Goal: Information Seeking & Learning: Learn about a topic

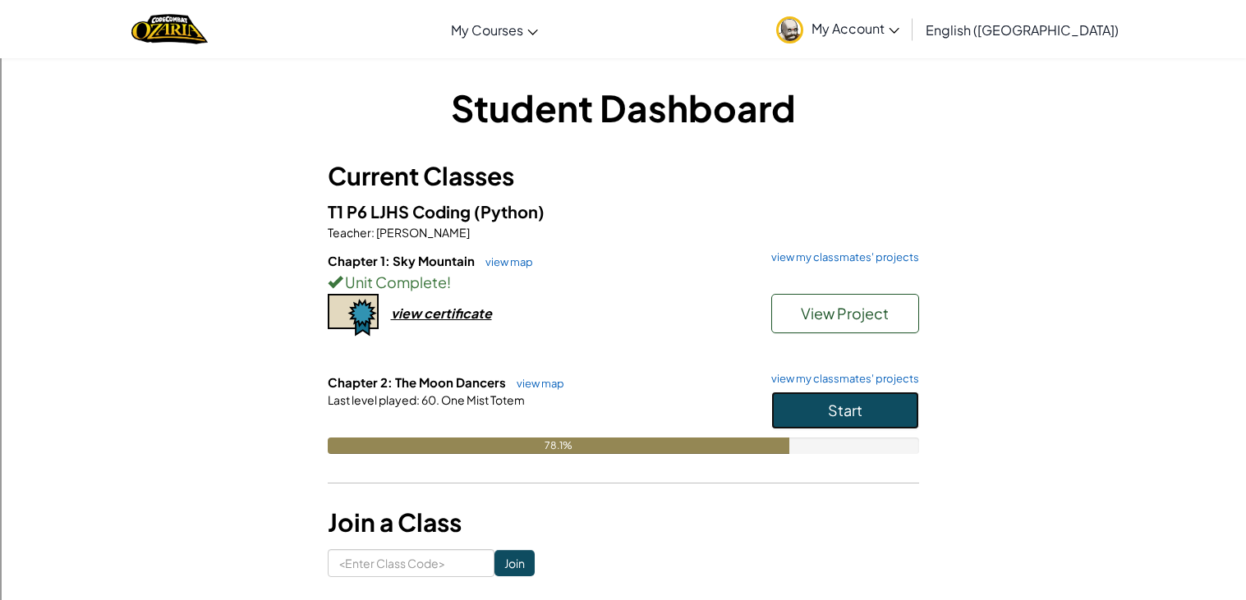
click at [828, 405] on span "Start" at bounding box center [845, 410] width 34 height 19
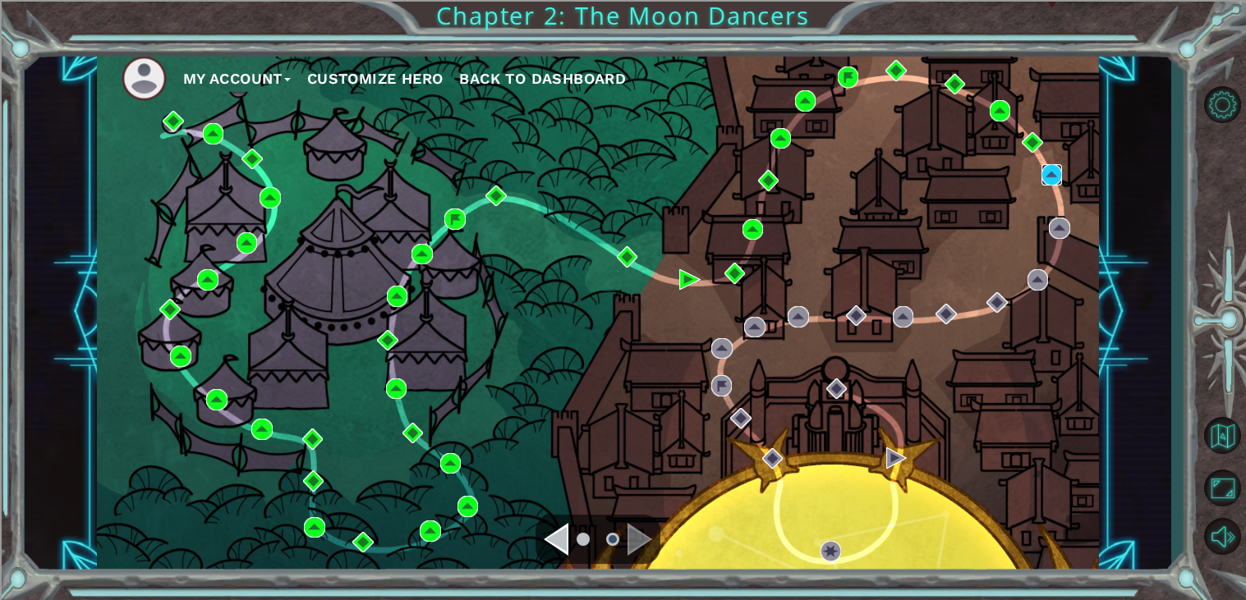
click at [1059, 172] on img at bounding box center [1051, 174] width 21 height 21
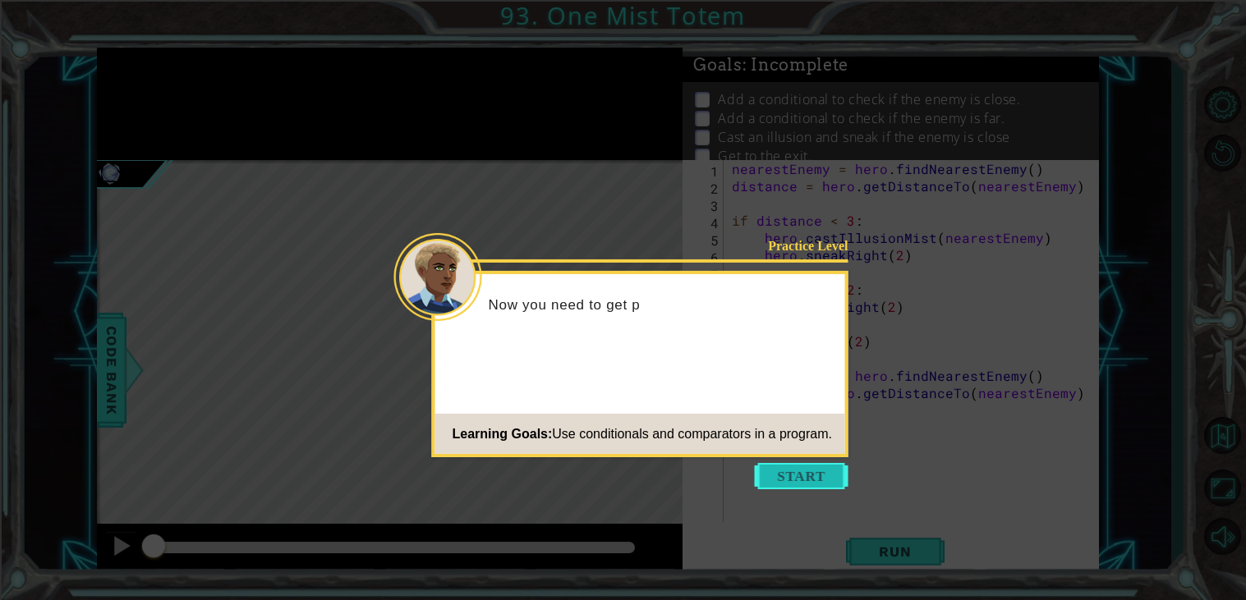
click at [808, 472] on button "Start" at bounding box center [802, 476] width 94 height 26
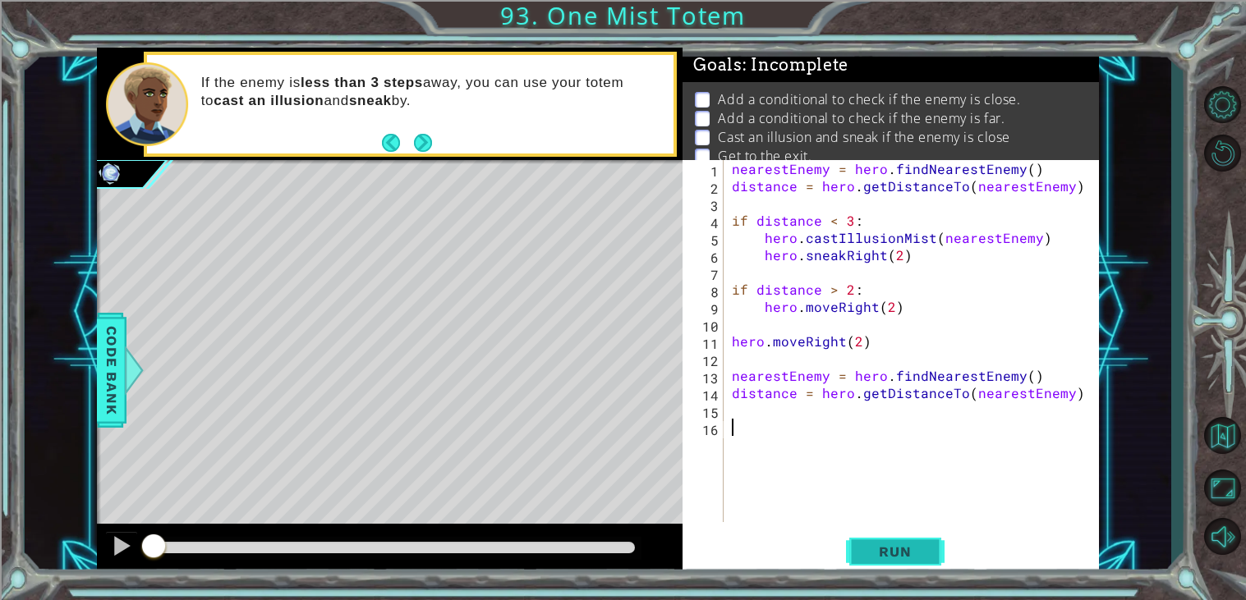
click at [891, 551] on span "Run" at bounding box center [894, 552] width 65 height 16
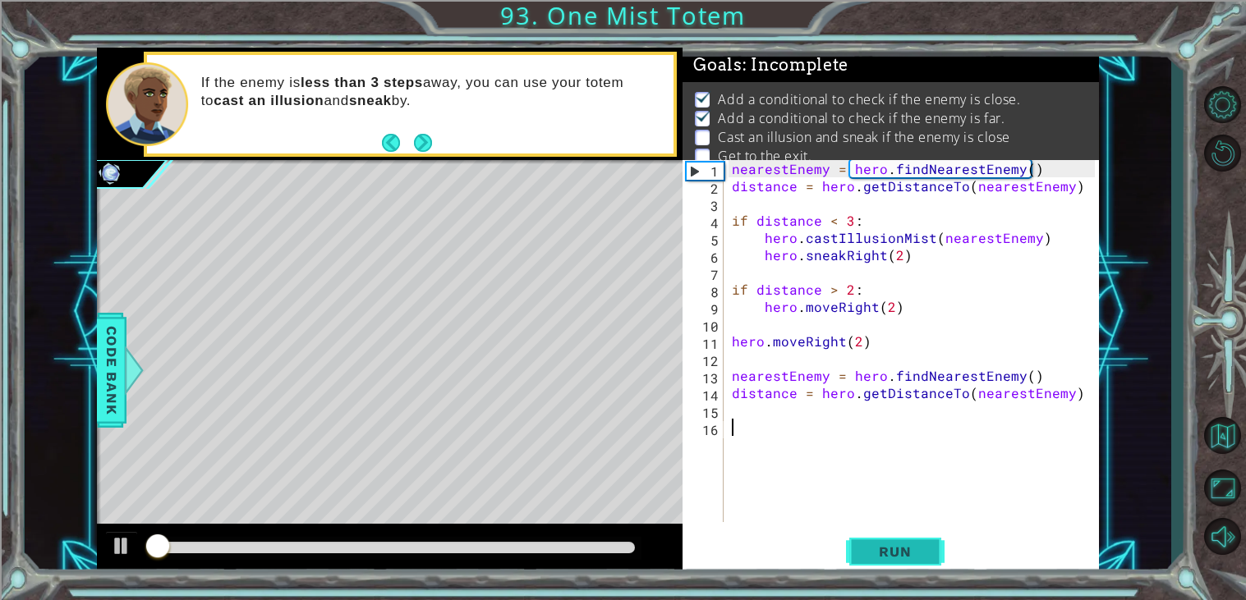
scroll to position [6, 0]
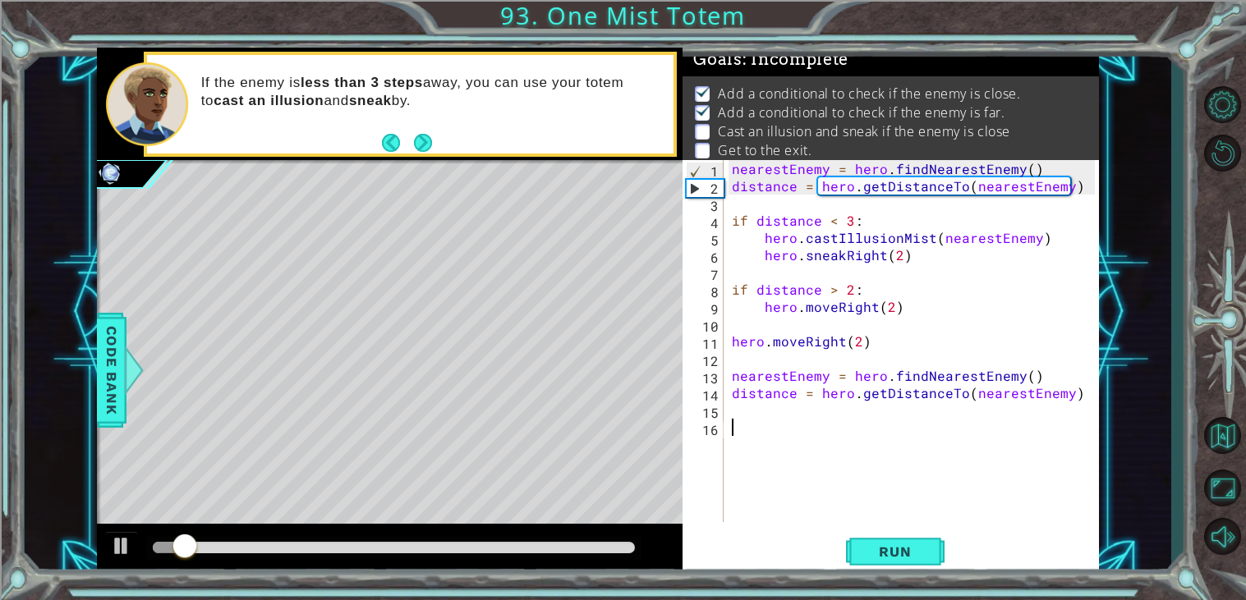
click at [737, 417] on div "nearestEnemy = hero . findNearestEnemy ( ) distance = hero . getDistanceTo ( ne…" at bounding box center [915, 358] width 374 height 397
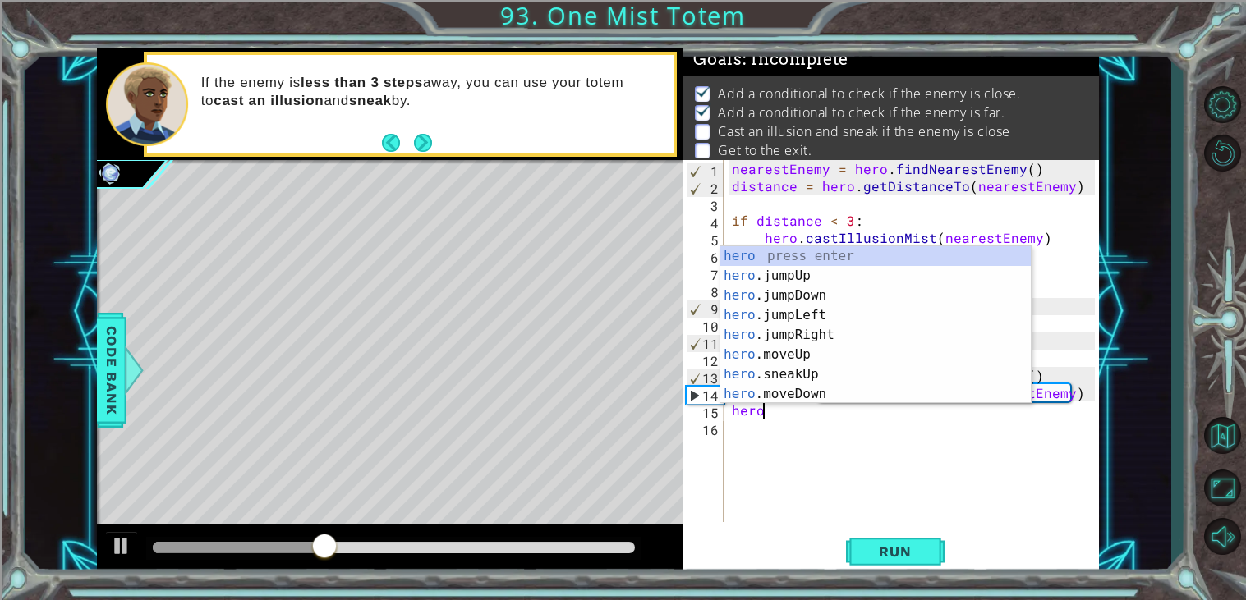
scroll to position [0, 1]
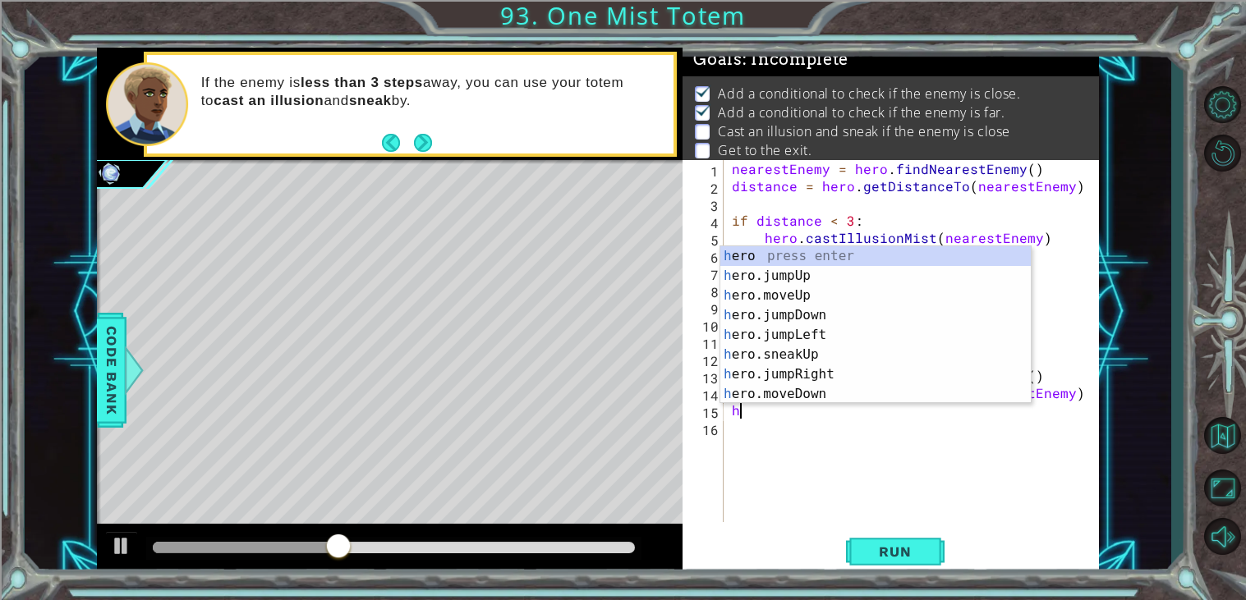
type textarea "h"
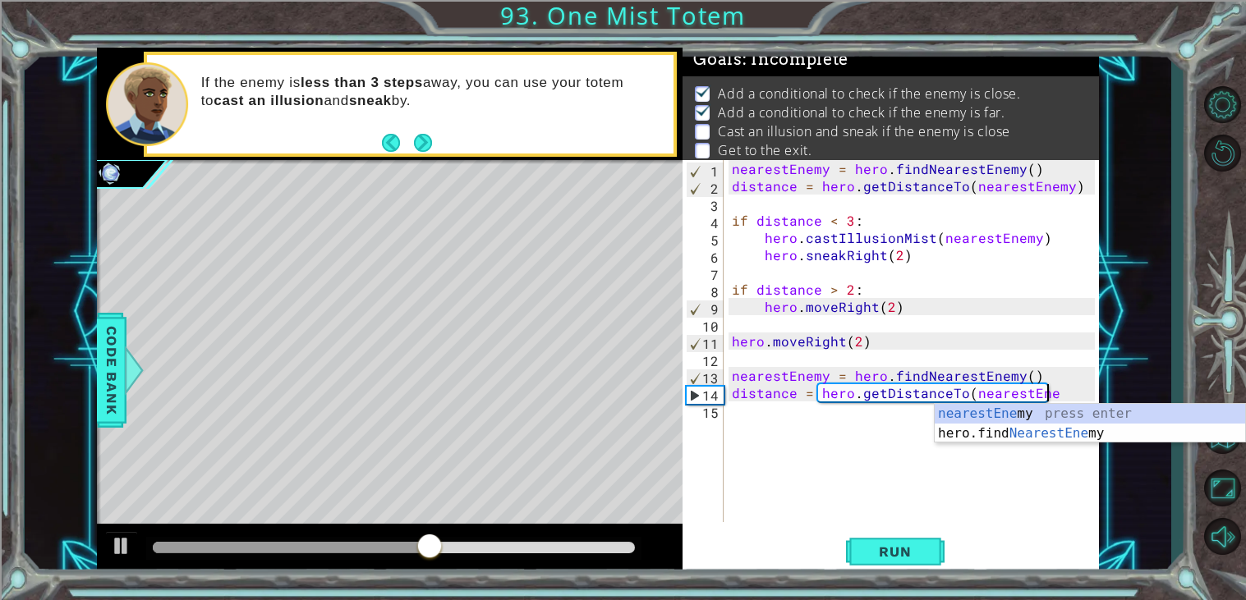
scroll to position [0, 19]
type textarea "distance = hero.getDistanceTo(nearestEnemy"
click at [956, 428] on div "nearestEnemy press enter hero.find NearestEnemy press enter" at bounding box center [1090, 443] width 310 height 79
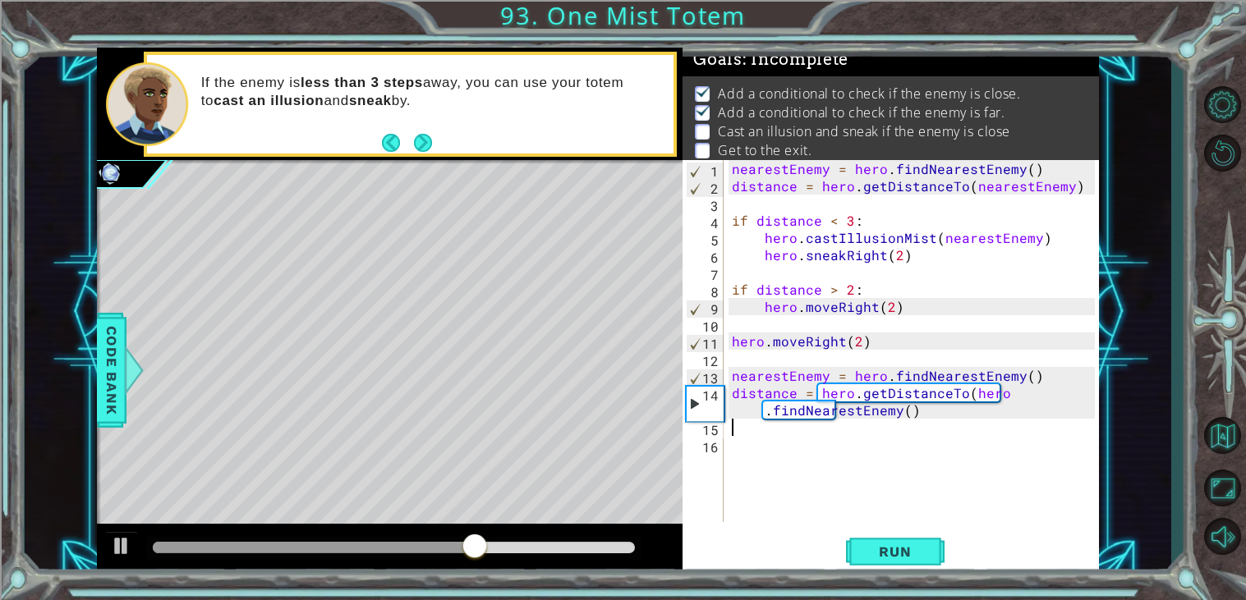
scroll to position [0, 0]
click at [873, 556] on span "Run" at bounding box center [894, 552] width 65 height 16
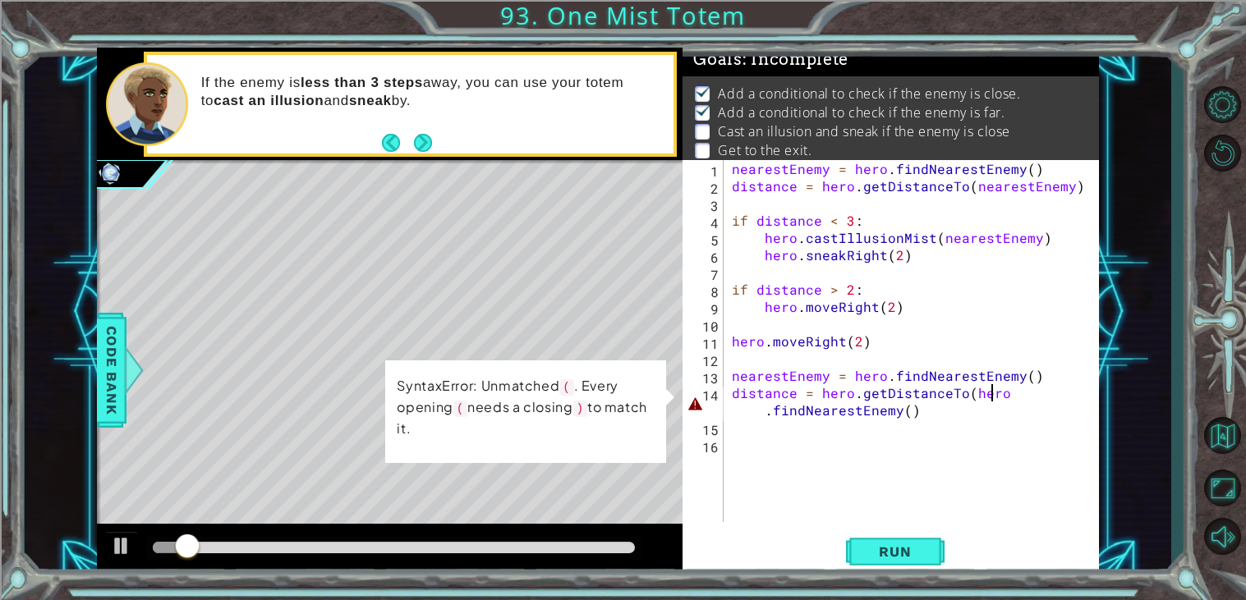
click at [1015, 395] on div "nearestEnemy = hero . findNearestEnemy ( ) distance = hero . getDistanceTo ( ne…" at bounding box center [915, 358] width 374 height 397
click at [1003, 390] on div "nearestEnemy = hero . findNearestEnemy ( ) distance = hero . getDistanceTo ( ne…" at bounding box center [915, 358] width 374 height 397
click at [1008, 388] on div "nearestEnemy = hero . findNearestEnemy ( ) distance = hero . getDistanceTo ( ne…" at bounding box center [915, 358] width 374 height 397
click at [1005, 393] on div "nearestEnemy = hero . findNearestEnemy ( ) distance = hero . getDistanceTo ( ne…" at bounding box center [915, 358] width 374 height 397
click at [1003, 393] on div "nearestEnemy = hero . findNearestEnemy ( ) distance = hero . getDistanceTo ( ne…" at bounding box center [915, 358] width 374 height 397
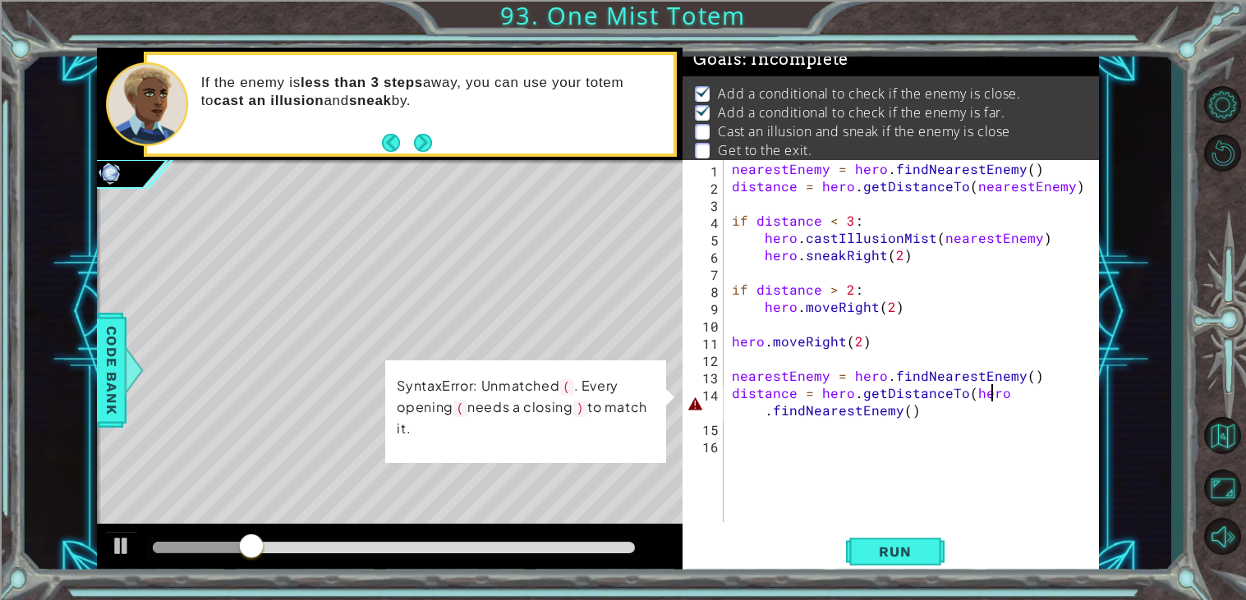
click at [999, 391] on div "nearestEnemy = hero . findNearestEnemy ( ) distance = hero . getDistanceTo ( ne…" at bounding box center [915, 358] width 374 height 397
click at [1016, 396] on div "nearestEnemy = hero . findNearestEnemy ( ) distance = hero . getDistanceTo ( ne…" at bounding box center [915, 358] width 374 height 397
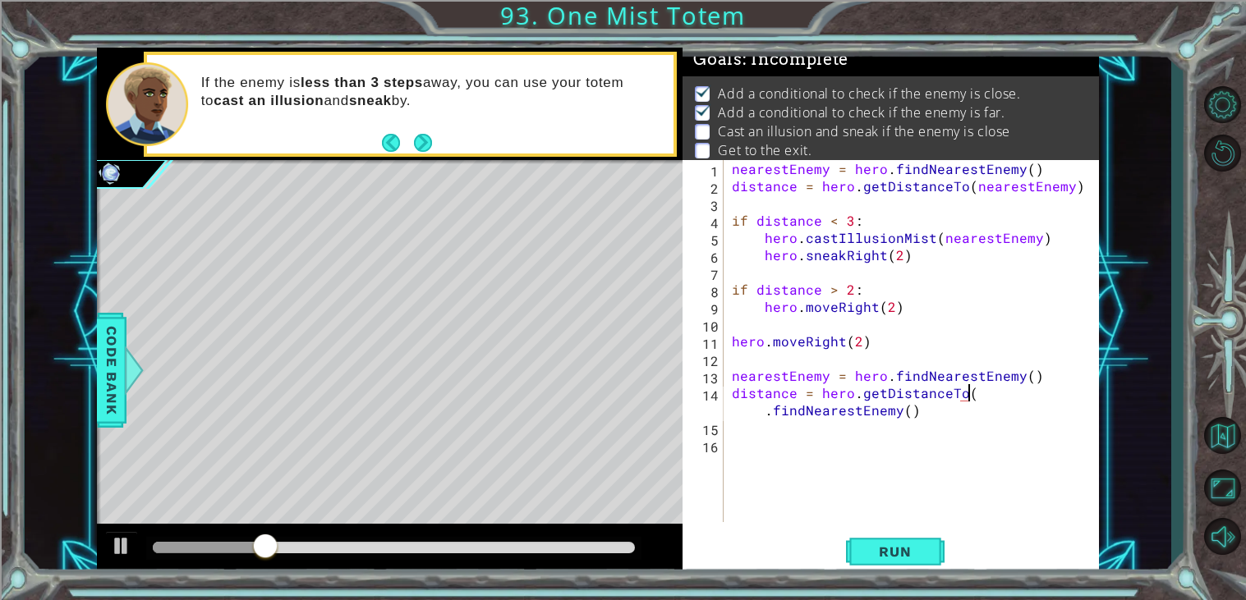
click at [1016, 396] on div "nearestEnemy = hero . findNearestEnemy ( ) distance = hero . getDistanceTo ( ne…" at bounding box center [915, 358] width 374 height 397
type textarea "distance = hero.getDistanceTo( .findNearestEnemy()"
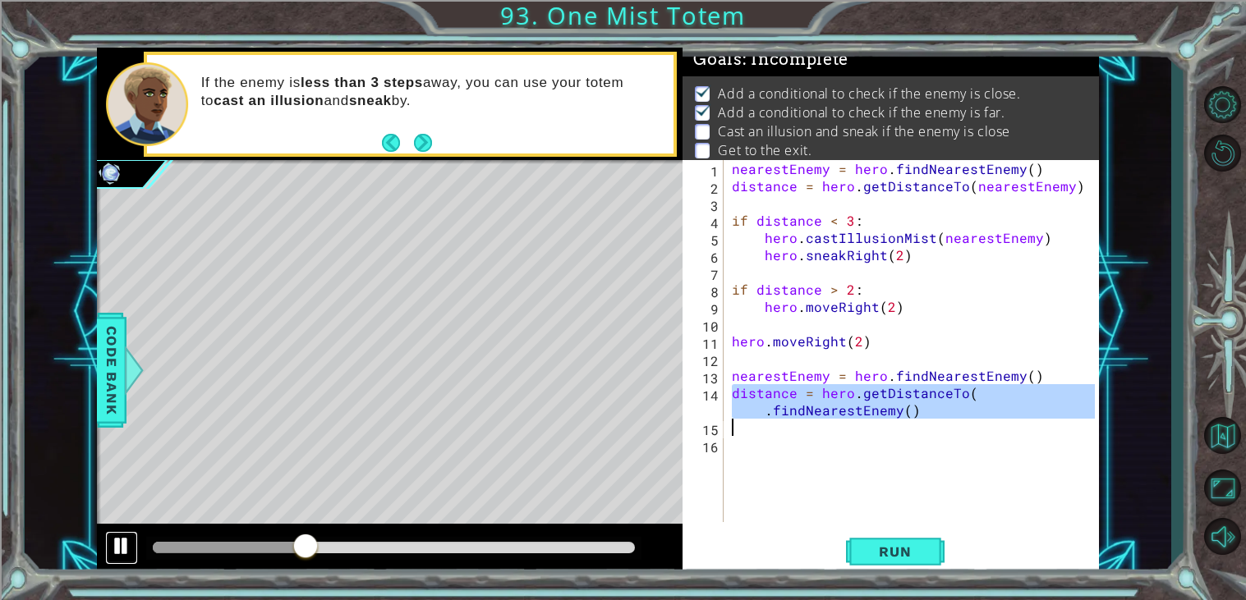
click at [117, 549] on div at bounding box center [121, 545] width 21 height 21
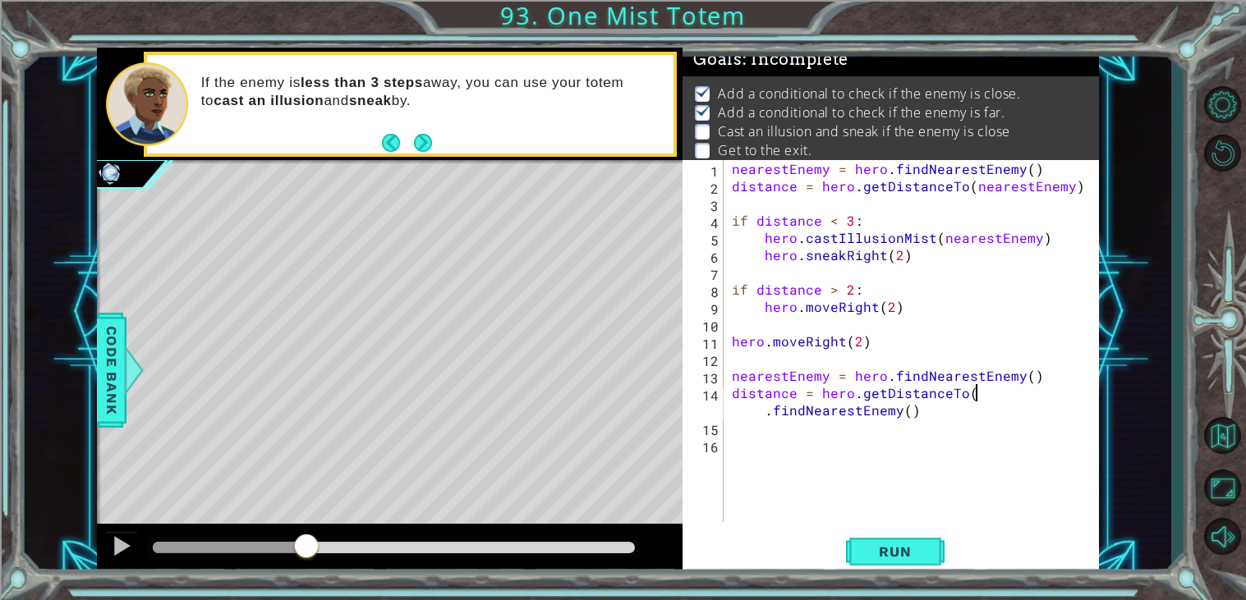
click at [998, 389] on div "nearestEnemy = hero . findNearestEnemy ( ) distance = hero . getDistanceTo ( ne…" at bounding box center [915, 358] width 374 height 397
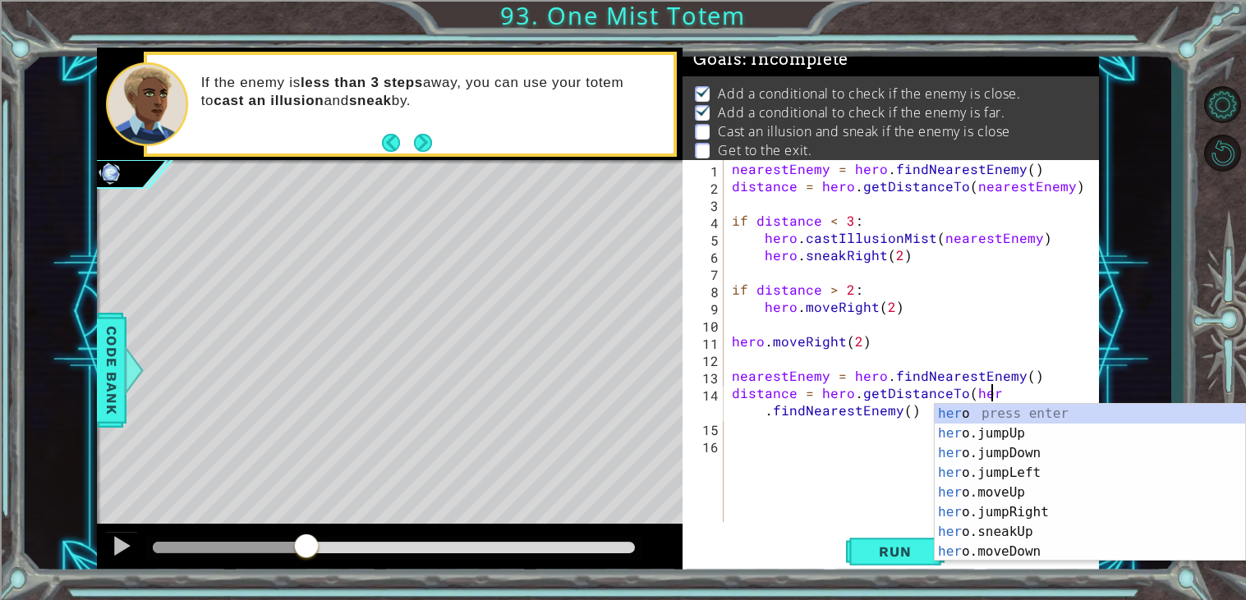
scroll to position [0, 17]
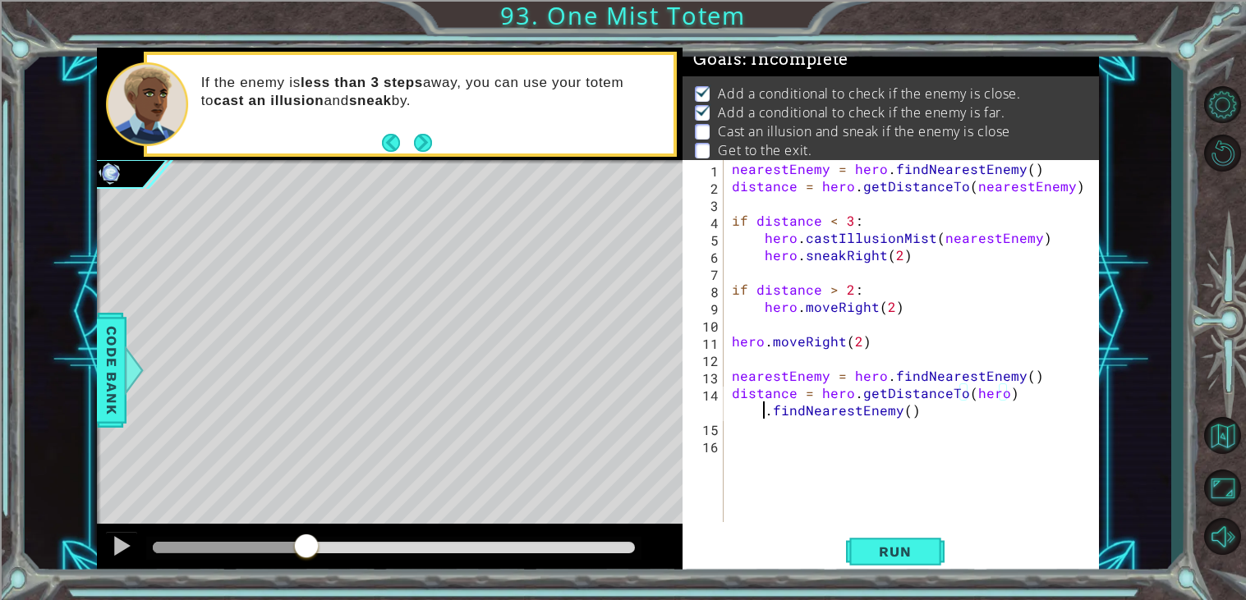
click at [766, 411] on div "nearestEnemy = hero . findNearestEnemy ( ) distance = hero . getDistanceTo ( ne…" at bounding box center [915, 358] width 374 height 397
drag, startPoint x: 765, startPoint y: 411, endPoint x: 920, endPoint y: 411, distance: 155.2
click at [920, 411] on div "nearestEnemy = hero . findNearestEnemy ( ) distance = hero . getDistanceTo ( ne…" at bounding box center [915, 358] width 374 height 397
type textarea "distance = hero.getDistanceTo(hero)"
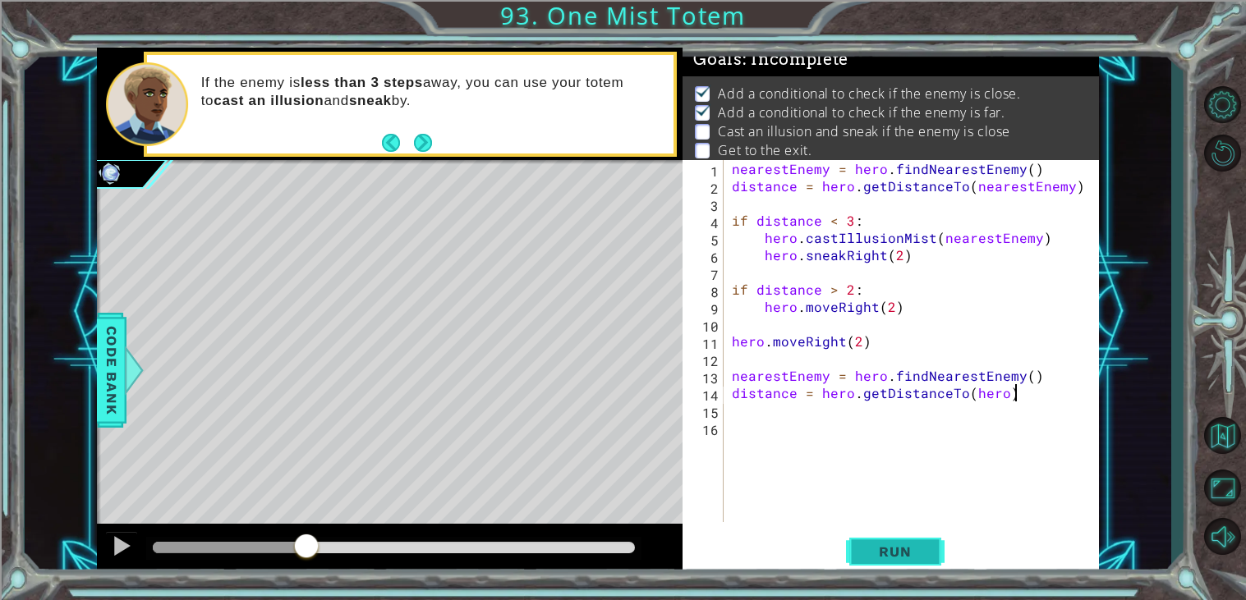
click at [924, 545] on span "Run" at bounding box center [894, 552] width 65 height 16
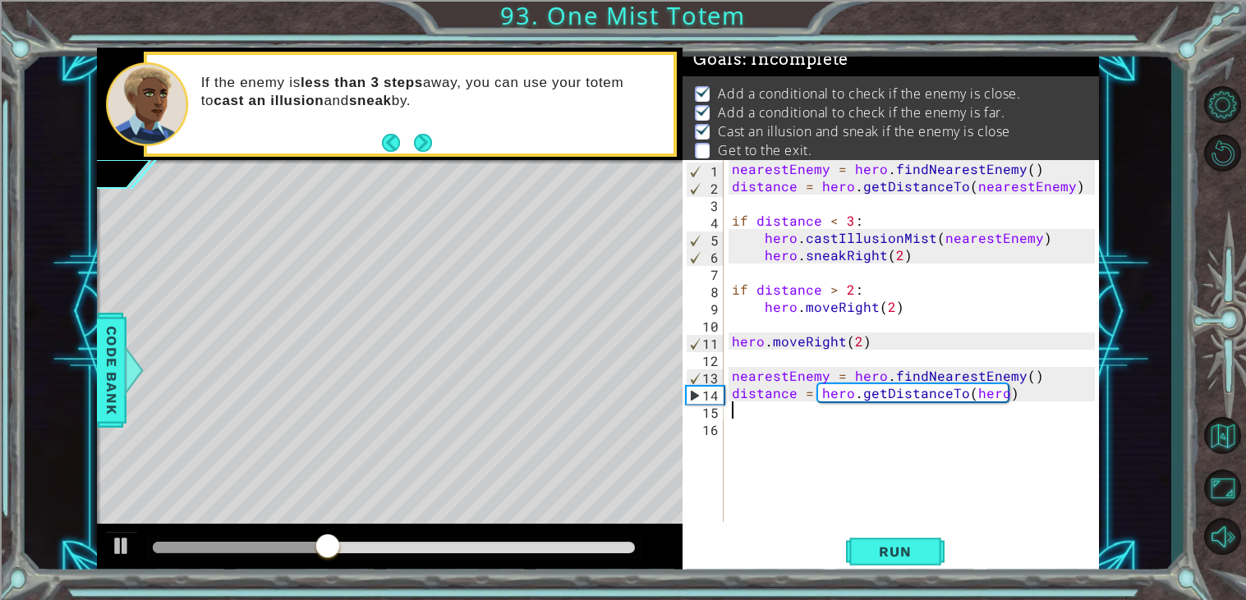
click at [755, 417] on div "nearestEnemy = hero . findNearestEnemy ( ) distance = hero . getDistanceTo ( ne…" at bounding box center [915, 358] width 374 height 397
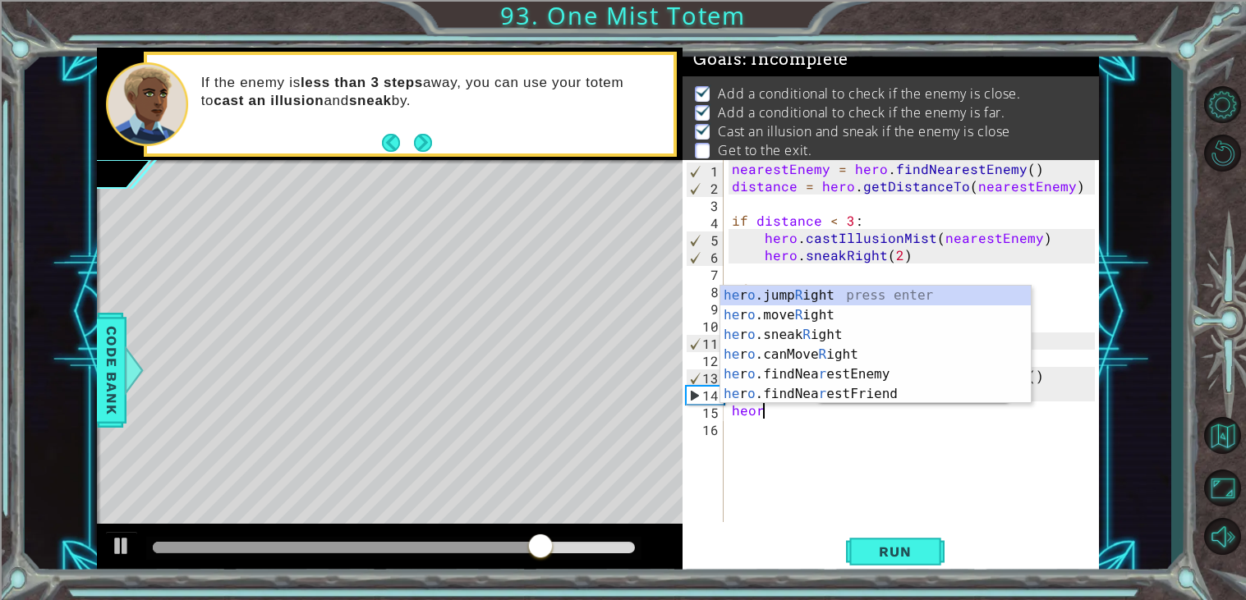
scroll to position [0, 1]
click at [838, 310] on div "he r o .jump R ight press enter he r o .move R ight press enter he r o .sneak R…" at bounding box center [875, 365] width 310 height 158
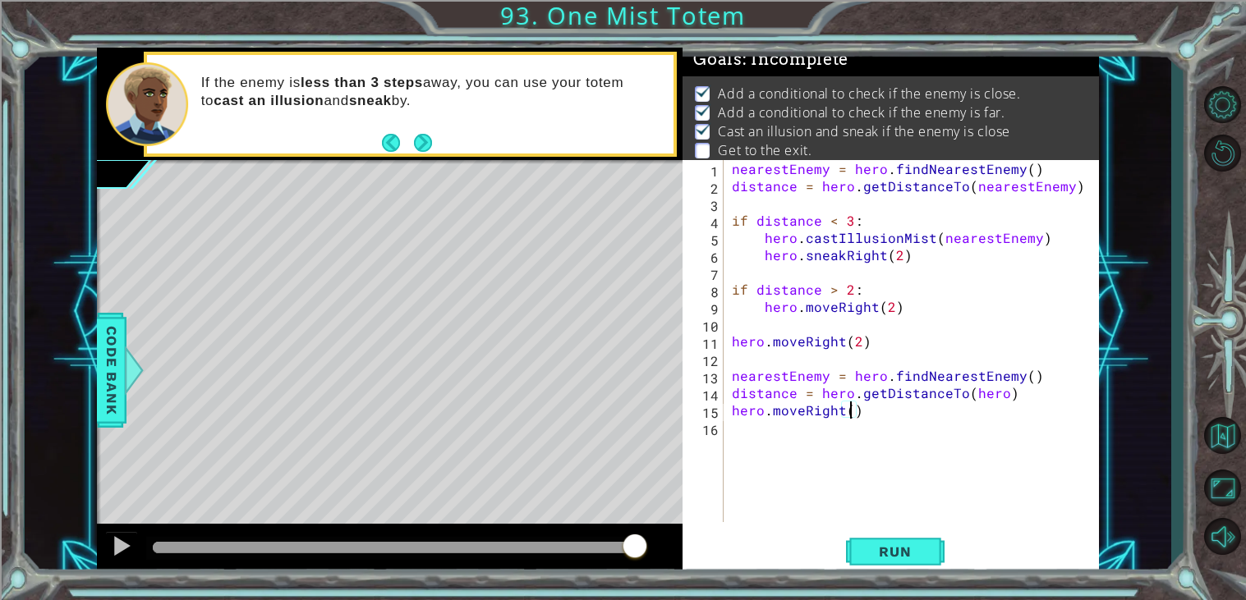
scroll to position [0, 7]
type textarea "hero.moveRight(2)"
click at [907, 544] on span "Run" at bounding box center [894, 552] width 65 height 16
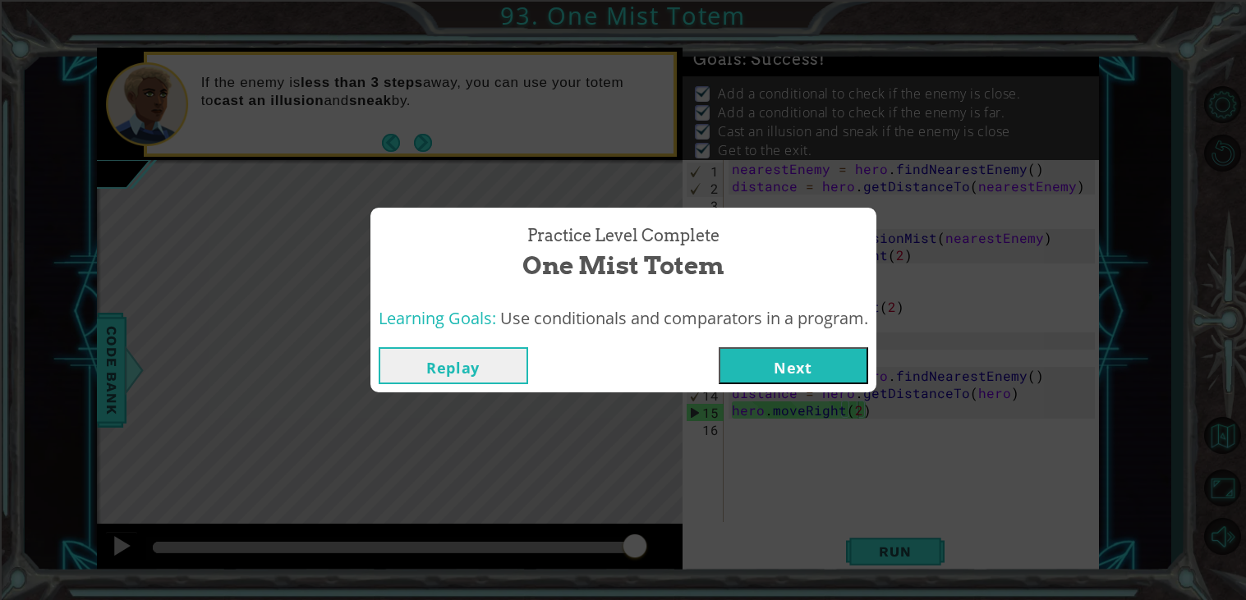
click at [833, 359] on button "Next" at bounding box center [793, 365] width 149 height 37
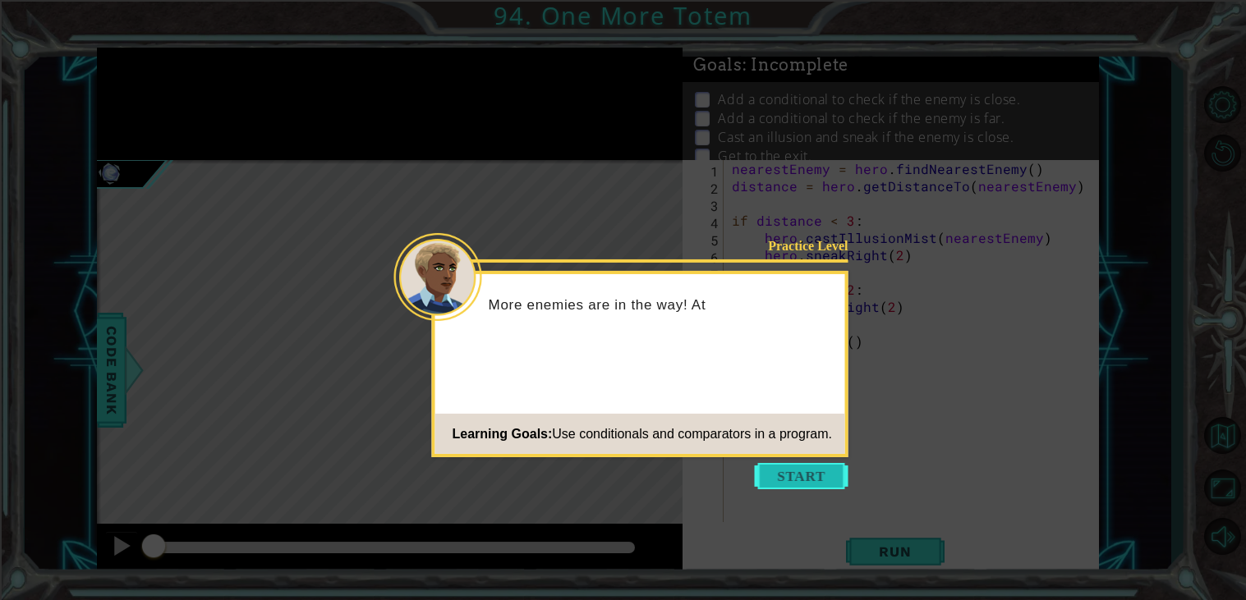
click at [823, 471] on button "Start" at bounding box center [802, 476] width 94 height 26
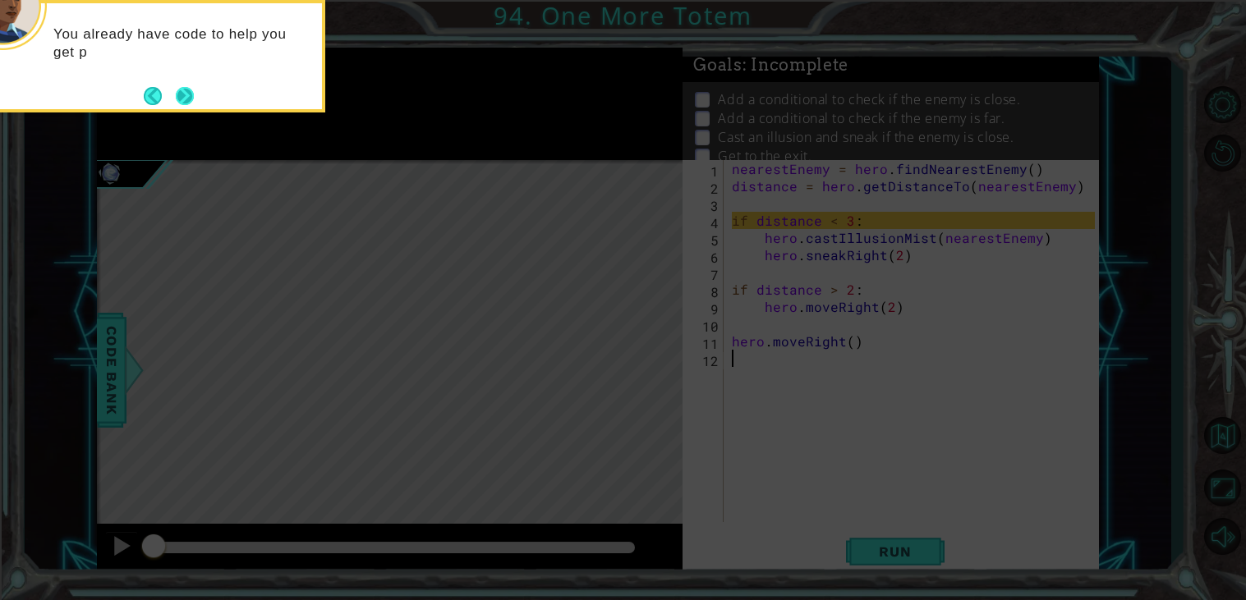
click at [190, 86] on button "Next" at bounding box center [184, 95] width 19 height 19
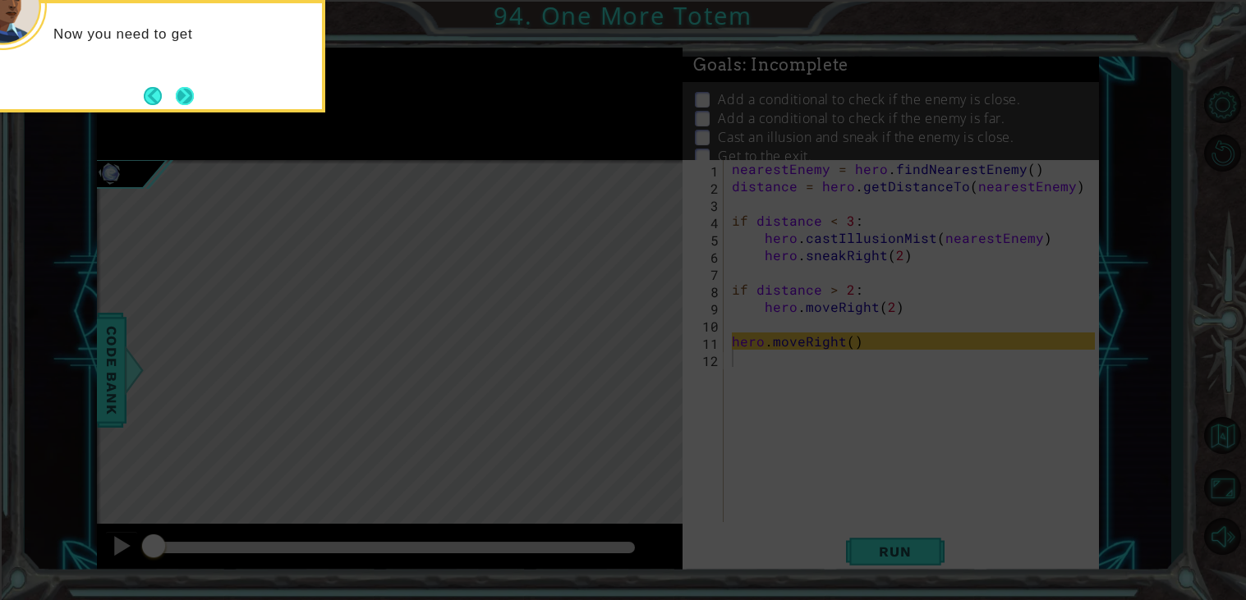
click at [191, 88] on button "Next" at bounding box center [184, 95] width 19 height 19
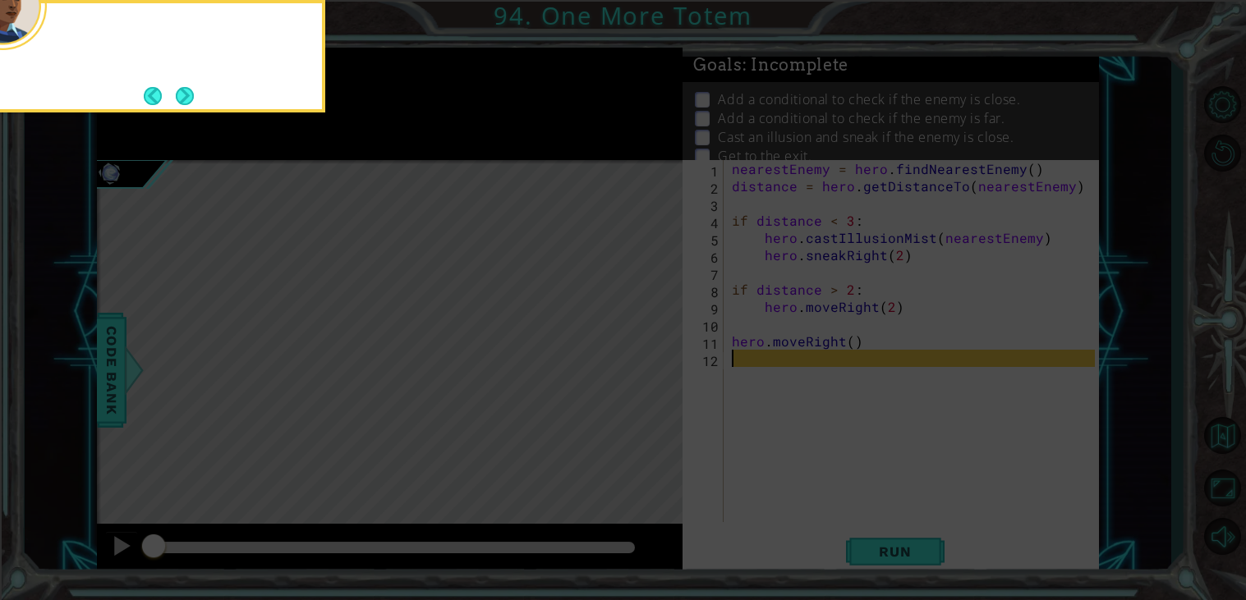
click at [191, 88] on button "Next" at bounding box center [185, 96] width 18 height 18
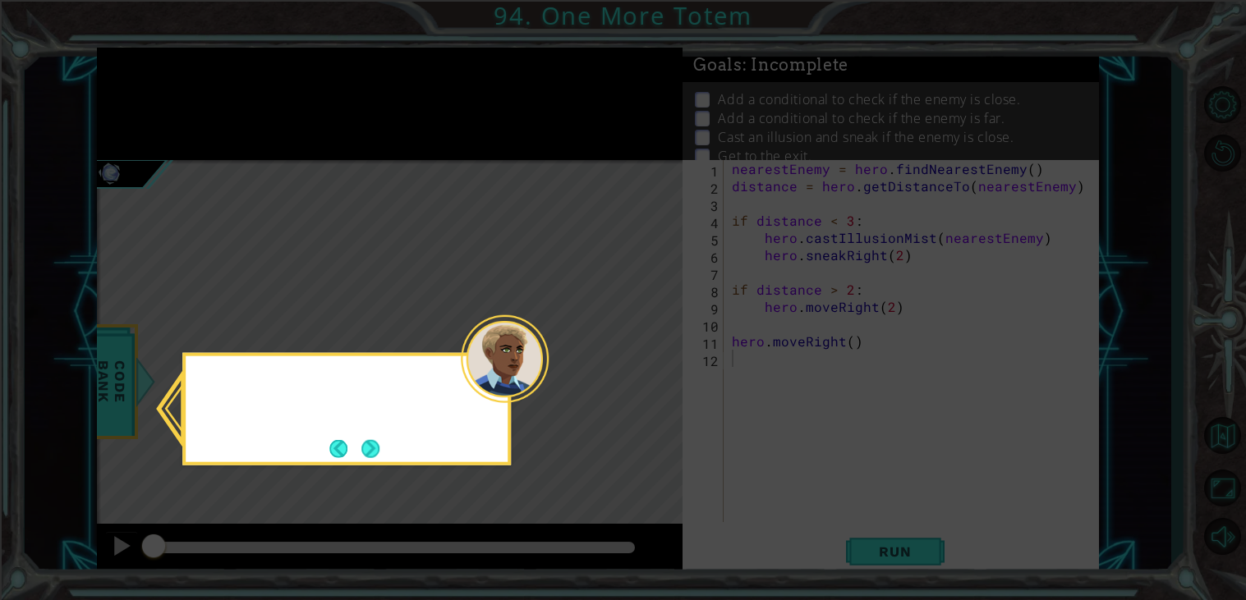
click at [191, 88] on icon at bounding box center [623, 300] width 1246 height 600
click at [376, 452] on button "Next" at bounding box center [370, 448] width 19 height 19
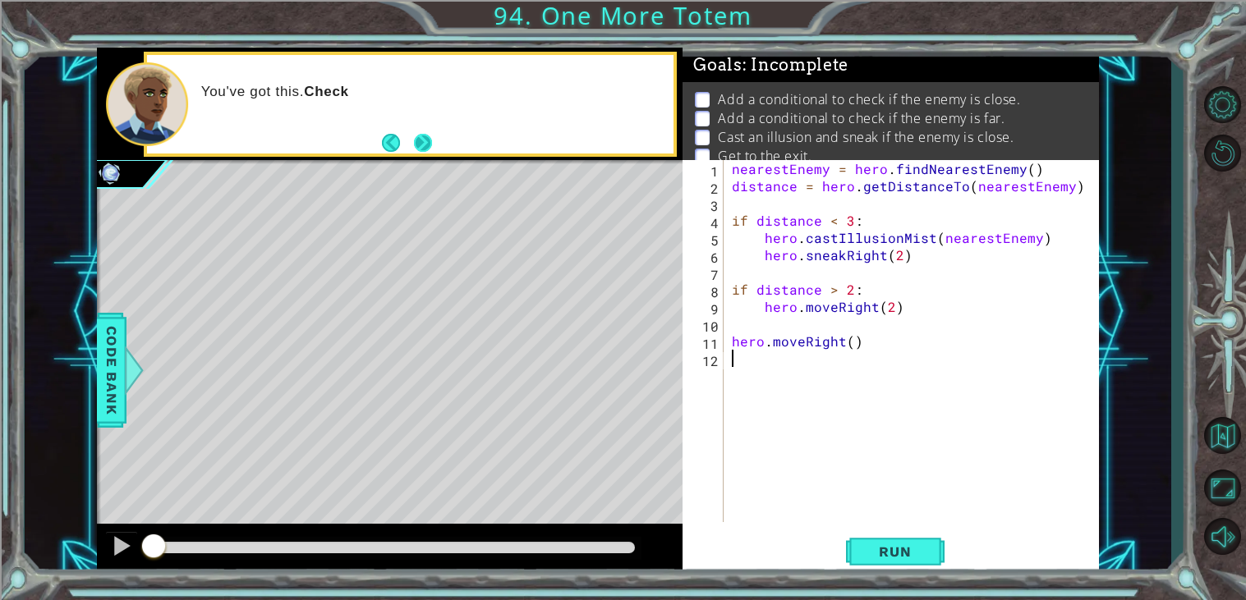
click at [417, 144] on button "Next" at bounding box center [422, 142] width 19 height 19
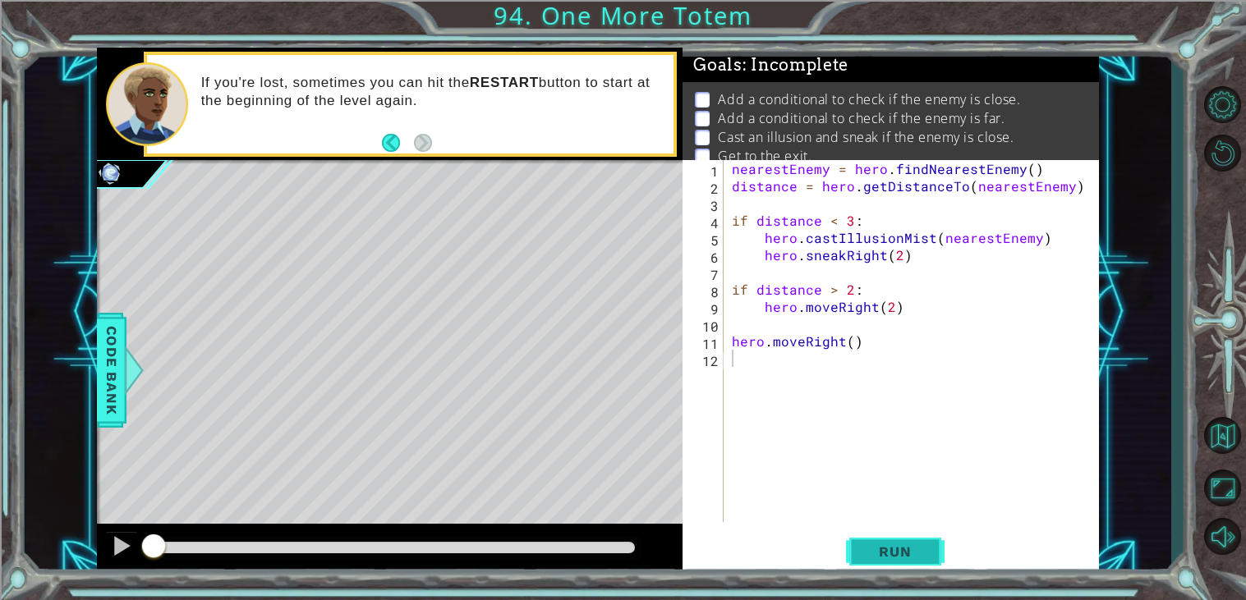
click at [905, 543] on button "Run" at bounding box center [895, 552] width 99 height 42
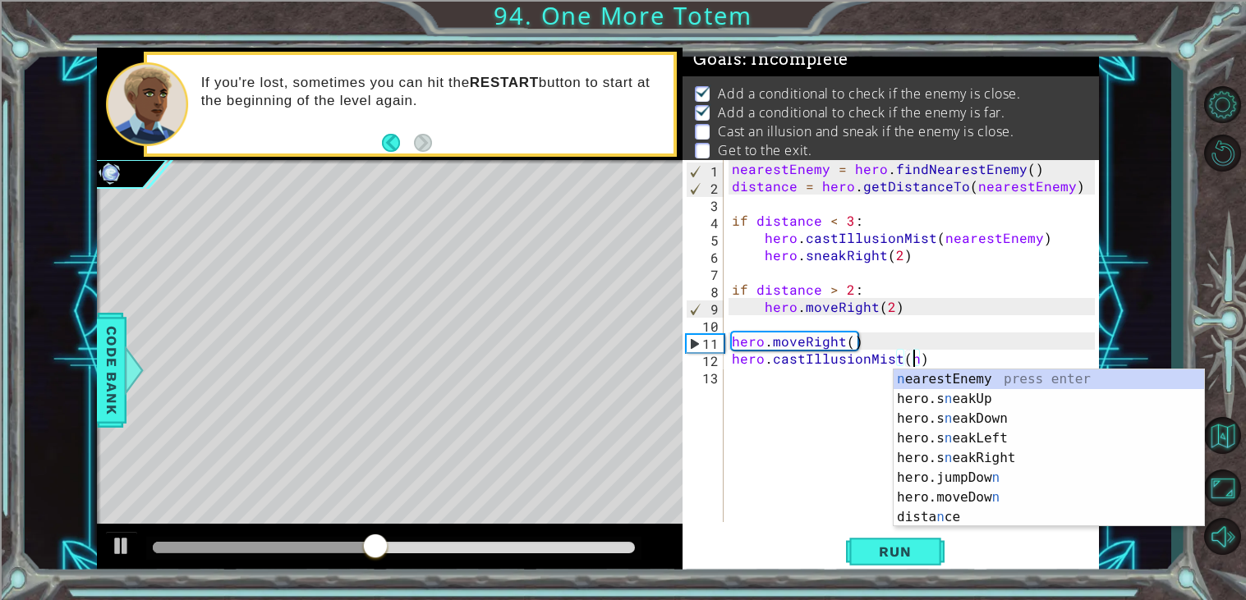
scroll to position [0, 11]
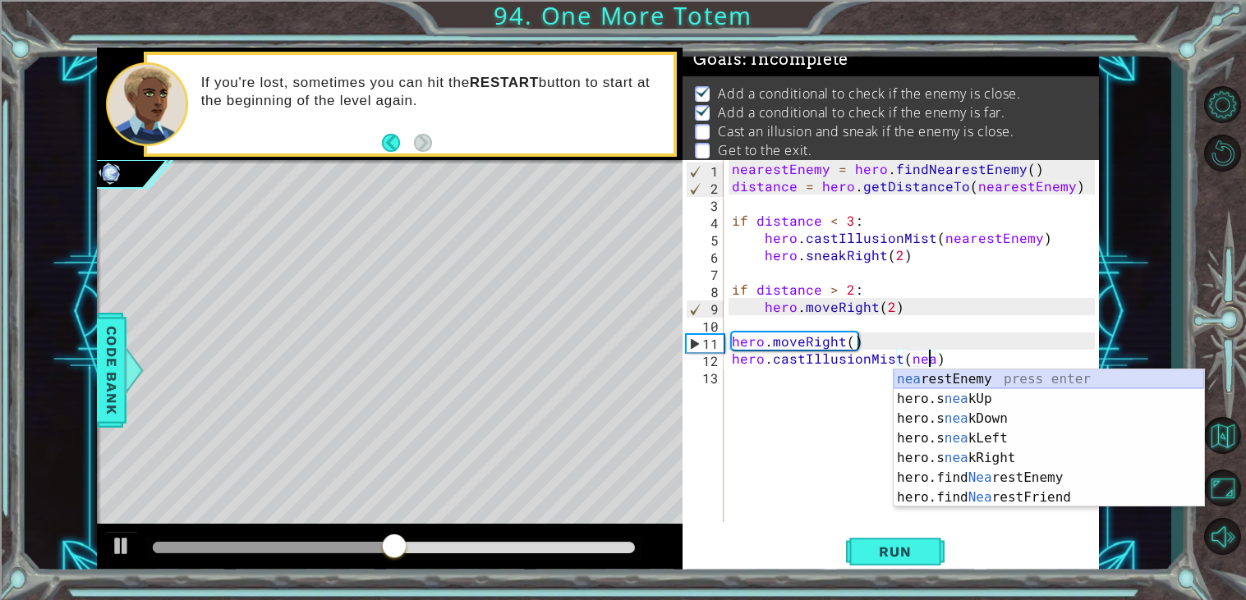
click at [922, 374] on div "nea restEnemy press enter hero.s nea kUp press enter hero.s nea kDown press ent…" at bounding box center [1048, 458] width 310 height 177
type textarea "hero.castIllusionMist(nearestEnemy)"
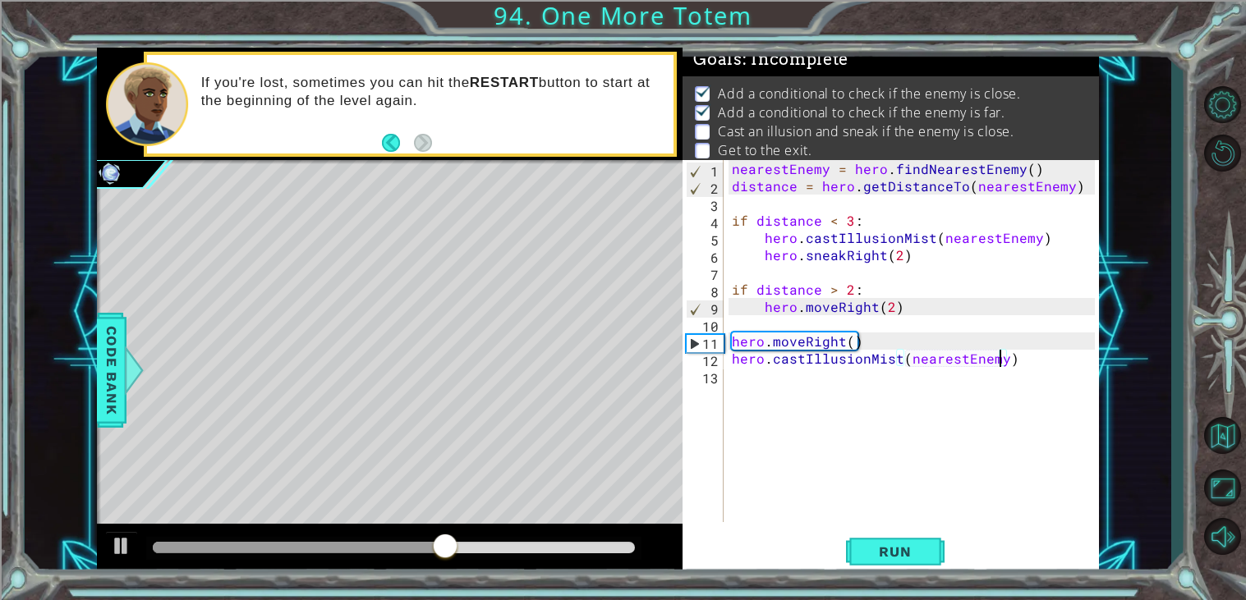
click at [739, 381] on div "nearestEnemy = hero . findNearestEnemy ( ) distance = hero . getDistanceTo ( ne…" at bounding box center [915, 358] width 374 height 397
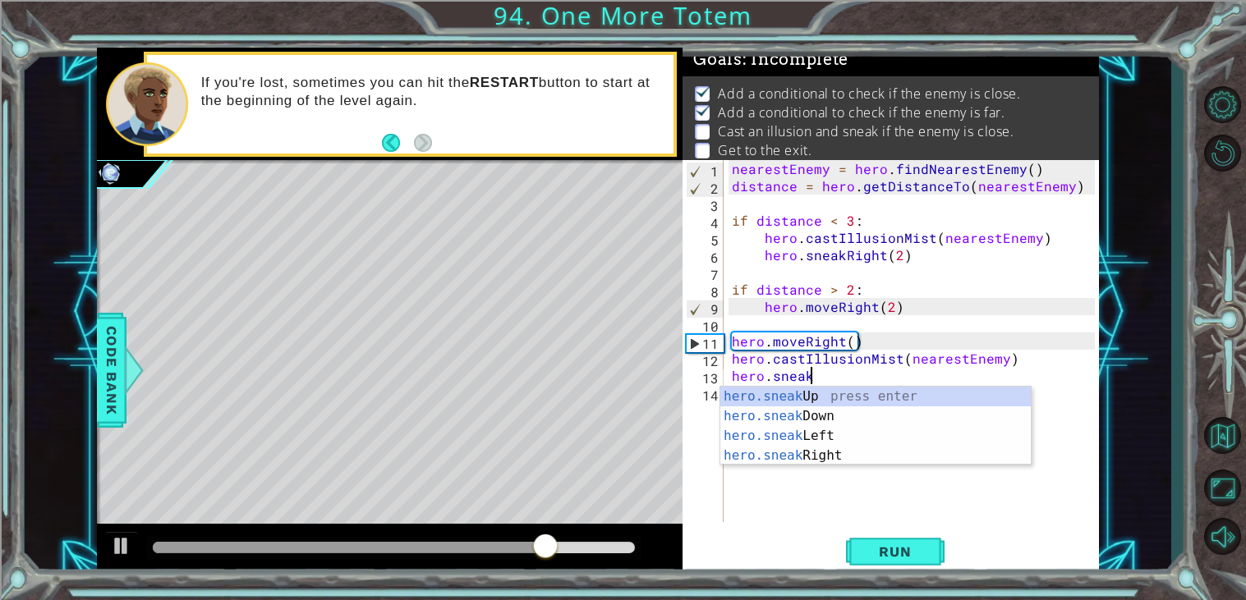
scroll to position [0, 3]
click at [879, 450] on div "hero.sneak Up press enter hero.sneak Down press enter hero.sneak Left press ent…" at bounding box center [875, 446] width 310 height 118
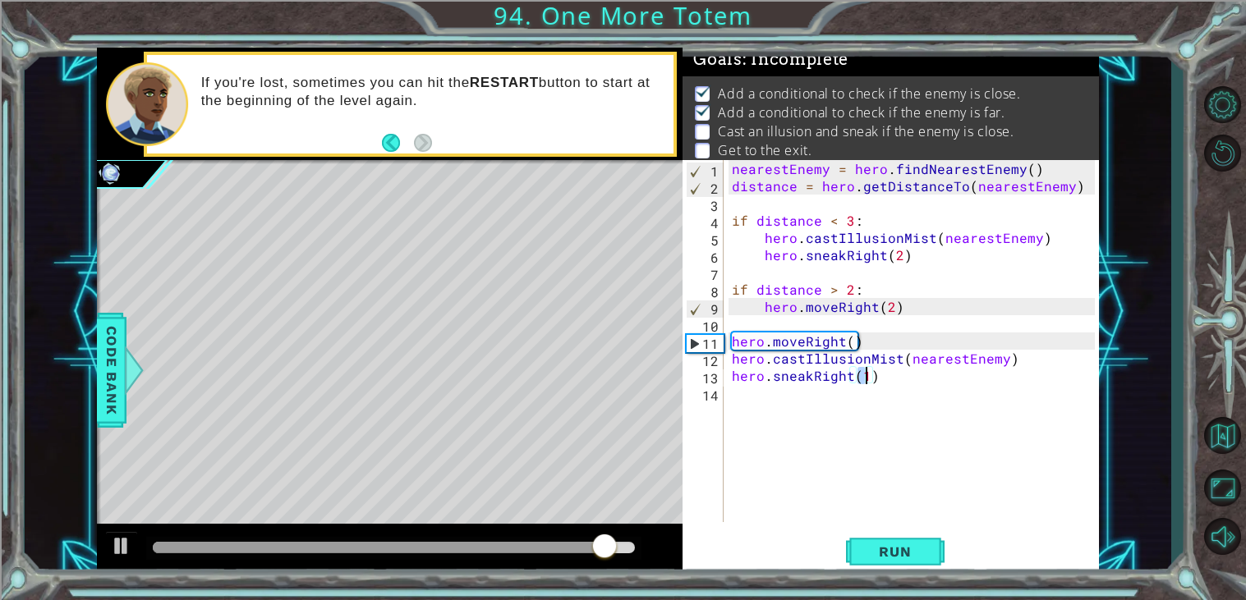
type textarea "hero.sneakRight(3)"
click at [783, 420] on div "nearestEnemy = hero . findNearestEnemy ( ) distance = hero . getDistanceTo ( ne…" at bounding box center [915, 358] width 374 height 397
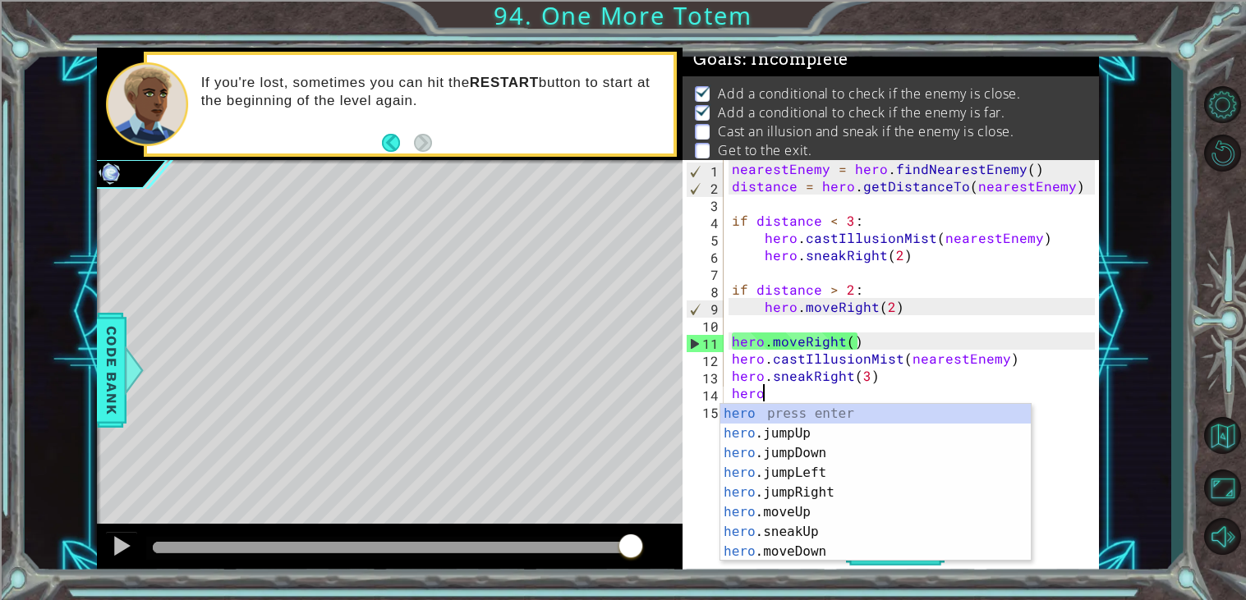
scroll to position [0, 1]
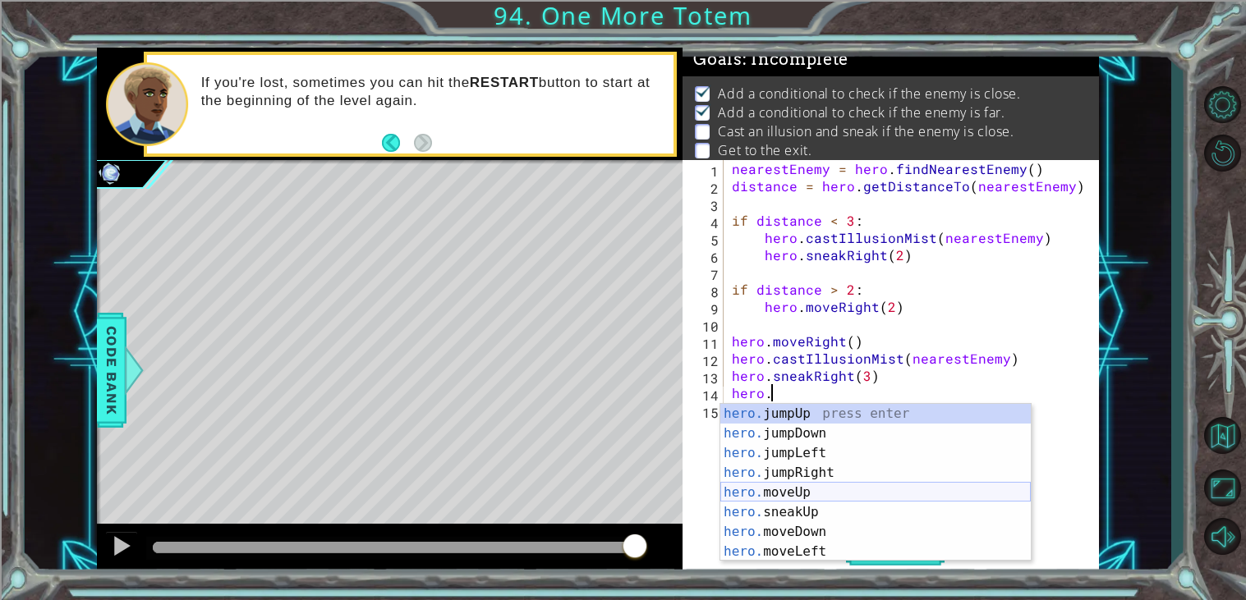
click at [793, 485] on div "hero. jumpUp press enter hero. jumpDown press enter hero. jumpLeft press enter …" at bounding box center [875, 502] width 310 height 197
type textarea "hero.moveUp(1)"
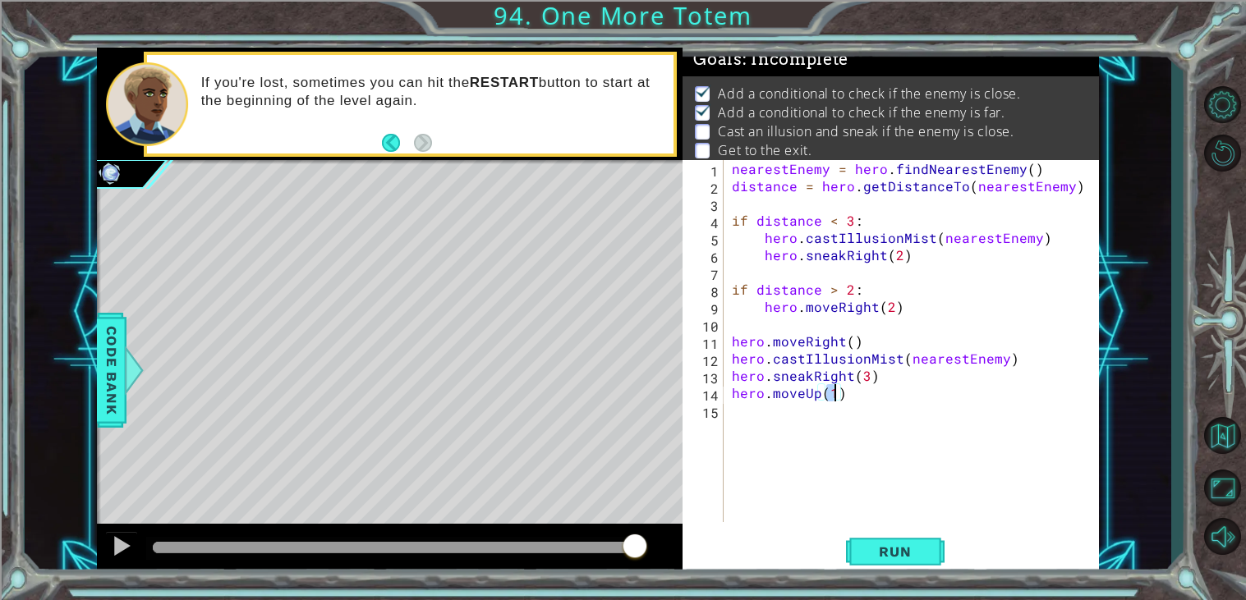
click at [770, 425] on div "nearestEnemy = hero . findNearestEnemy ( ) distance = hero . getDistanceTo ( ne…" at bounding box center [915, 358] width 374 height 397
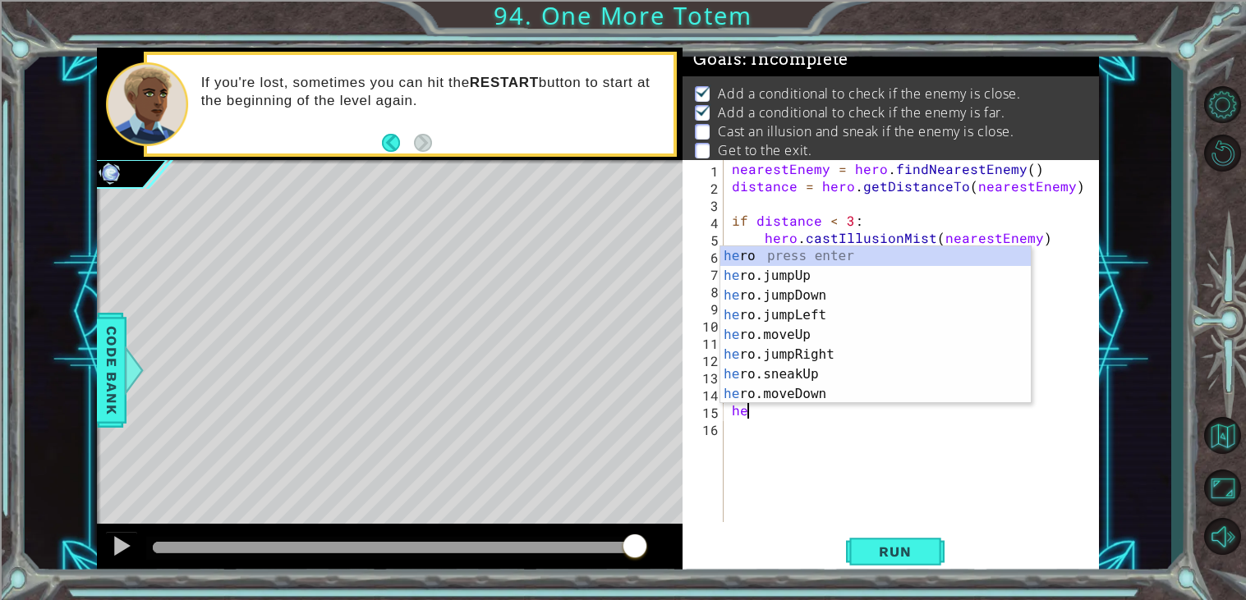
type textarea "hero"
click at [807, 280] on div "hero press enter hero .jumpUp press enter hero .jumpDown press enter hero .jump…" at bounding box center [875, 344] width 310 height 197
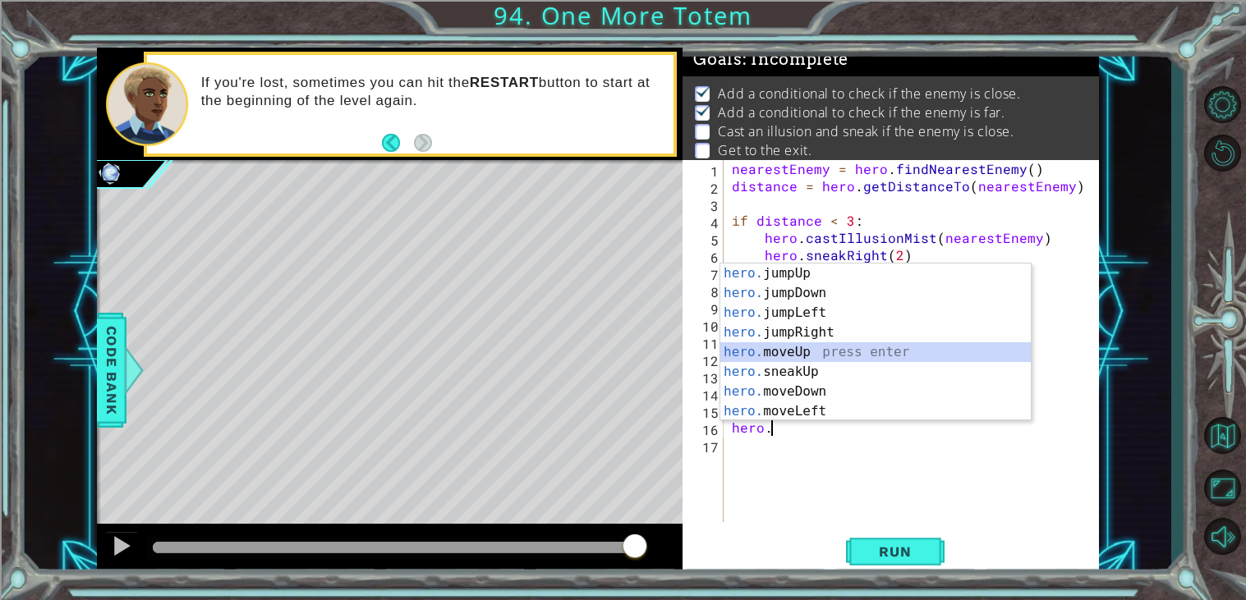
click at [806, 349] on div "hero. jumpUp press enter hero. jumpDown press enter hero. jumpLeft press enter …" at bounding box center [875, 362] width 310 height 197
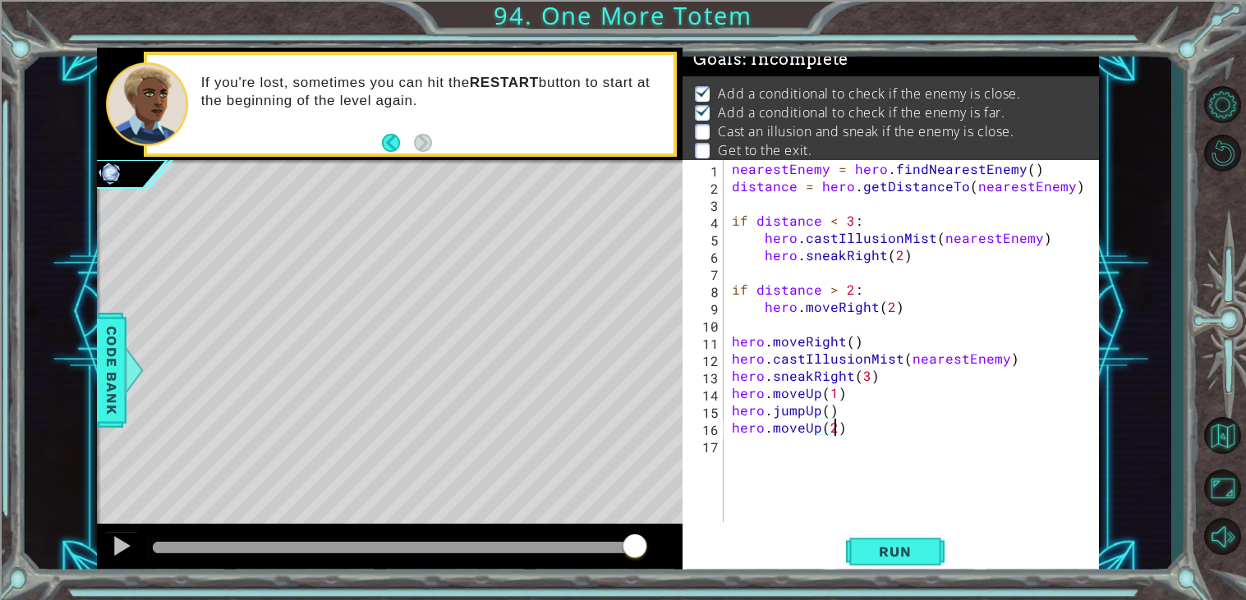
scroll to position [0, 5]
type textarea "hero.moveUp(2)"
click at [889, 553] on span "Run" at bounding box center [894, 552] width 65 height 16
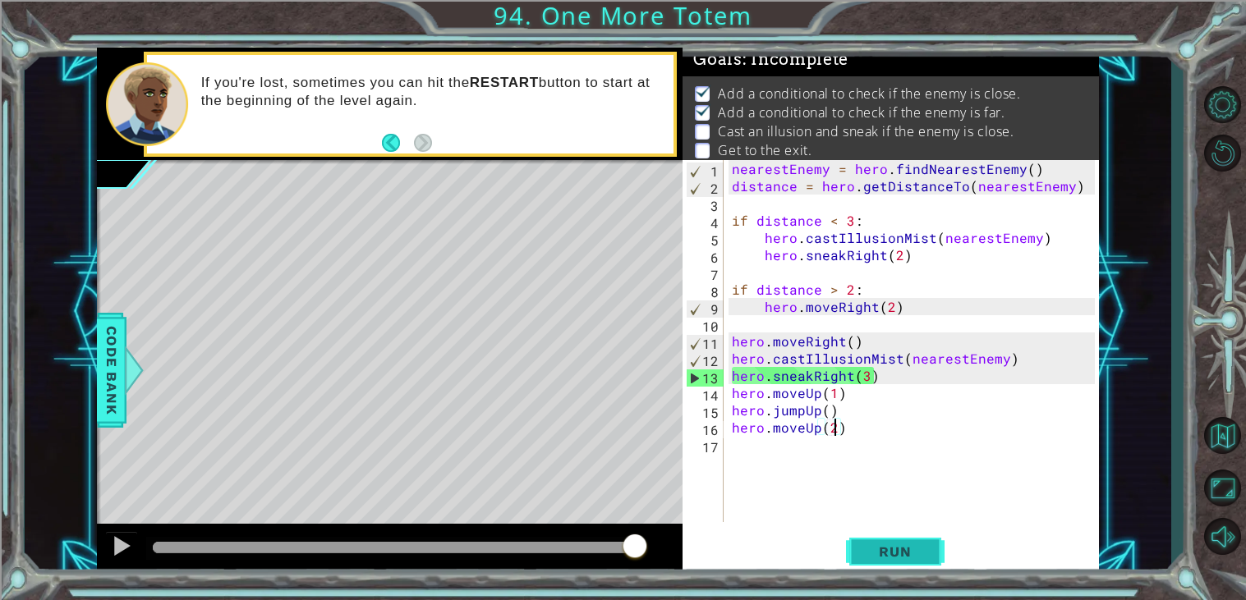
click at [884, 553] on span "Run" at bounding box center [894, 552] width 65 height 16
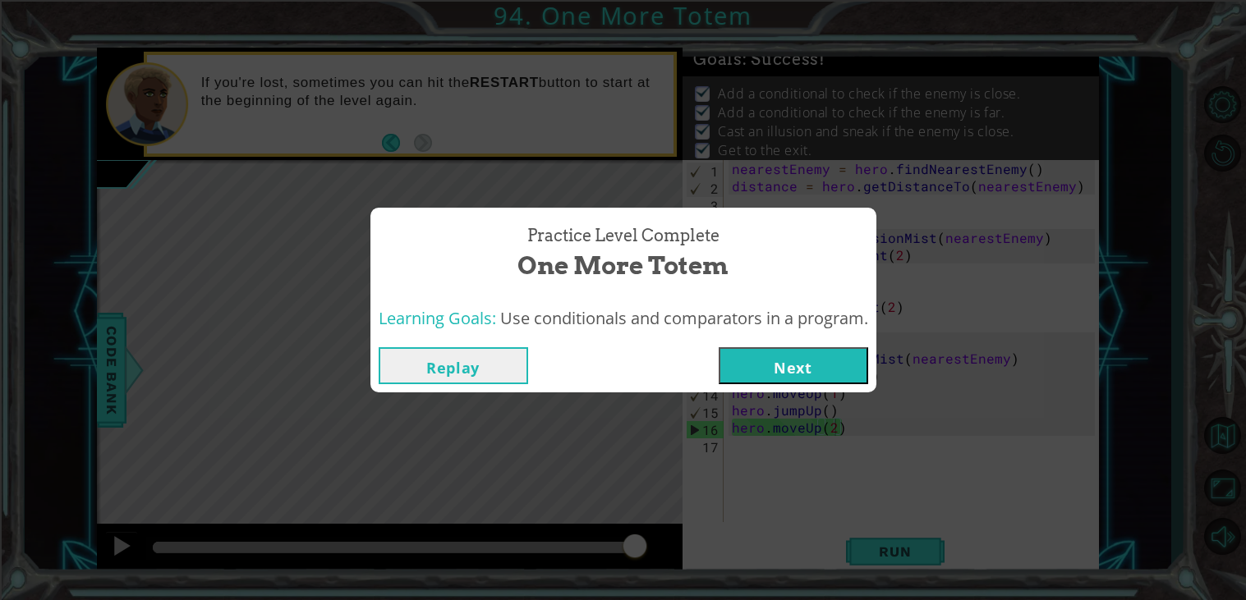
click at [786, 374] on button "Next" at bounding box center [793, 365] width 149 height 37
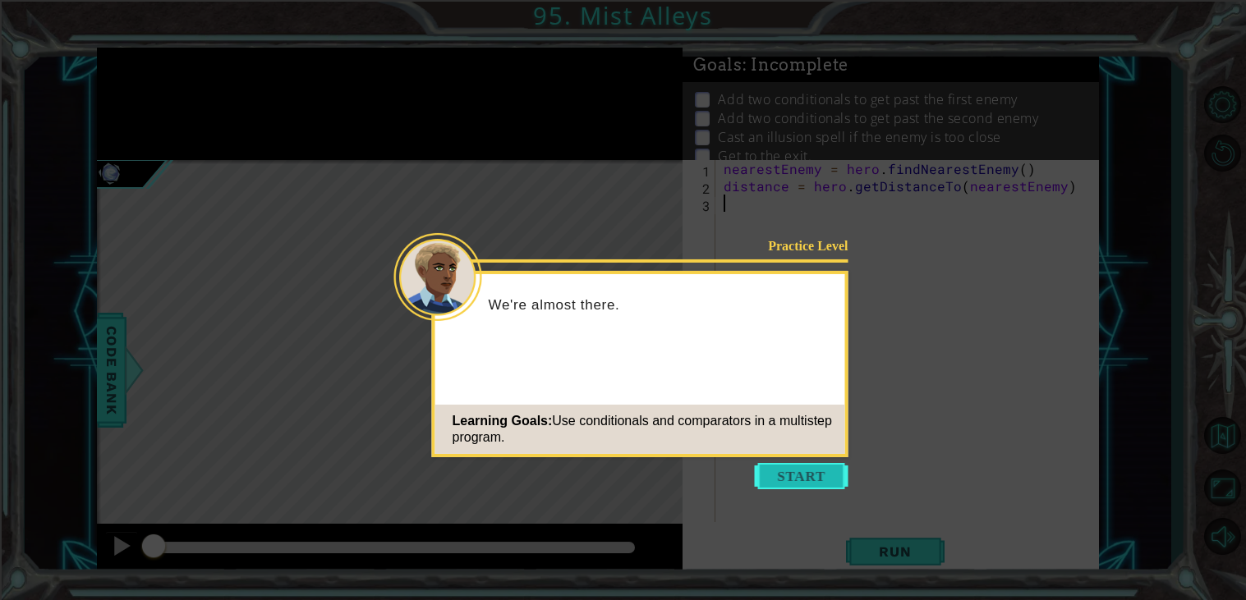
click at [796, 463] on button "Start" at bounding box center [802, 476] width 94 height 26
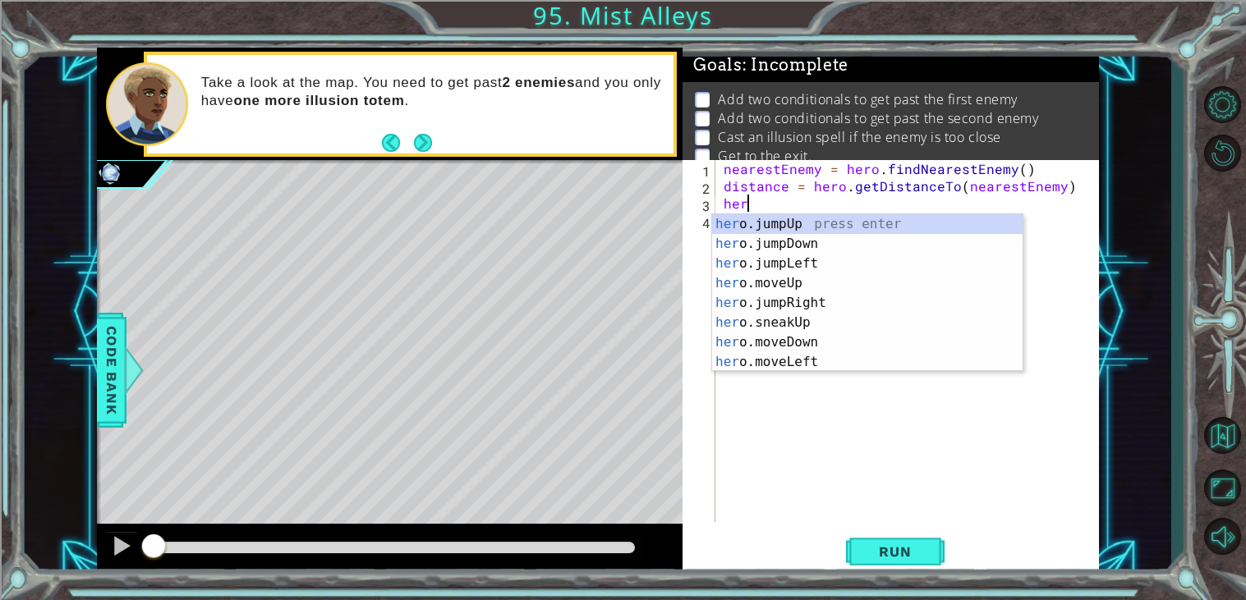
scroll to position [0, 1]
click at [828, 321] on div "hero. jumpUp press enter hero. jumpDown press enter hero. jumpLeft press enter …" at bounding box center [867, 312] width 310 height 197
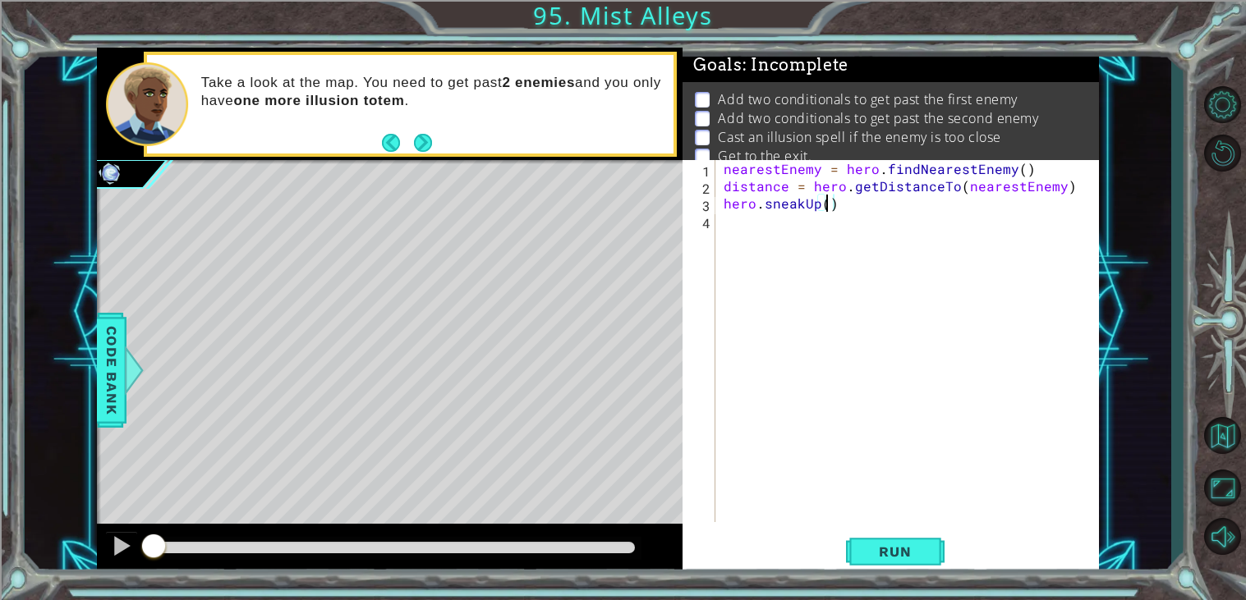
type textarea "hero.sneakUp(2)"
click at [742, 237] on div "nearestEnemy = hero . findNearestEnemy ( ) distance = hero . getDistanceTo ( ne…" at bounding box center [911, 358] width 383 height 397
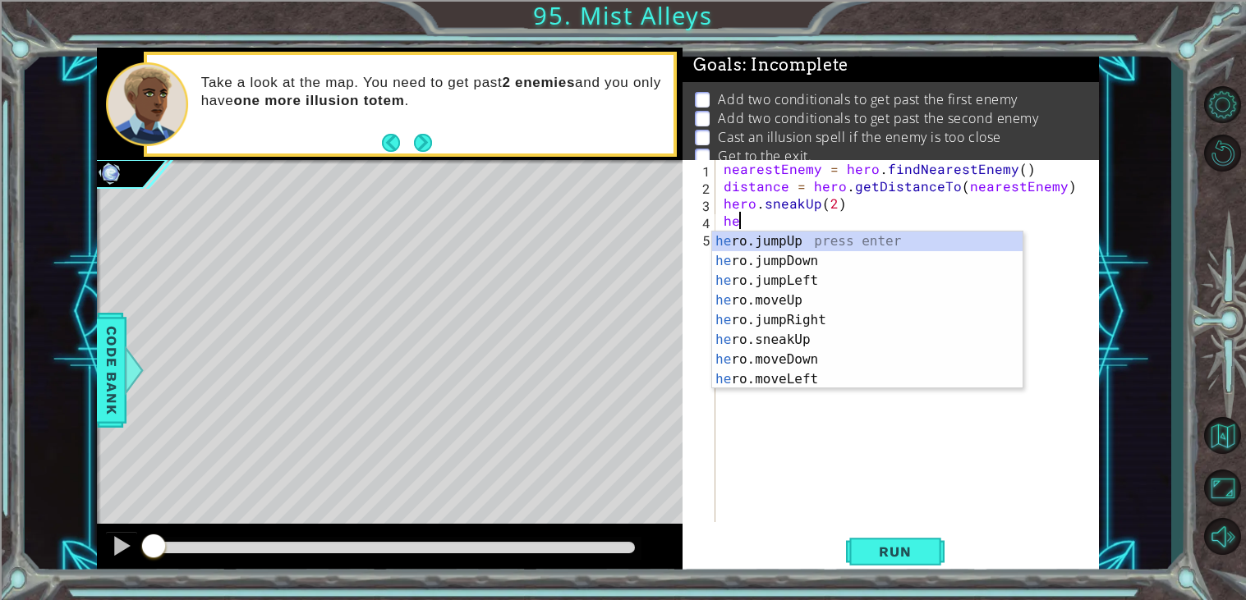
type textarea "hero"
click at [843, 240] on div "hero .jumpUp press enter hero .jumpDown press enter hero .jumpLeft press enter …" at bounding box center [867, 330] width 310 height 197
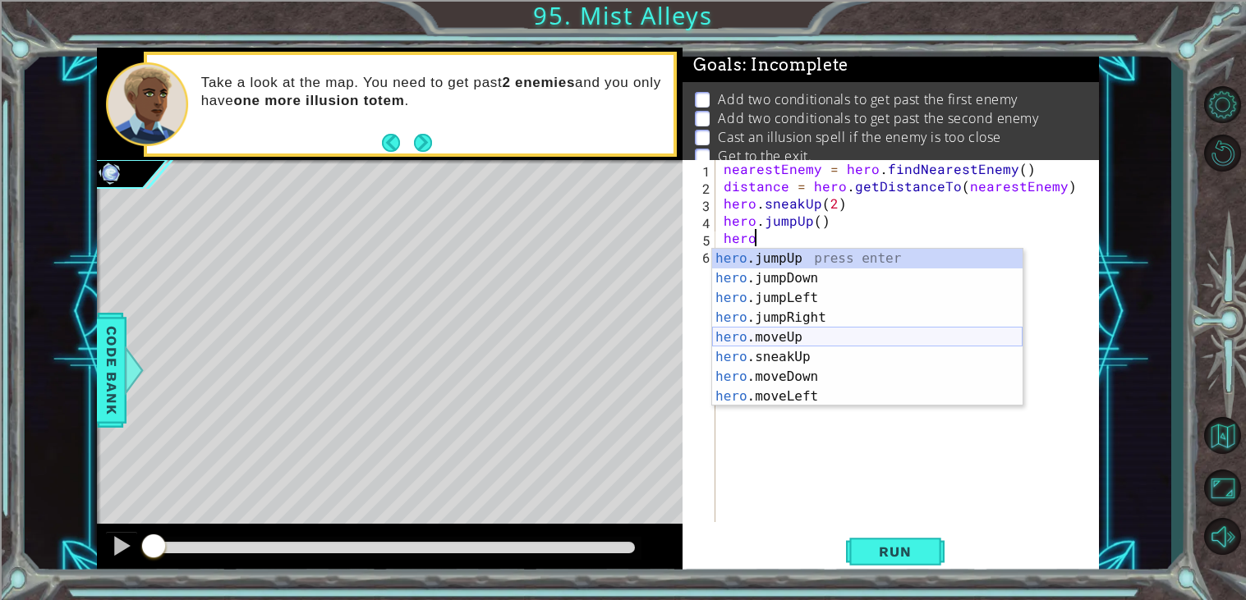
click at [826, 339] on div "hero .jumpUp press enter hero .jumpDown press enter hero .jumpLeft press enter …" at bounding box center [867, 347] width 310 height 197
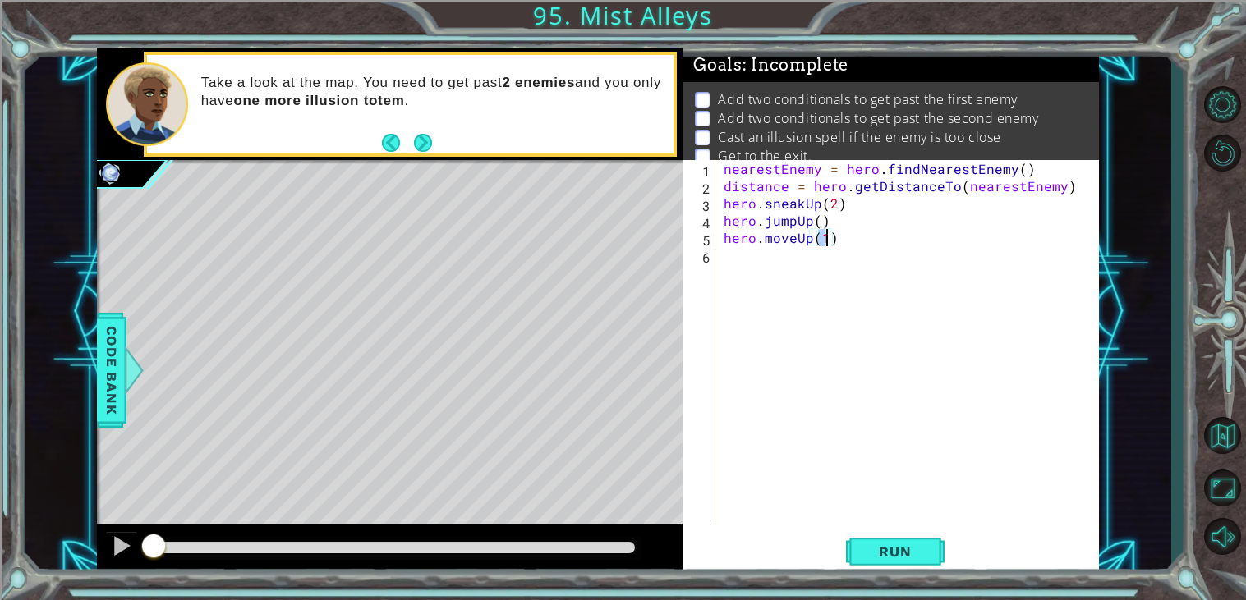
scroll to position [0, 5]
type textarea "hero.moveUp(1)"
click at [774, 314] on div "nearestEnemy = hero . findNearestEnemy ( ) distance = hero . getDistanceTo ( ne…" at bounding box center [911, 358] width 383 height 397
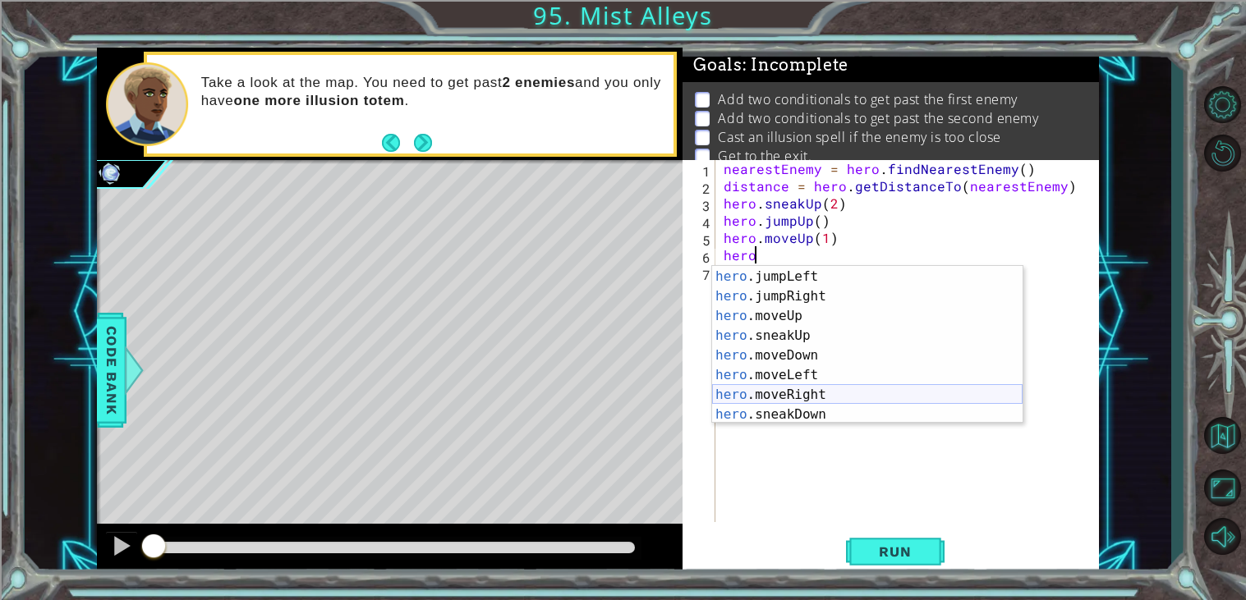
scroll to position [44, 0]
click at [851, 389] on div "hero .jumpLeft press enter hero .jumpRight press enter hero .moveUp press enter…" at bounding box center [867, 359] width 310 height 197
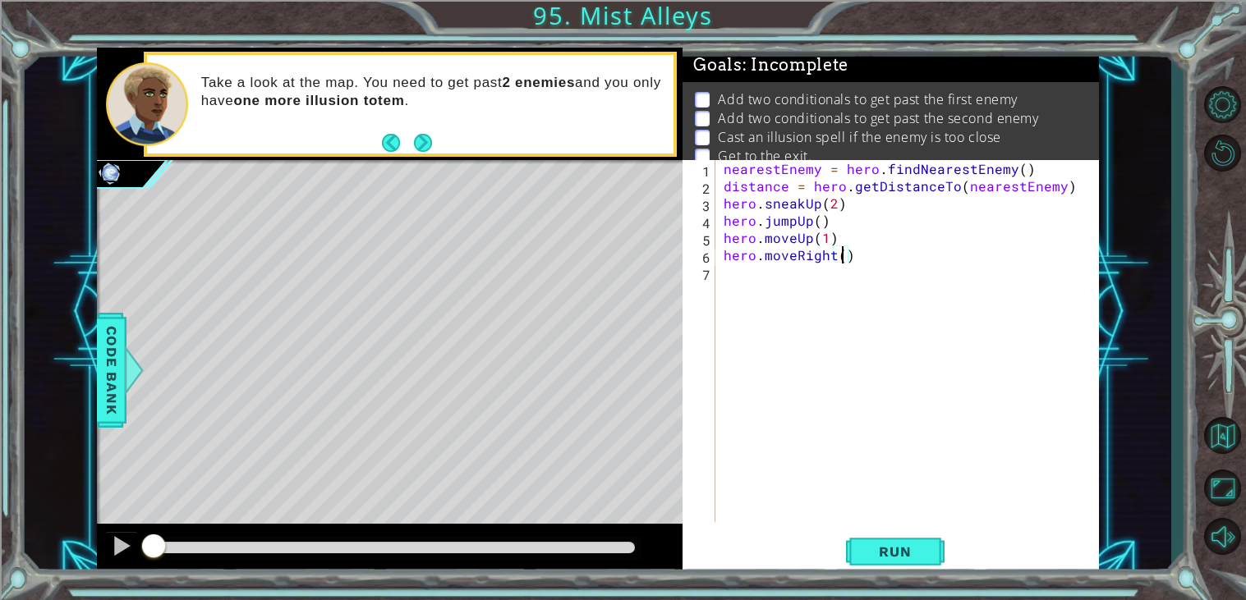
type textarea "hero.moveRight(3)"
click at [806, 318] on div "nearestEnemy = hero . findNearestEnemy ( ) distance = hero . getDistanceTo ( ne…" at bounding box center [911, 358] width 383 height 397
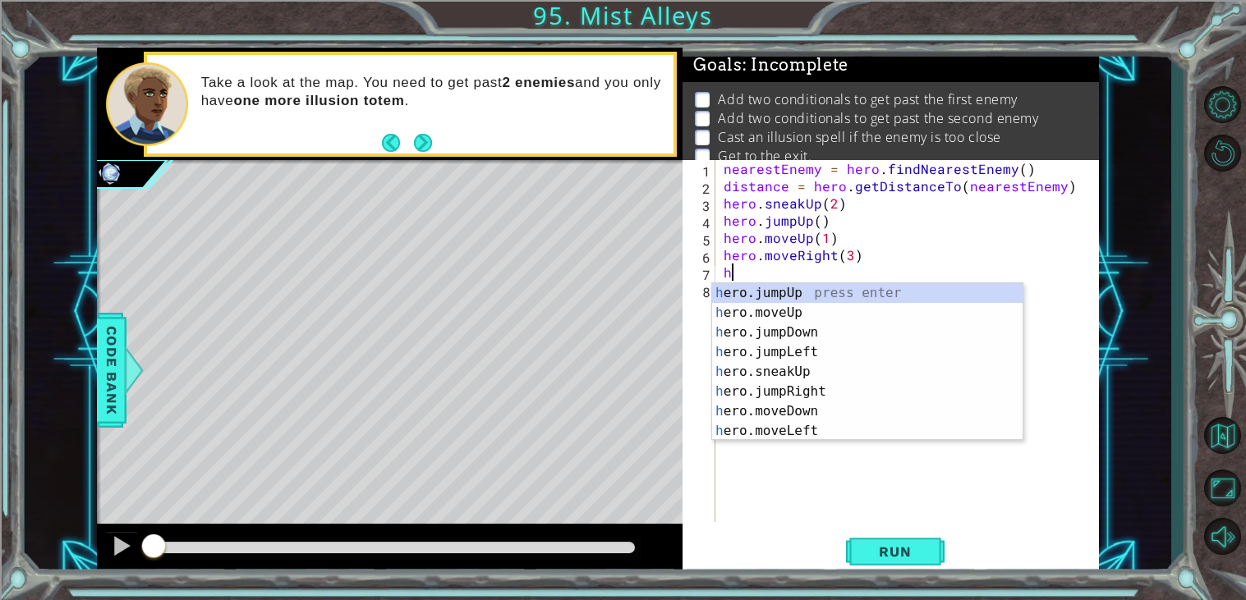
scroll to position [0, 0]
type textarea "hero"
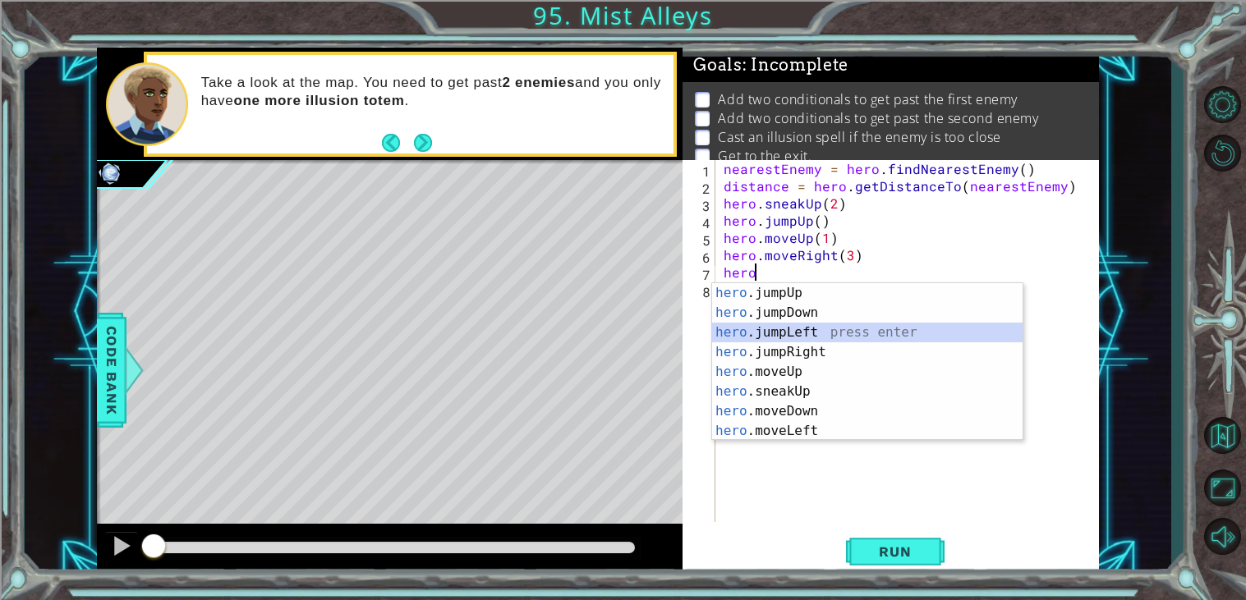
click at [812, 342] on div "hero .jumpUp press enter hero .jumpDown press enter hero .jumpLeft press enter …" at bounding box center [867, 381] width 310 height 197
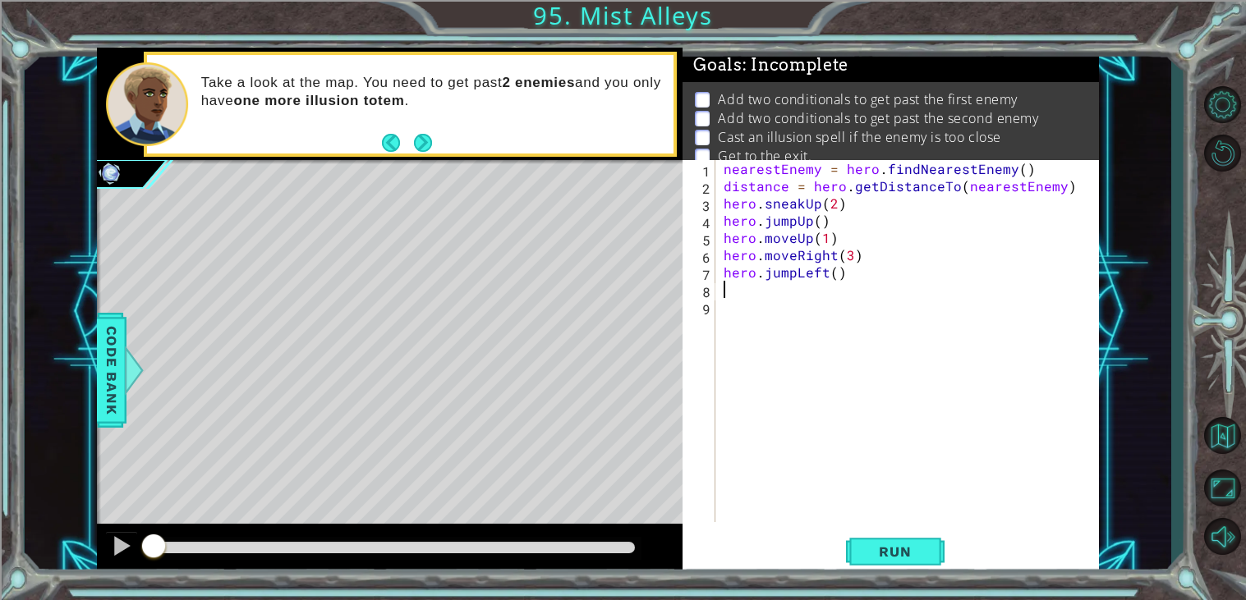
click at [792, 312] on div "nearestEnemy = hero . findNearestEnemy ( ) distance = hero . getDistanceTo ( ne…" at bounding box center [911, 358] width 383 height 397
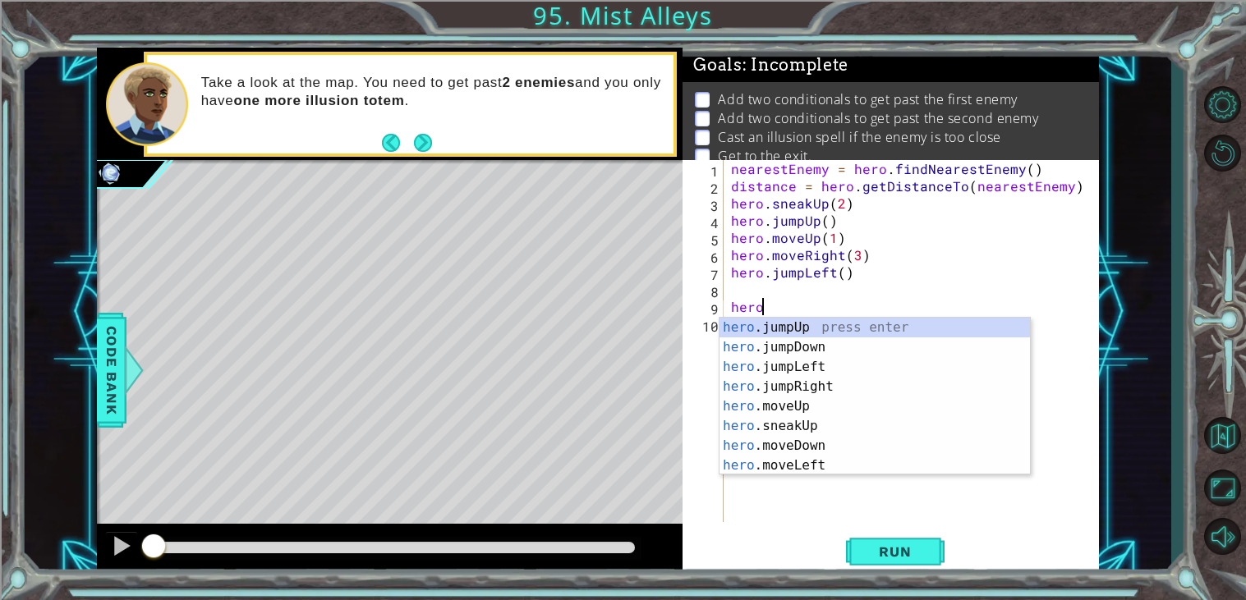
scroll to position [0, 1]
click at [834, 274] on div "nearestEnemy = hero . findNearestEnemy ( ) distance = hero . getDistanceTo ( ne…" at bounding box center [915, 358] width 375 height 397
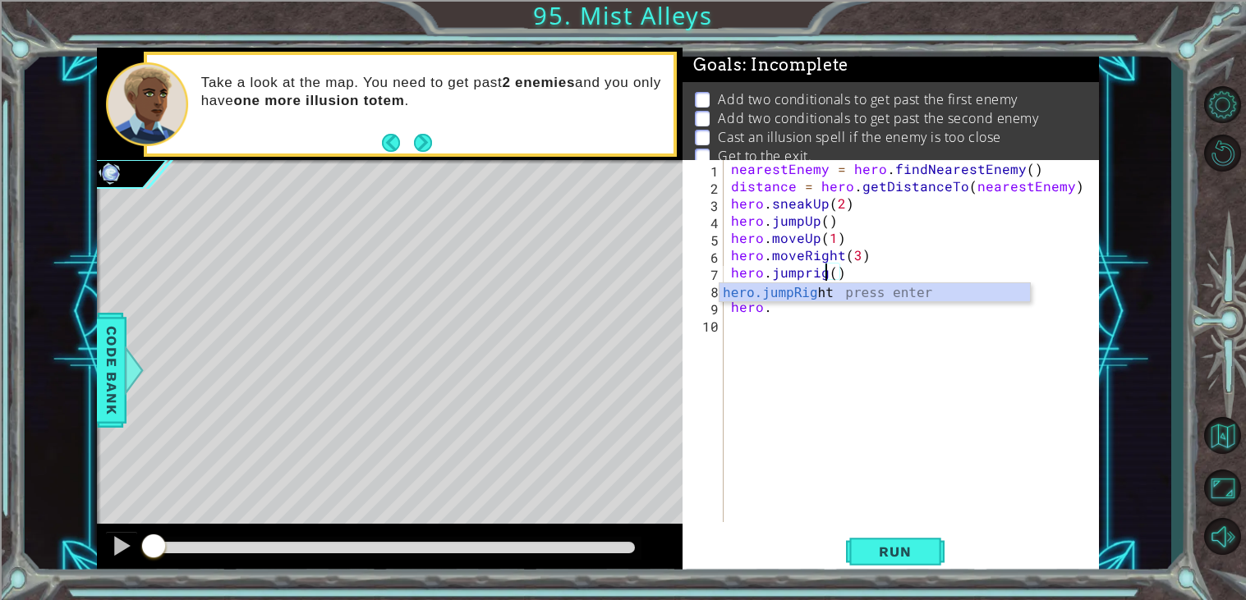
scroll to position [0, 6]
type textarea "hero.jumpright()"
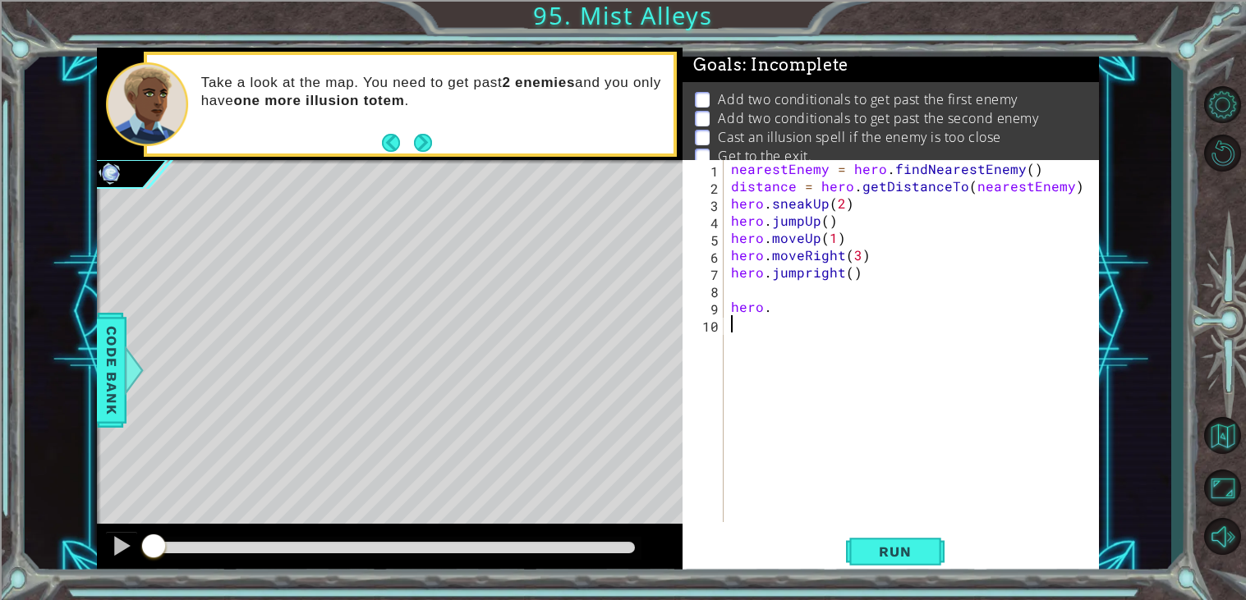
click at [814, 328] on div "nearestEnemy = hero . findNearestEnemy ( ) distance = hero . getDistanceTo ( ne…" at bounding box center [915, 358] width 375 height 397
click at [815, 315] on div "nearestEnemy = hero . findNearestEnemy ( ) distance = hero . getDistanceTo ( ne…" at bounding box center [915, 358] width 375 height 397
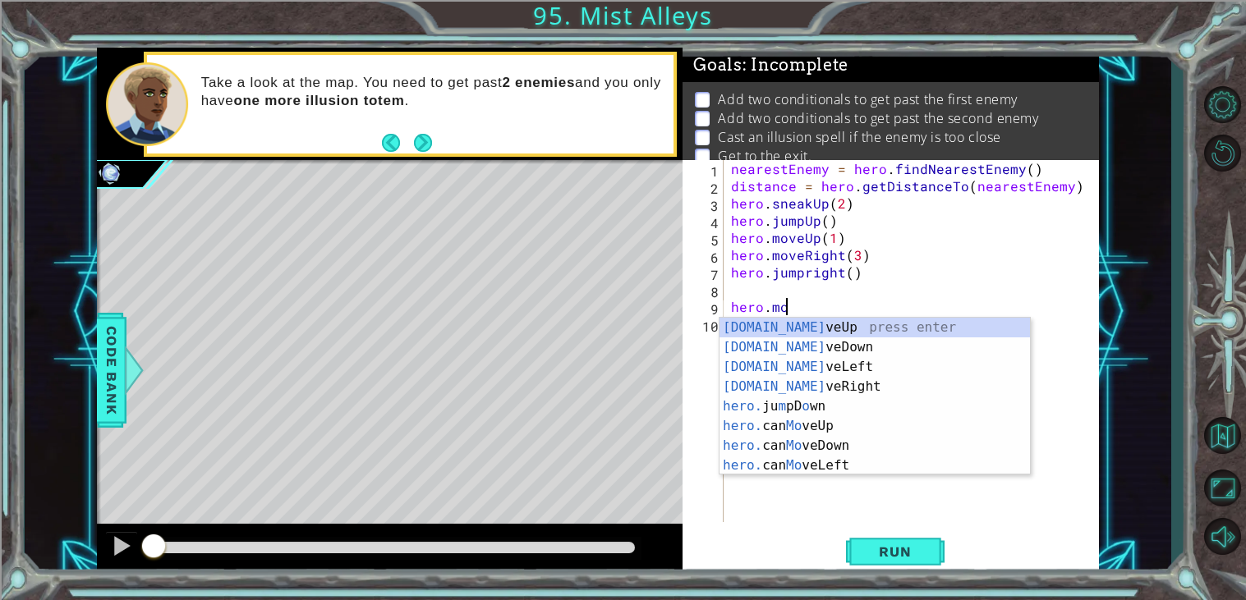
scroll to position [0, 2]
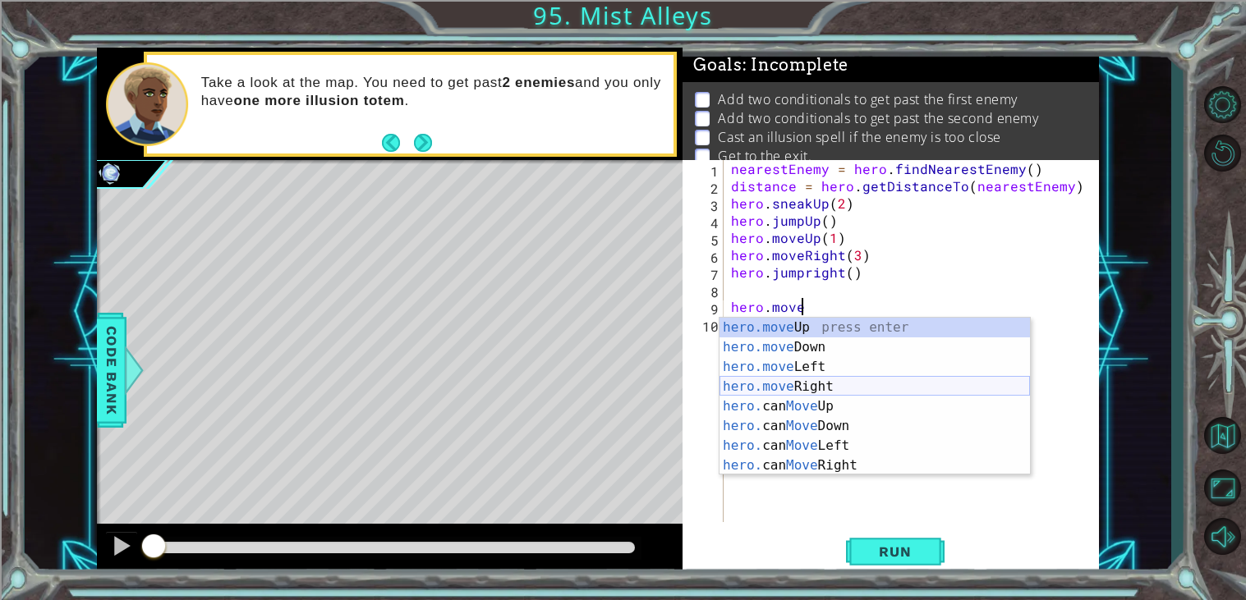
click at [843, 380] on div "hero.move Up press enter hero.move Down press enter hero.move Left press enter …" at bounding box center [874, 416] width 310 height 197
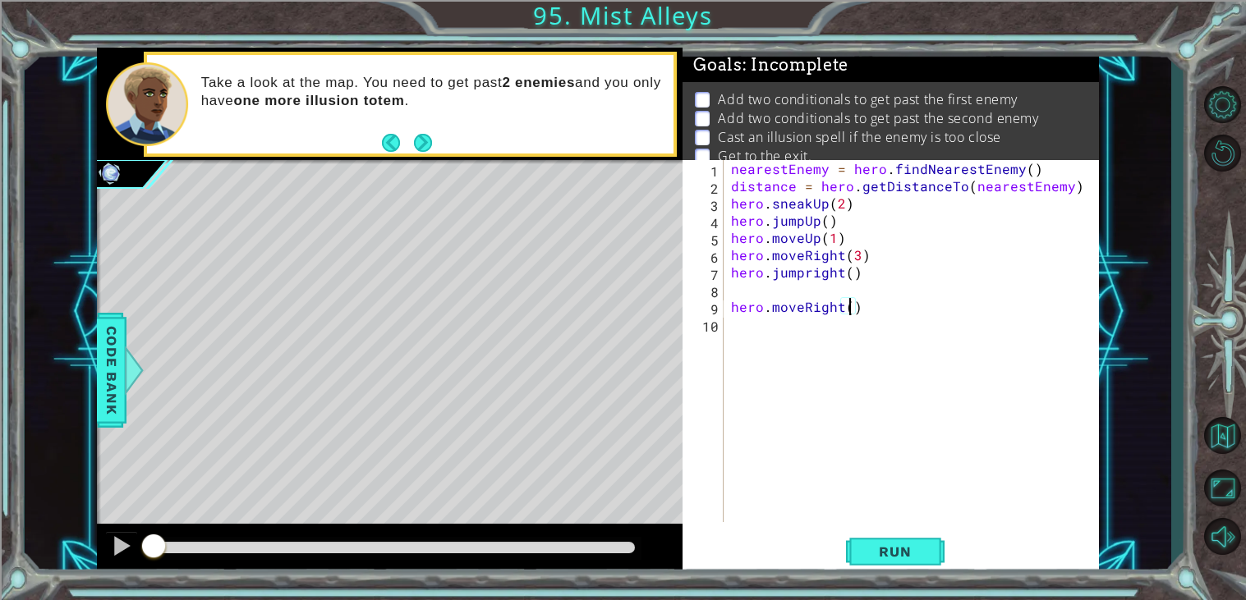
scroll to position [0, 7]
click at [898, 555] on span "Run" at bounding box center [894, 552] width 65 height 16
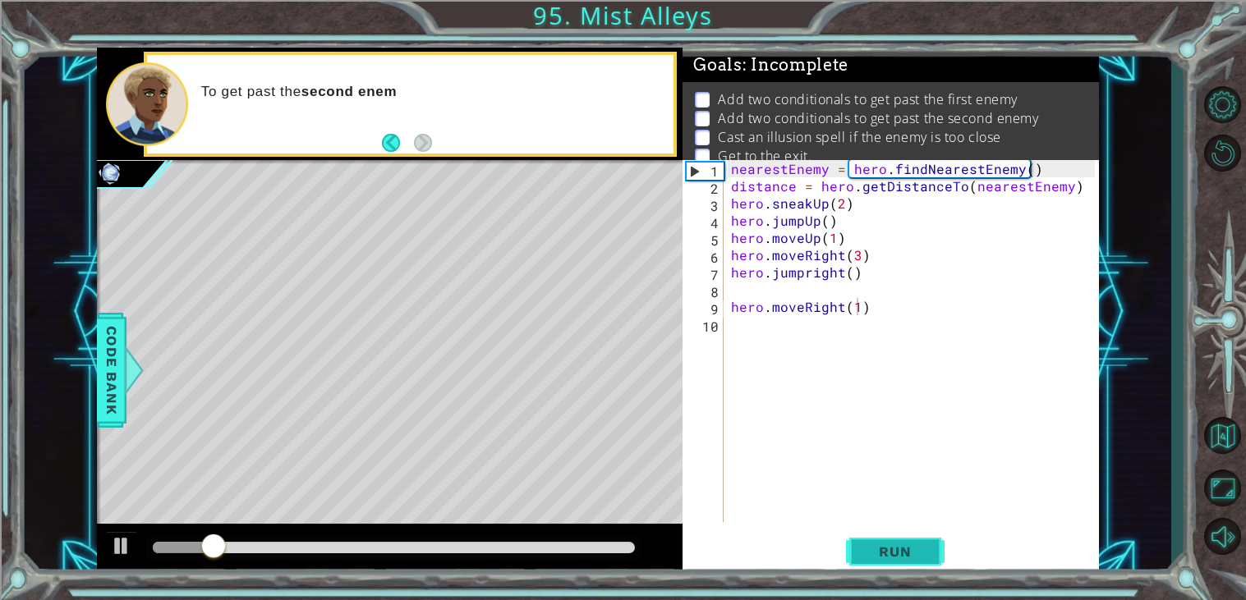
click at [898, 555] on span "Run" at bounding box center [894, 552] width 65 height 16
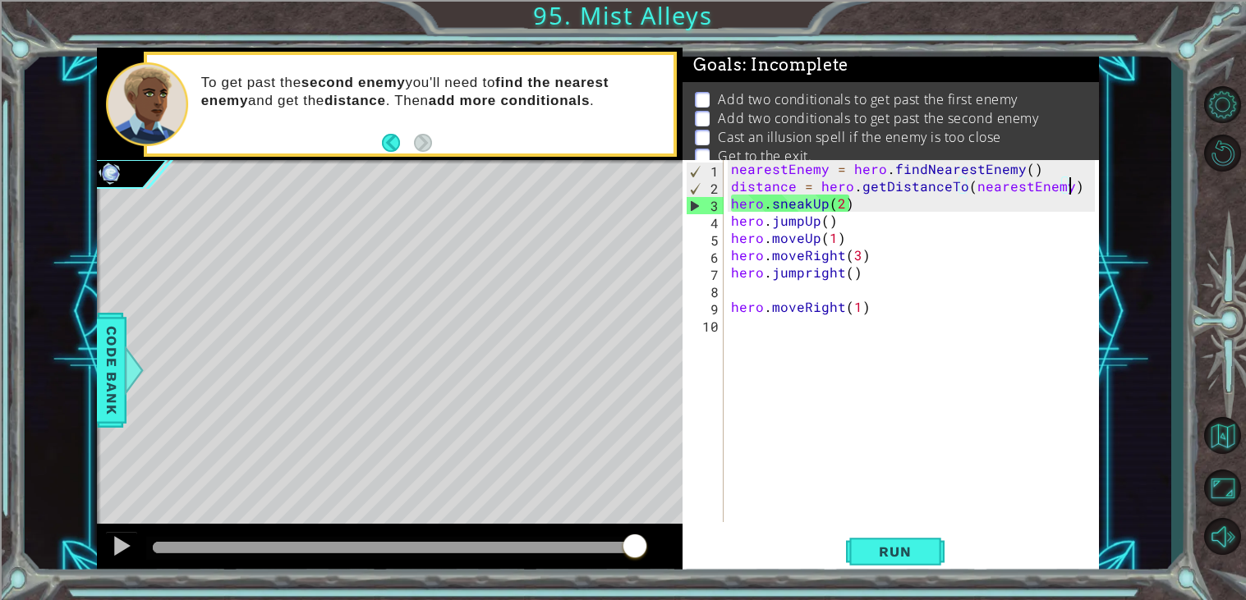
click at [1081, 191] on div "nearestEnemy = hero . findNearestEnemy ( ) distance = hero . getDistanceTo ( ne…" at bounding box center [915, 358] width 375 height 397
type textarea "distance = hero.getDistanceTo(nearestEnemy)"
click at [910, 562] on button "Run" at bounding box center [895, 552] width 99 height 42
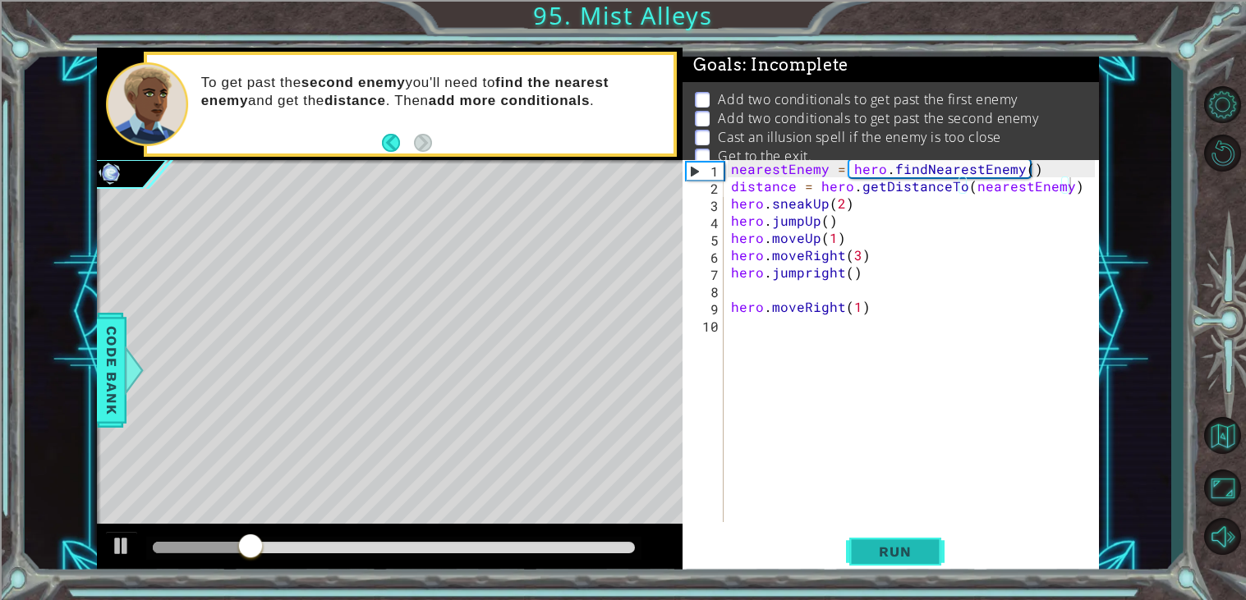
click at [910, 562] on button "Run" at bounding box center [895, 552] width 99 height 42
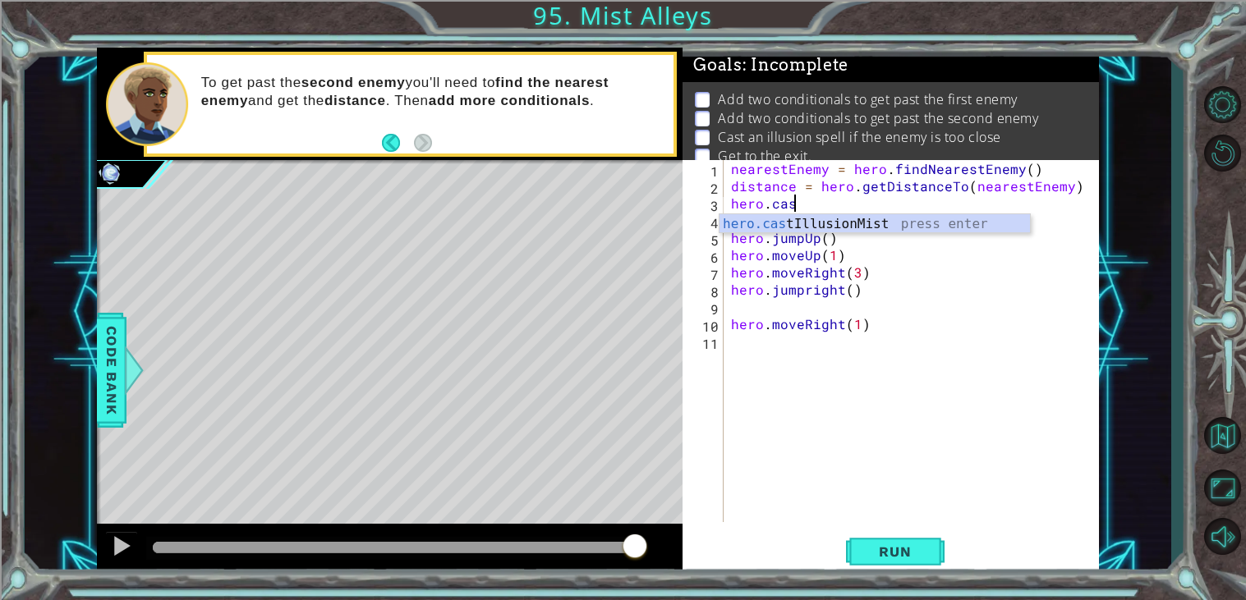
scroll to position [0, 2]
click at [1014, 223] on div "hero.cast IllusionMist press enter" at bounding box center [874, 243] width 310 height 59
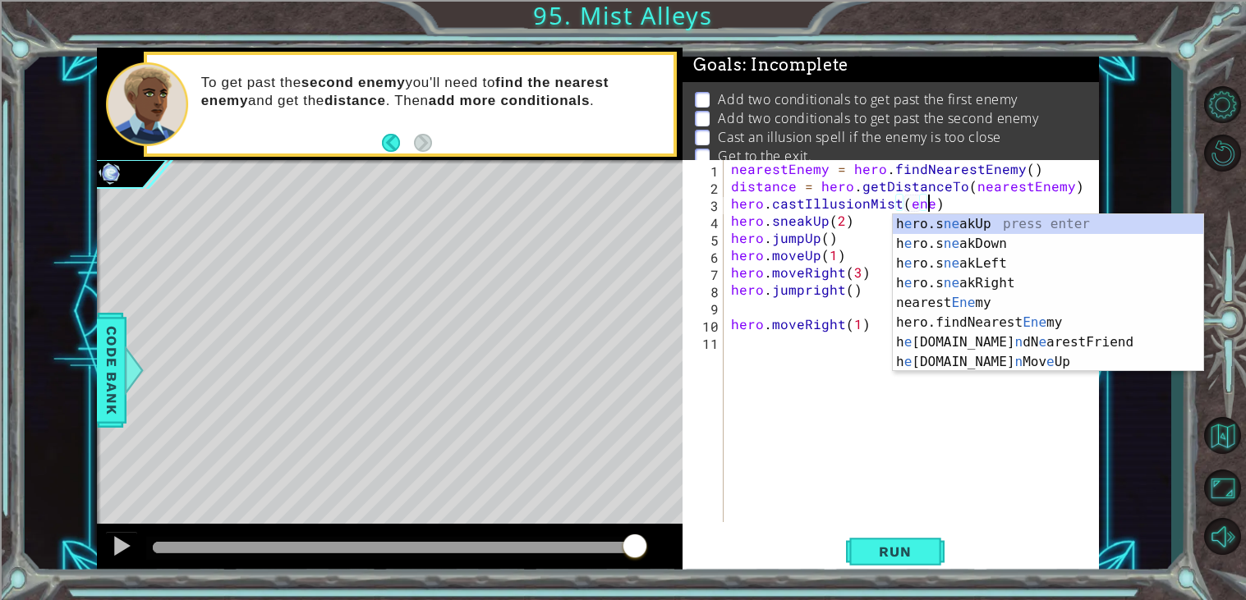
scroll to position [0, 11]
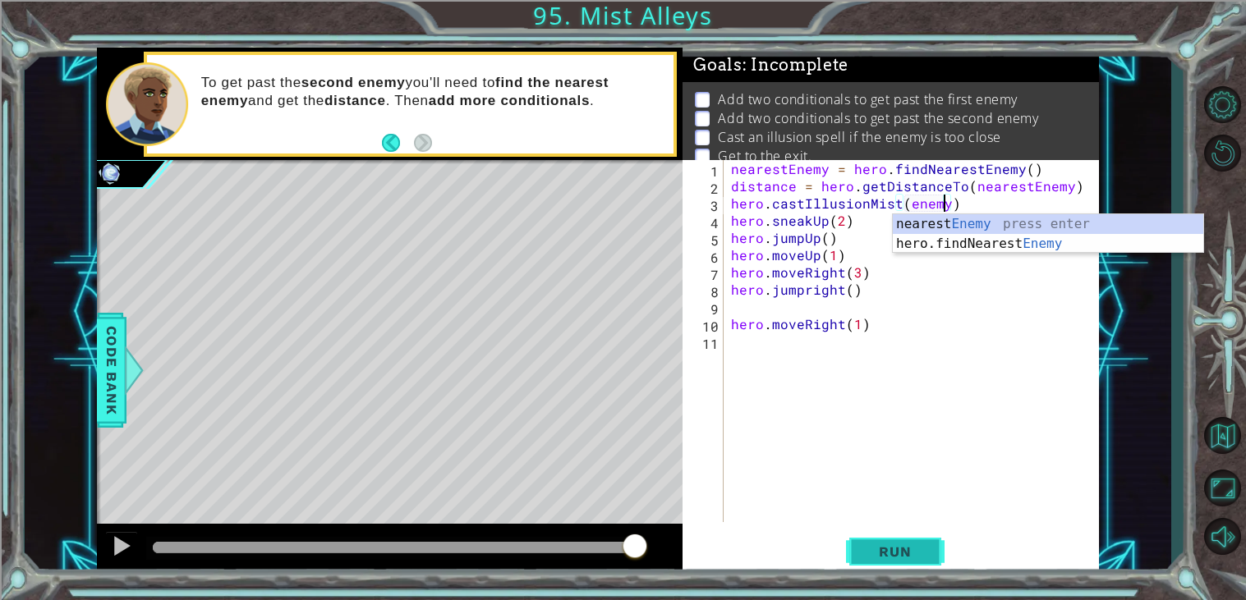
click at [915, 559] on span "Run" at bounding box center [894, 552] width 65 height 16
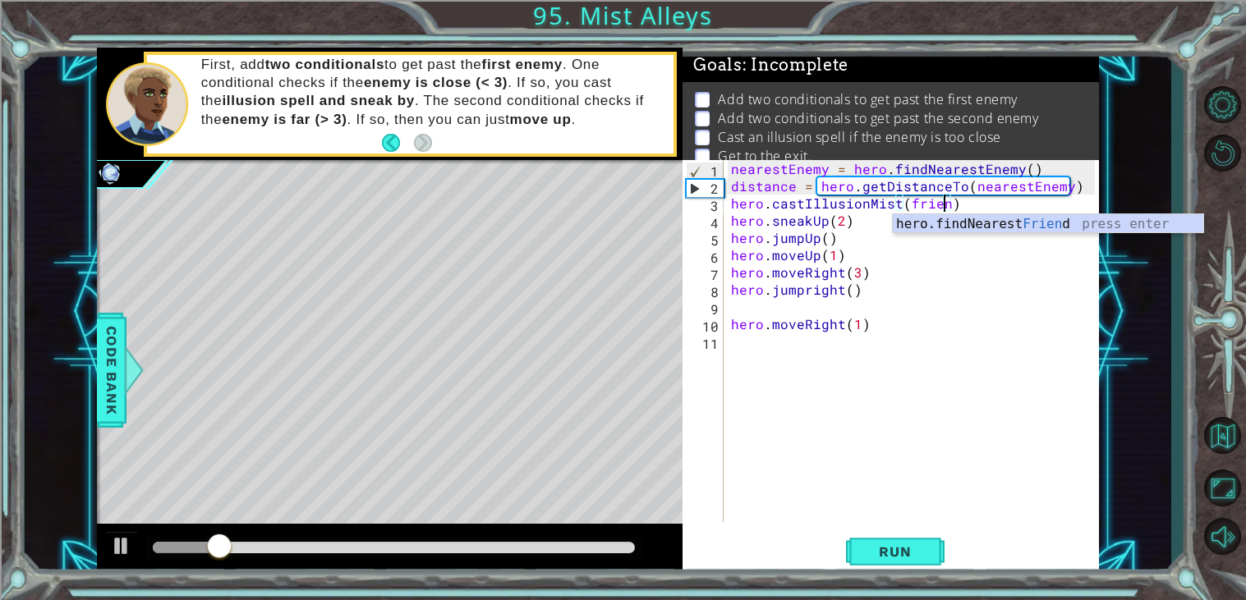
scroll to position [0, 12]
click at [887, 553] on span "Run" at bounding box center [894, 552] width 65 height 16
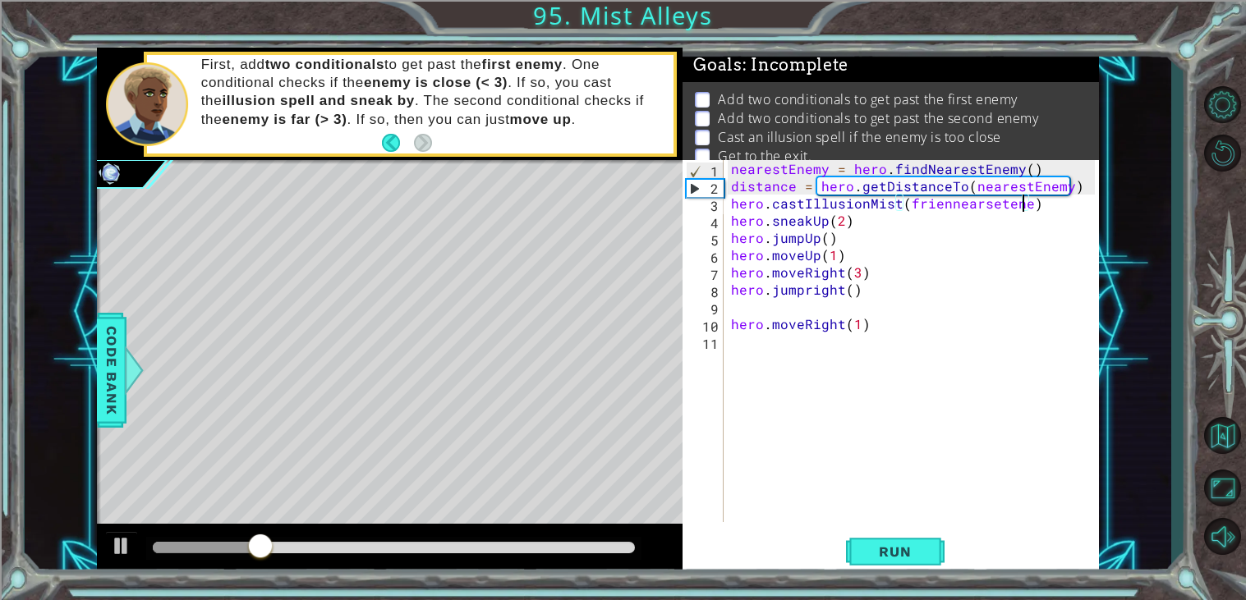
scroll to position [0, 18]
drag, startPoint x: 967, startPoint y: 184, endPoint x: 1062, endPoint y: 190, distance: 94.6
click at [1062, 190] on div "nearestEnemy = hero . findNearestEnemy ( ) distance = hero . getDistanceTo ( ne…" at bounding box center [915, 358] width 375 height 397
drag, startPoint x: 908, startPoint y: 200, endPoint x: 1045, endPoint y: 197, distance: 137.2
click at [1045, 197] on div "nearestEnemy = hero . findNearestEnemy ( ) distance = hero . getDistanceTo ( ne…" at bounding box center [915, 358] width 375 height 397
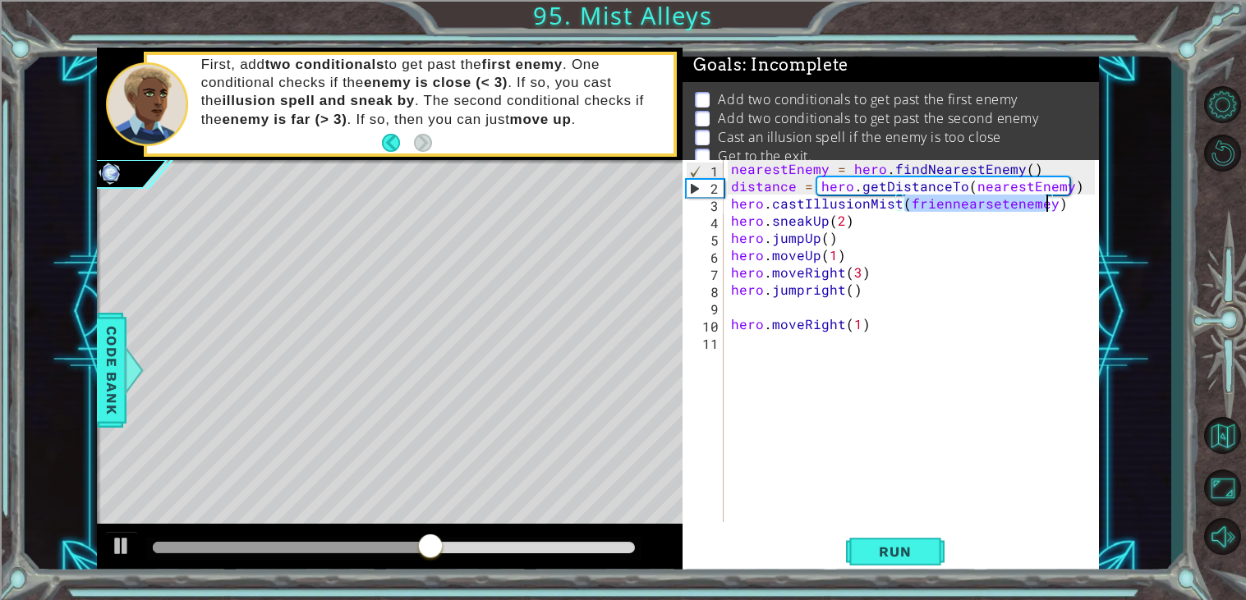
scroll to position [0, 10]
paste textarea "nearestEnemy"
click at [920, 546] on span "Run" at bounding box center [894, 552] width 65 height 16
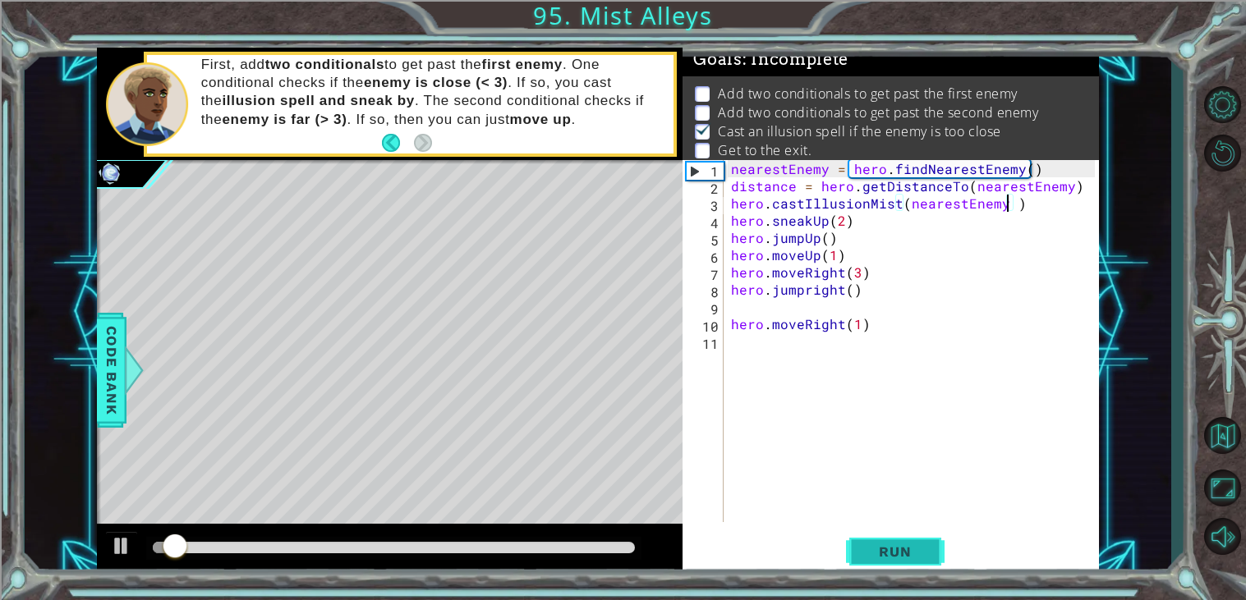
scroll to position [0, 17]
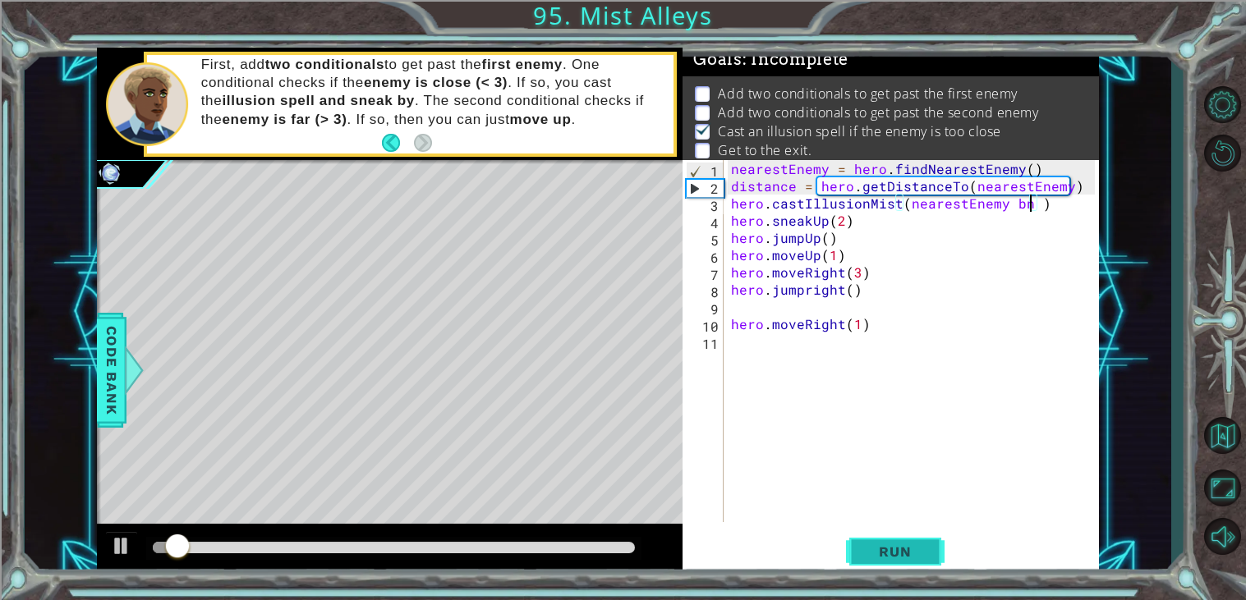
click at [920, 546] on span "Run" at bounding box center [894, 552] width 65 height 16
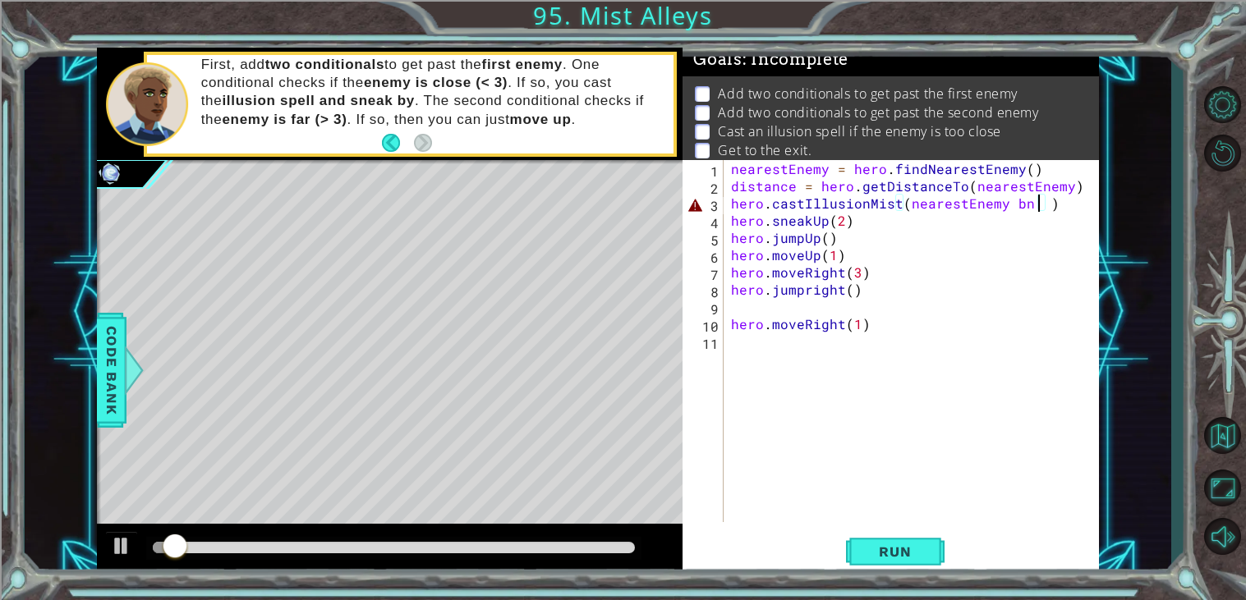
click at [846, 289] on div "nearestEnemy = hero . findNearestEnemy ( ) distance = hero . getDistanceTo ( ne…" at bounding box center [915, 358] width 375 height 397
click at [885, 550] on span "Run" at bounding box center [894, 552] width 65 height 16
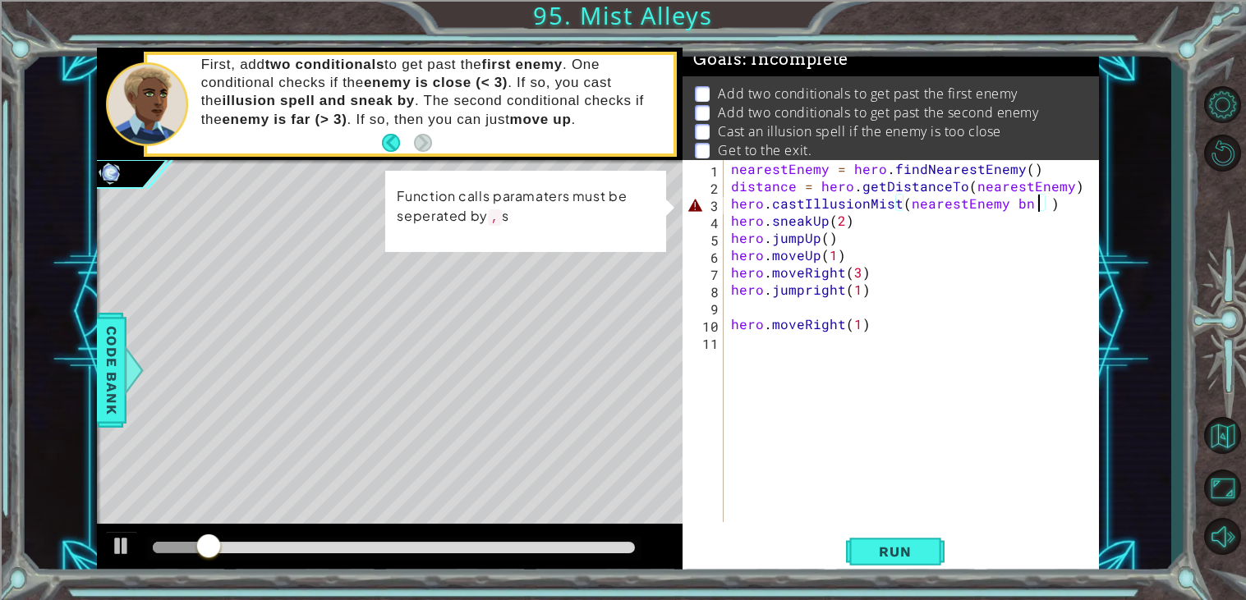
click at [1036, 196] on div "nearestEnemy = hero . findNearestEnemy ( ) distance = hero . getDistanceTo ( ne…" at bounding box center [915, 358] width 375 height 397
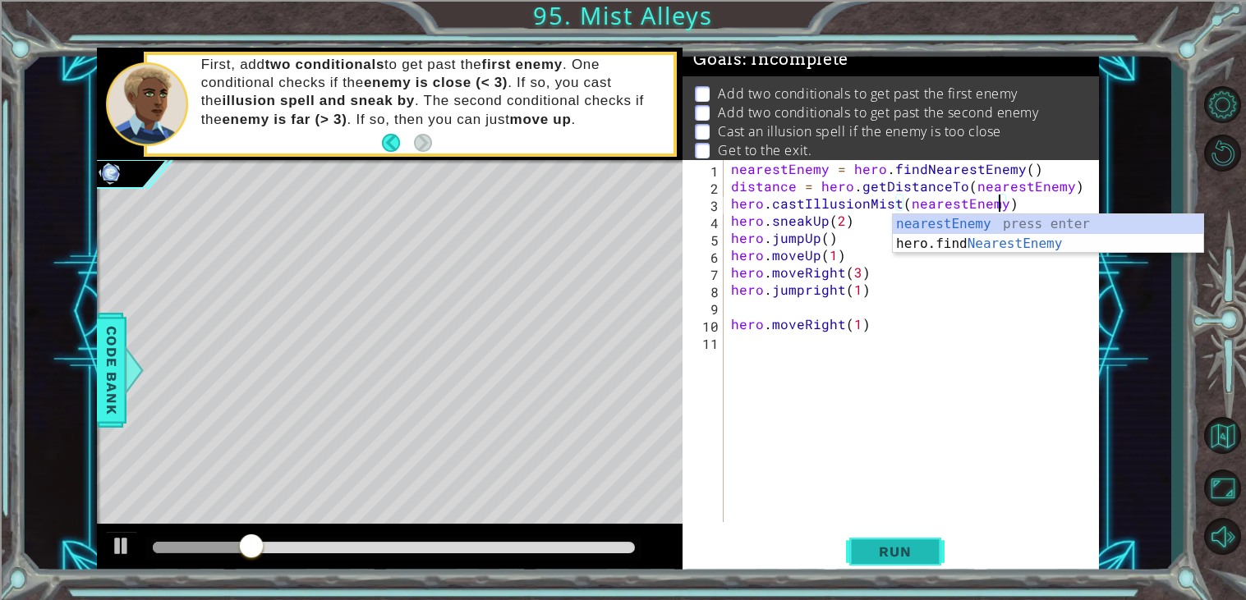
click at [916, 555] on span "Run" at bounding box center [894, 552] width 65 height 16
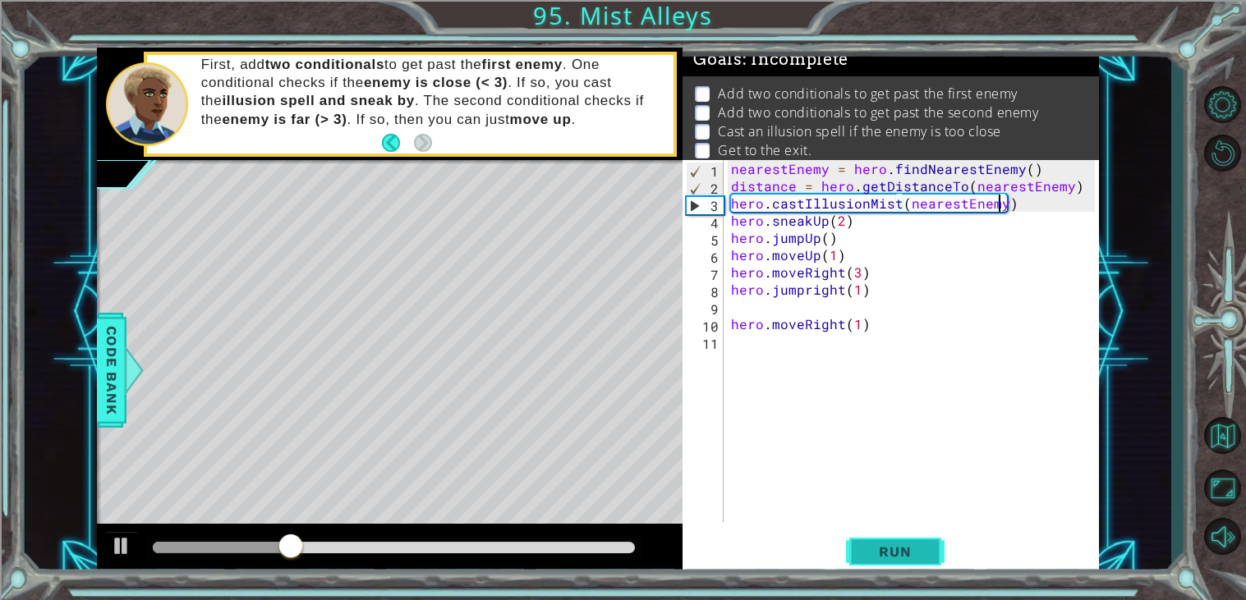
click at [916, 555] on span "Run" at bounding box center [894, 552] width 65 height 16
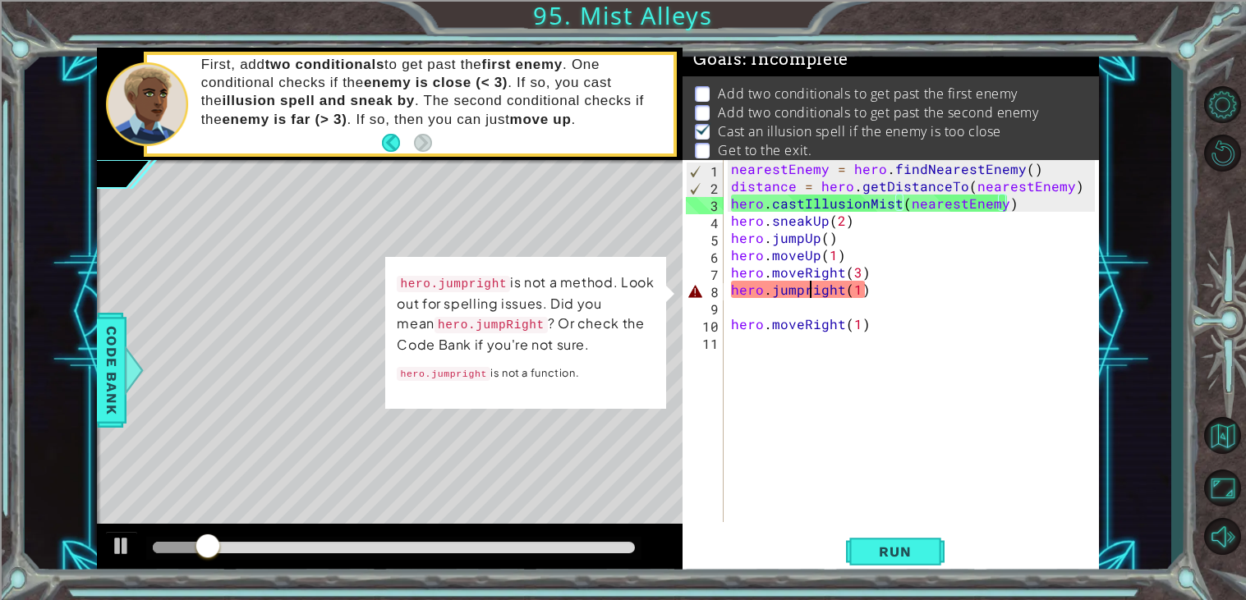
click at [810, 282] on div "nearestEnemy = hero . findNearestEnemy ( ) distance = hero . getDistanceTo ( ne…" at bounding box center [915, 358] width 375 height 397
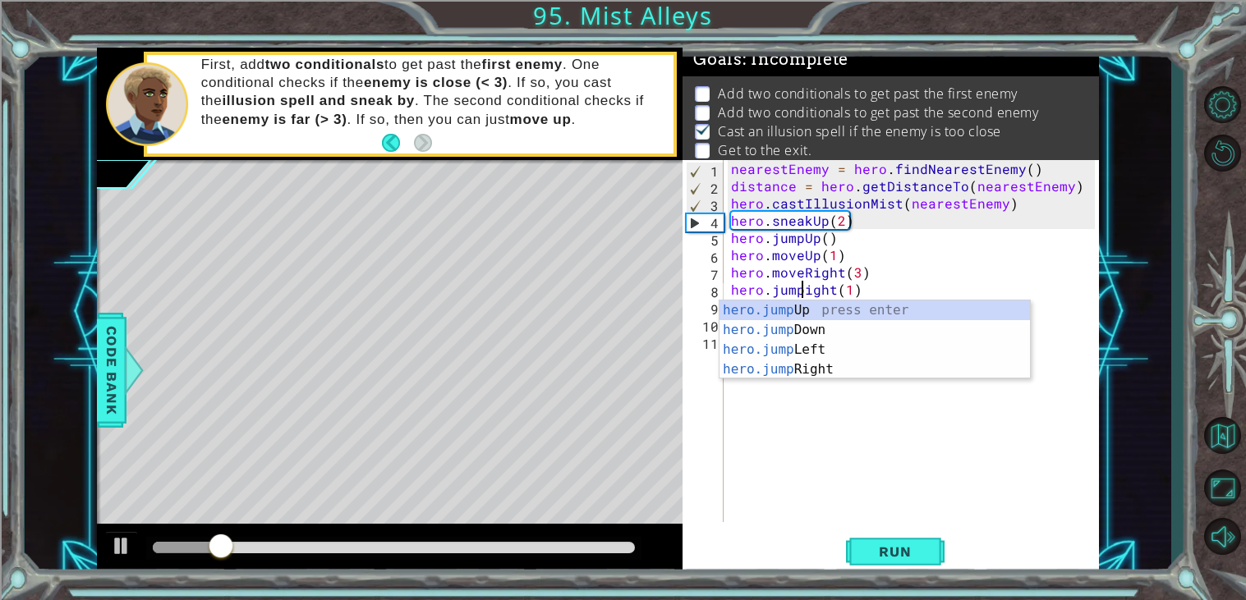
scroll to position [0, 5]
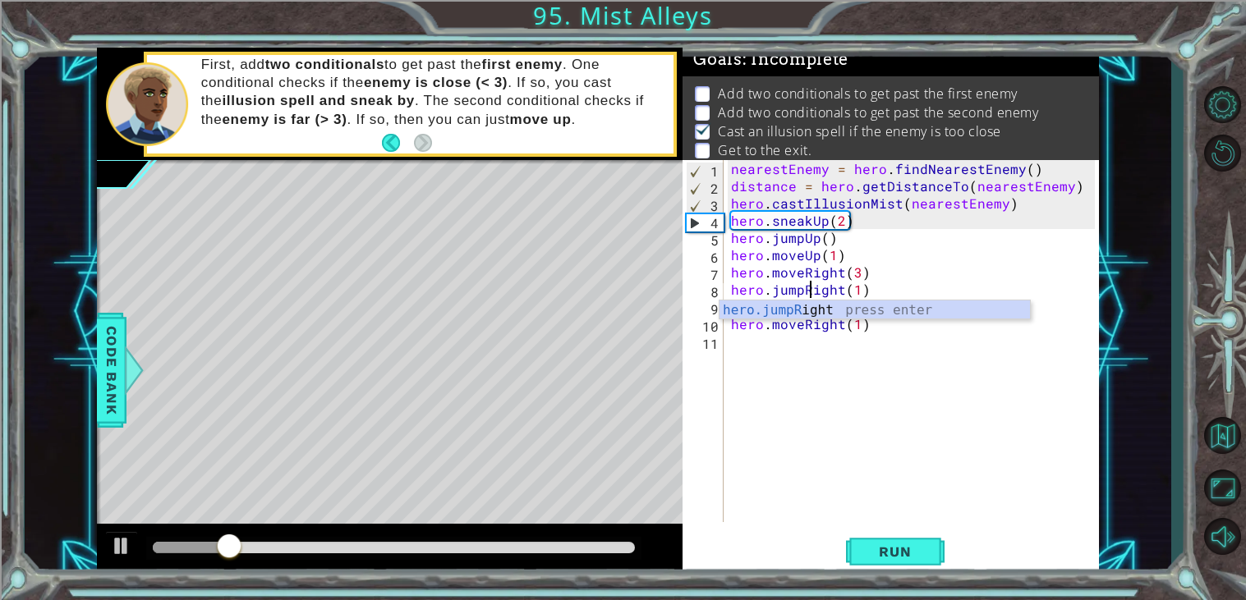
click at [927, 522] on div "hero.jumpRight(1) 1 2 3 4 5 6 7 8 9 10 11 nearestEnemy = hero . findNearestEnem…" at bounding box center [890, 368] width 416 height 416
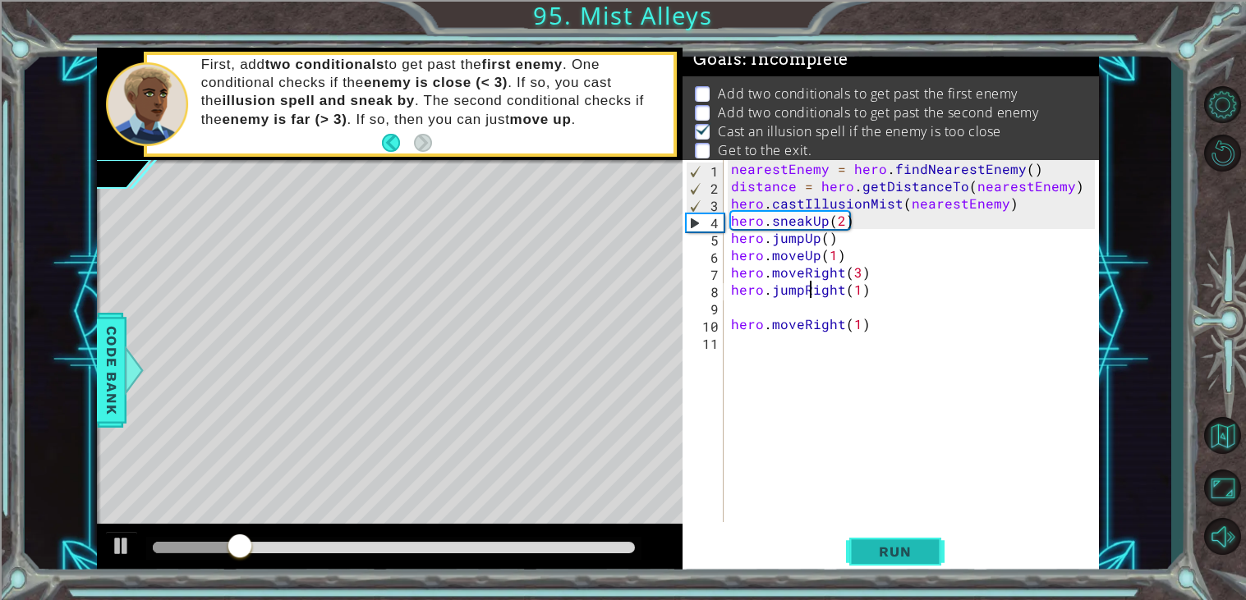
click at [913, 545] on span "Run" at bounding box center [894, 552] width 65 height 16
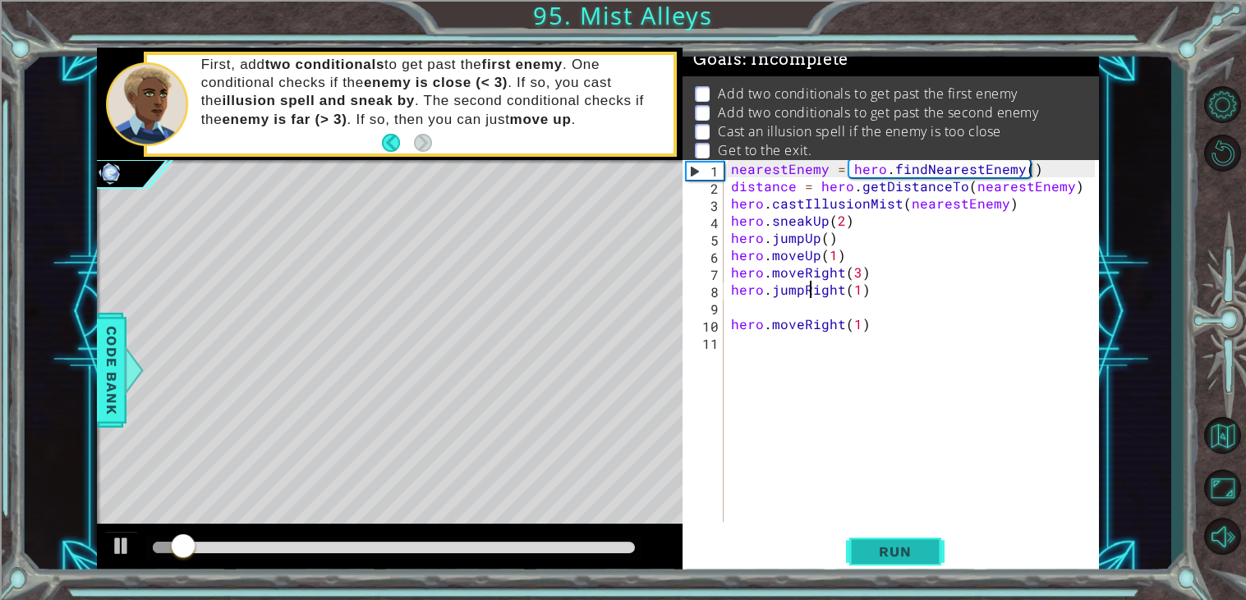
click at [913, 545] on span "Run" at bounding box center [894, 552] width 65 height 16
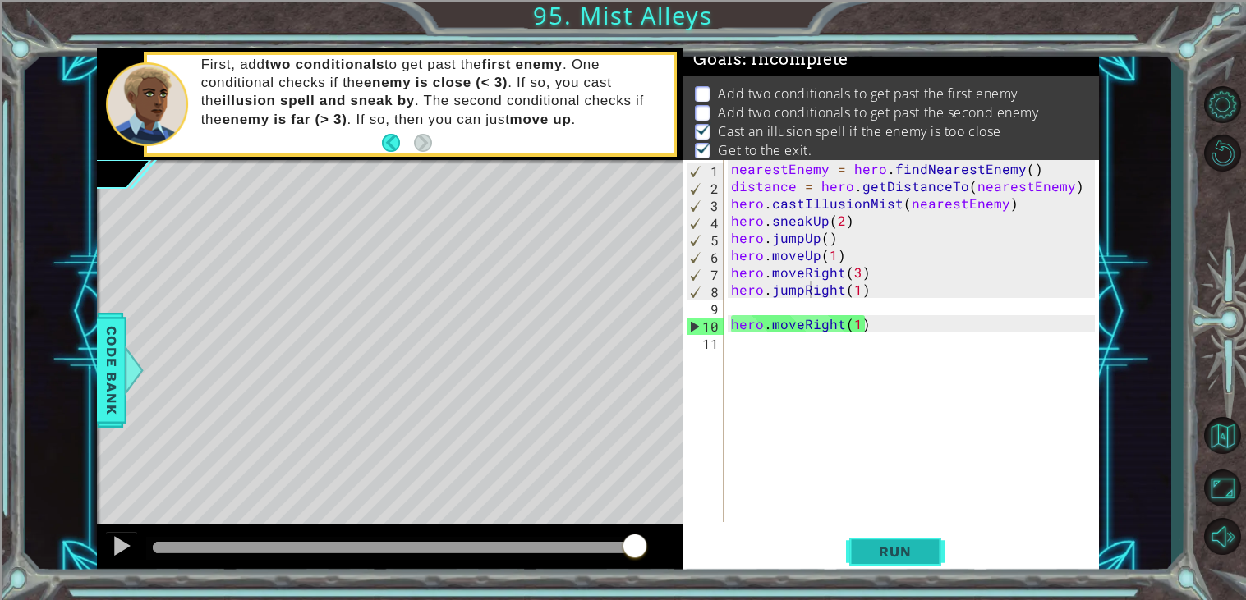
click at [880, 566] on button "Run" at bounding box center [895, 552] width 99 height 42
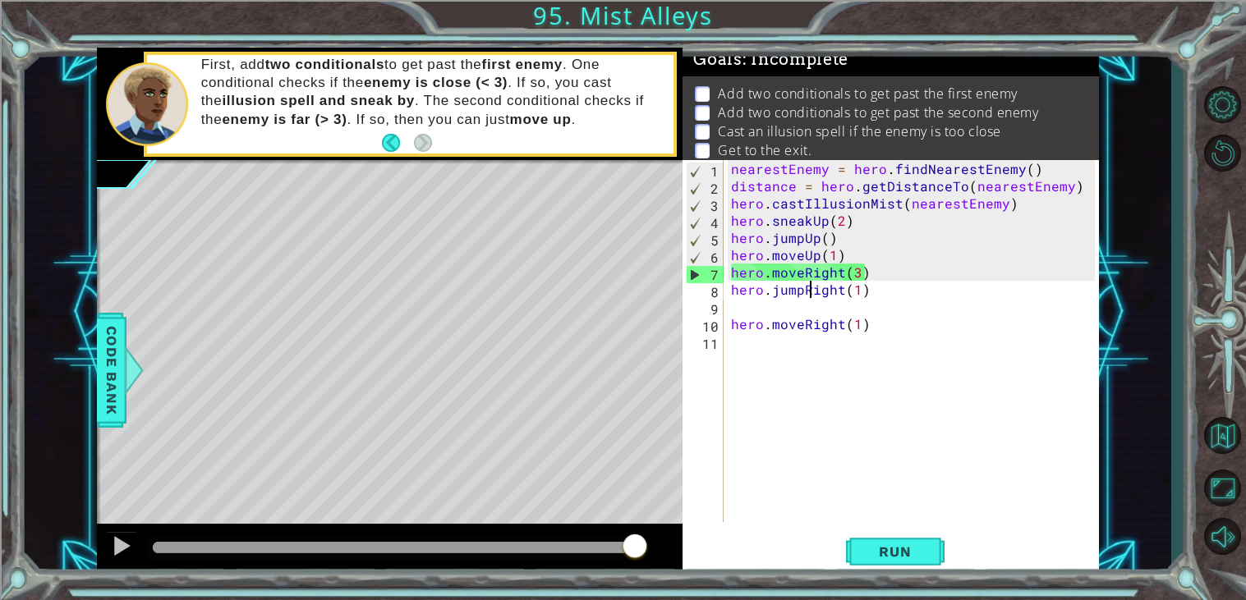
click at [733, 192] on div "nearestEnemy = hero . findNearestEnemy ( ) distance = hero . getDistanceTo ( ne…" at bounding box center [915, 358] width 375 height 397
type textarea "hero.castIllusionMist(nearestEnemy)"
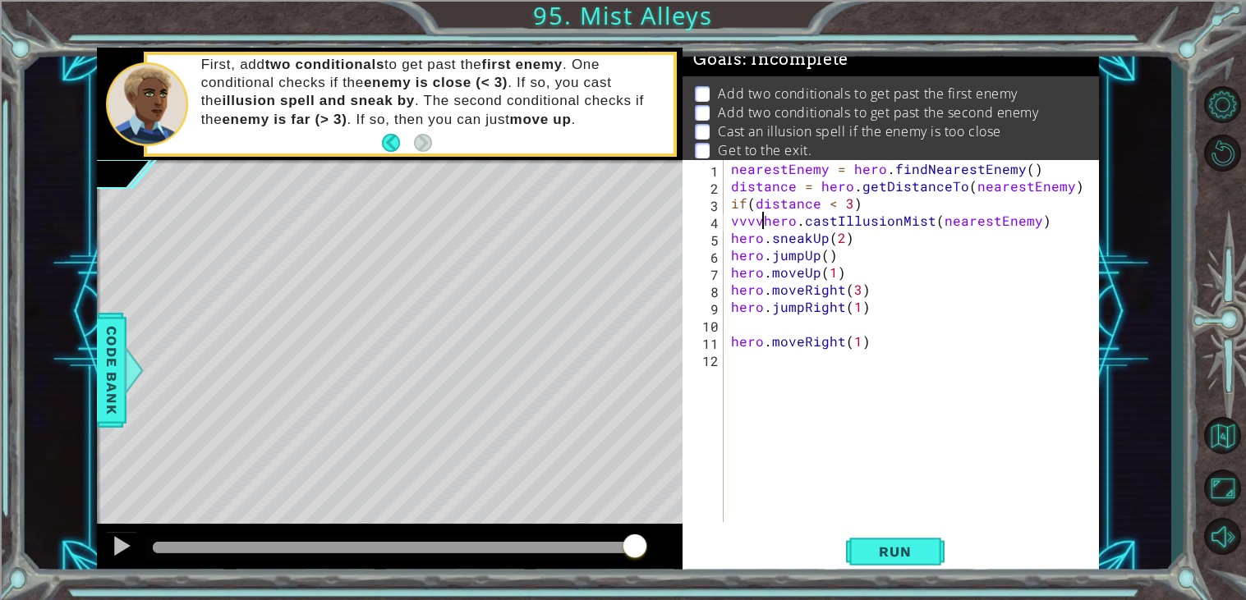
scroll to position [0, 2]
type textarea "hero.moveUp(1)"
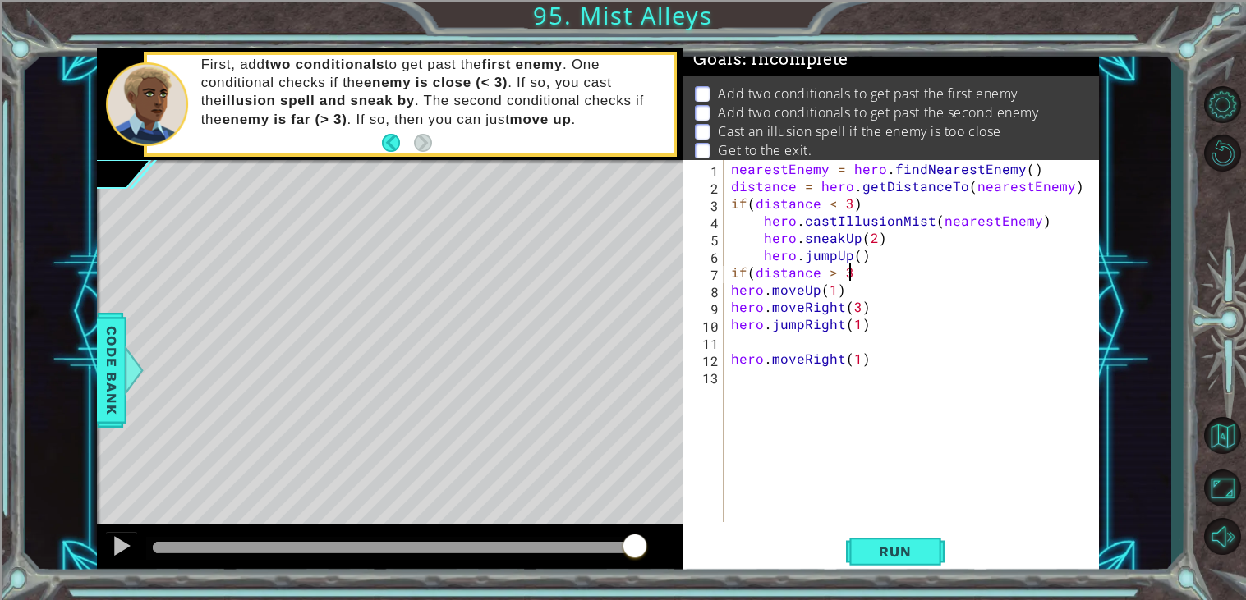
scroll to position [0, 6]
type textarea "if(distance > 3):"
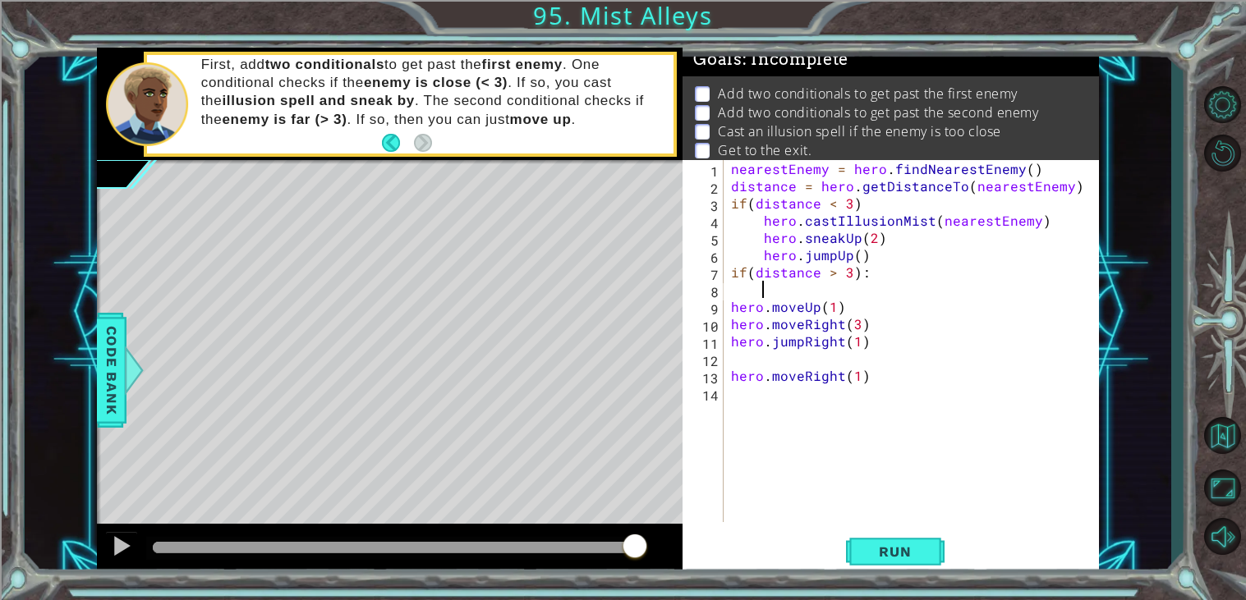
scroll to position [0, 1]
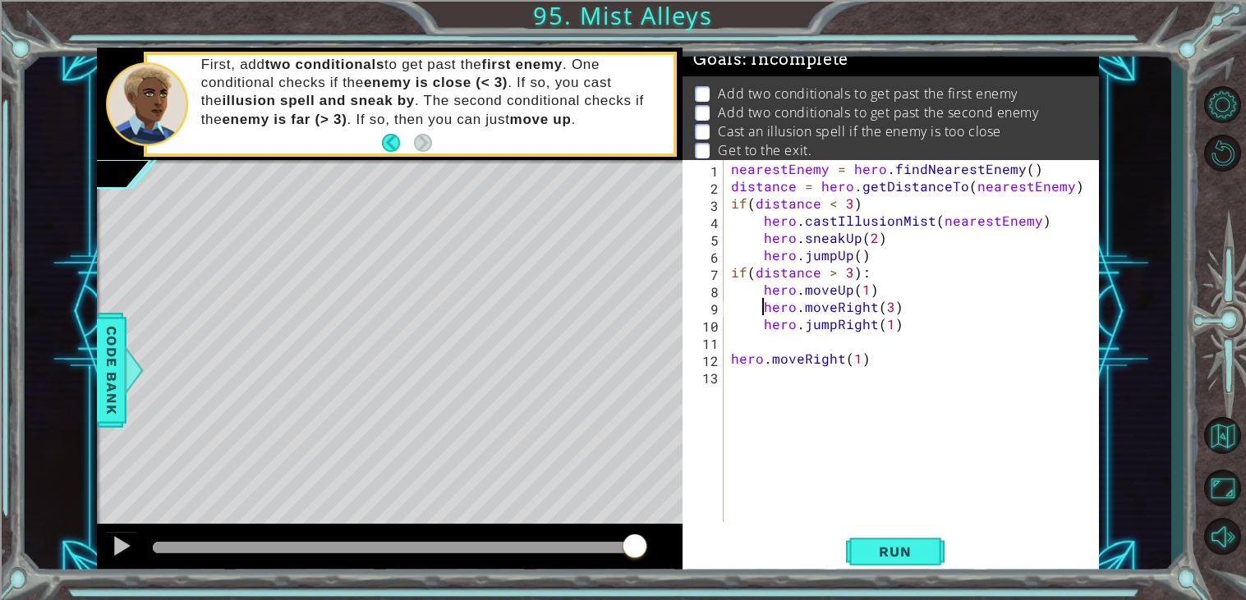
click at [883, 201] on div "nearestEnemy = hero . findNearestEnemy ( ) distance = hero . getDistanceTo ( ne…" at bounding box center [915, 358] width 375 height 397
click at [889, 541] on button "Run" at bounding box center [895, 552] width 99 height 42
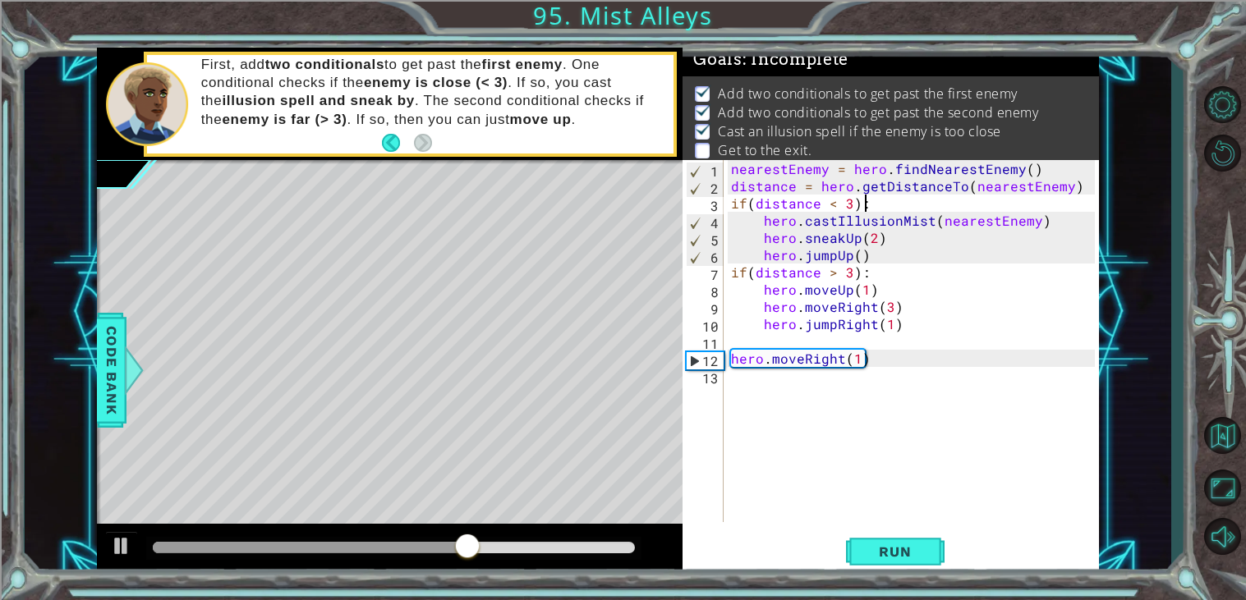
click at [867, 255] on div "nearestEnemy = hero . findNearestEnemy ( ) distance = hero . getDistanceTo ( ne…" at bounding box center [915, 358] width 375 height 397
type textarea "hero.jumpUp()"
click at [867, 255] on div "nearestEnemy = hero . findNearestEnemy ( ) distance = hero . getDistanceTo ( ne…" at bounding box center [915, 358] width 375 height 397
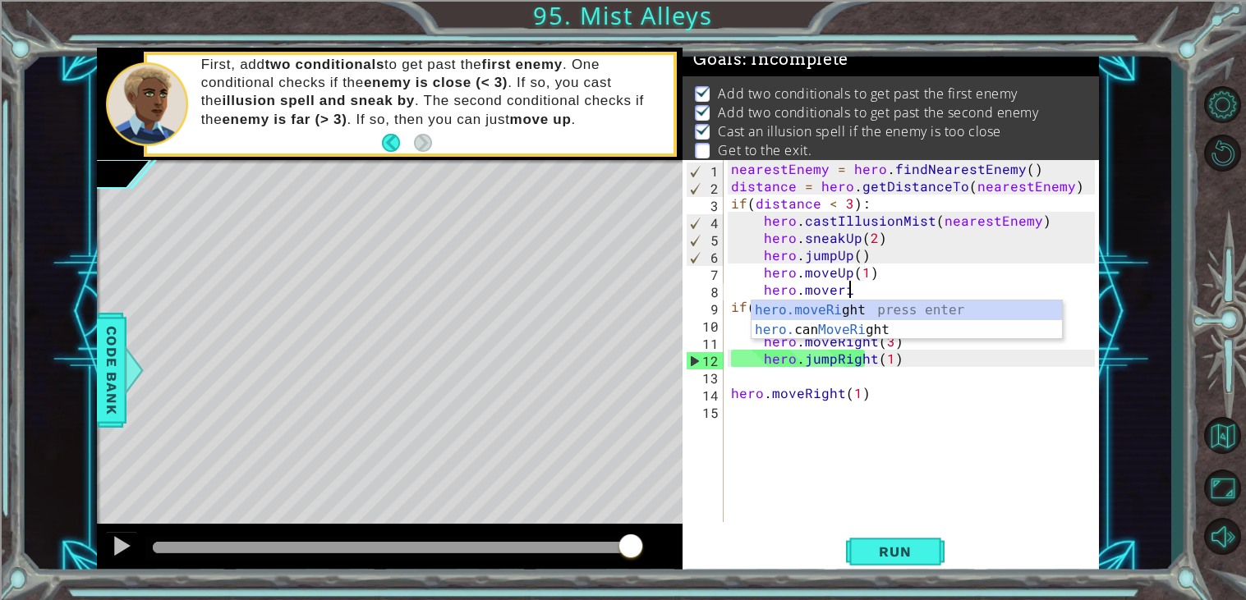
scroll to position [0, 6]
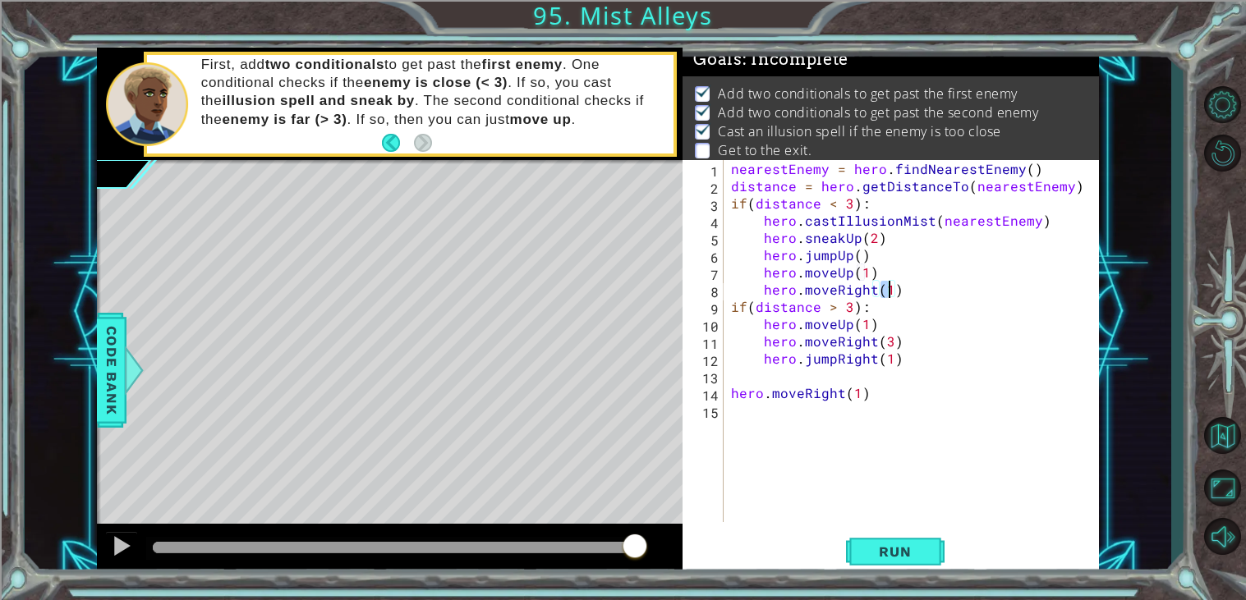
type textarea "hero.moveRight(3)"
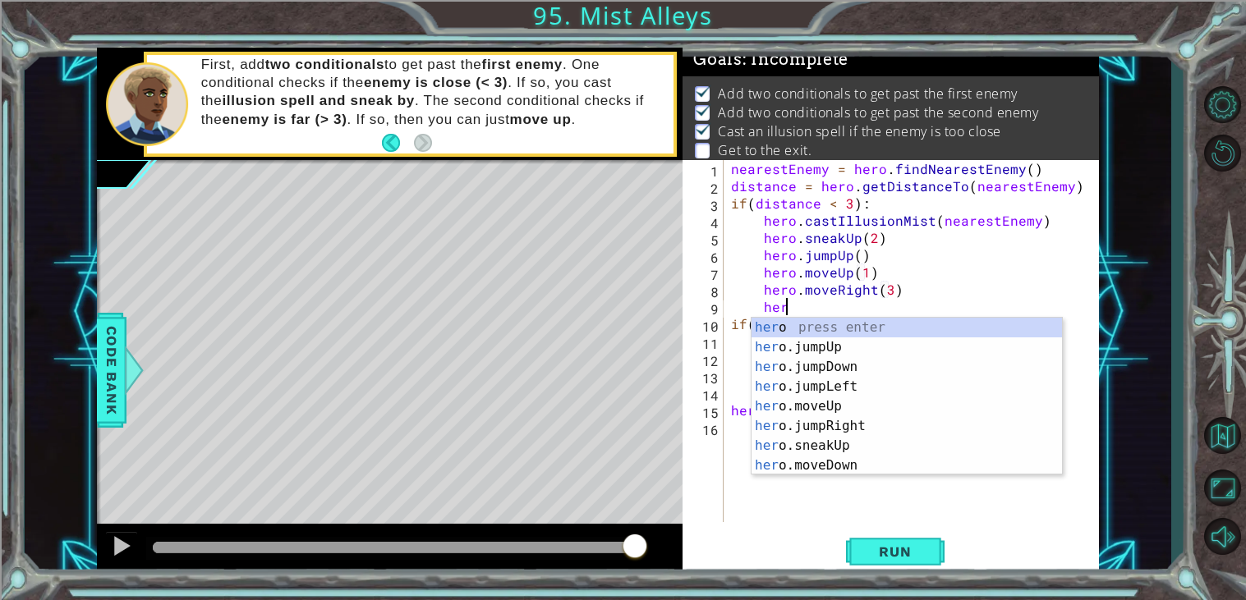
scroll to position [0, 2]
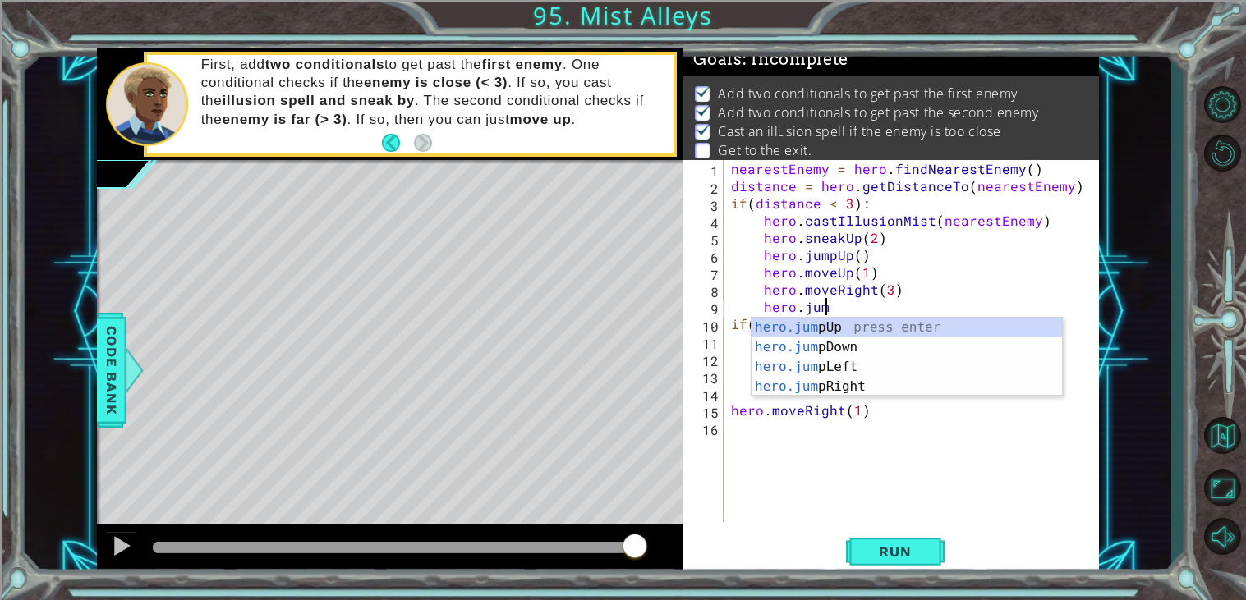
type textarea "hero.jump"
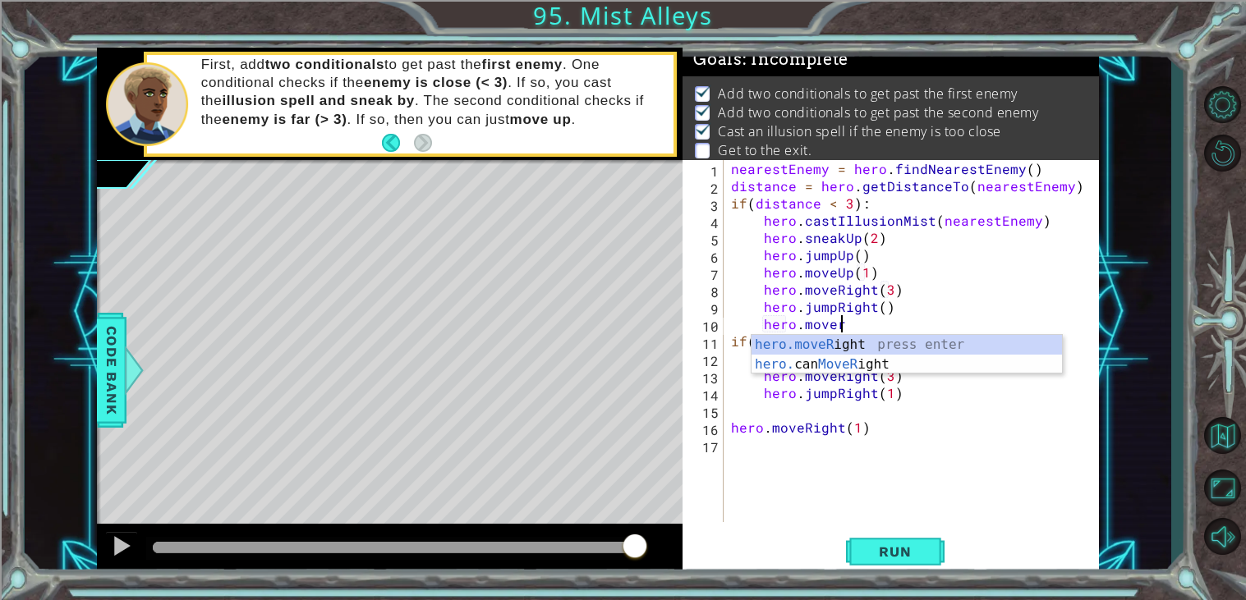
scroll to position [0, 6]
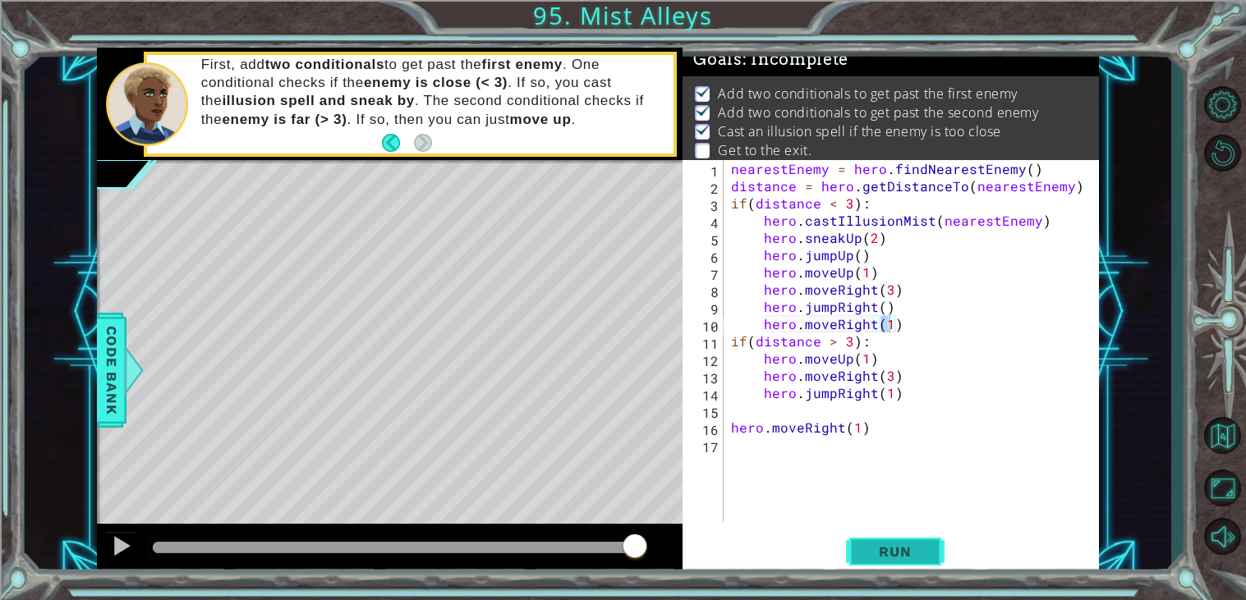
click at [908, 553] on span "Run" at bounding box center [894, 552] width 65 height 16
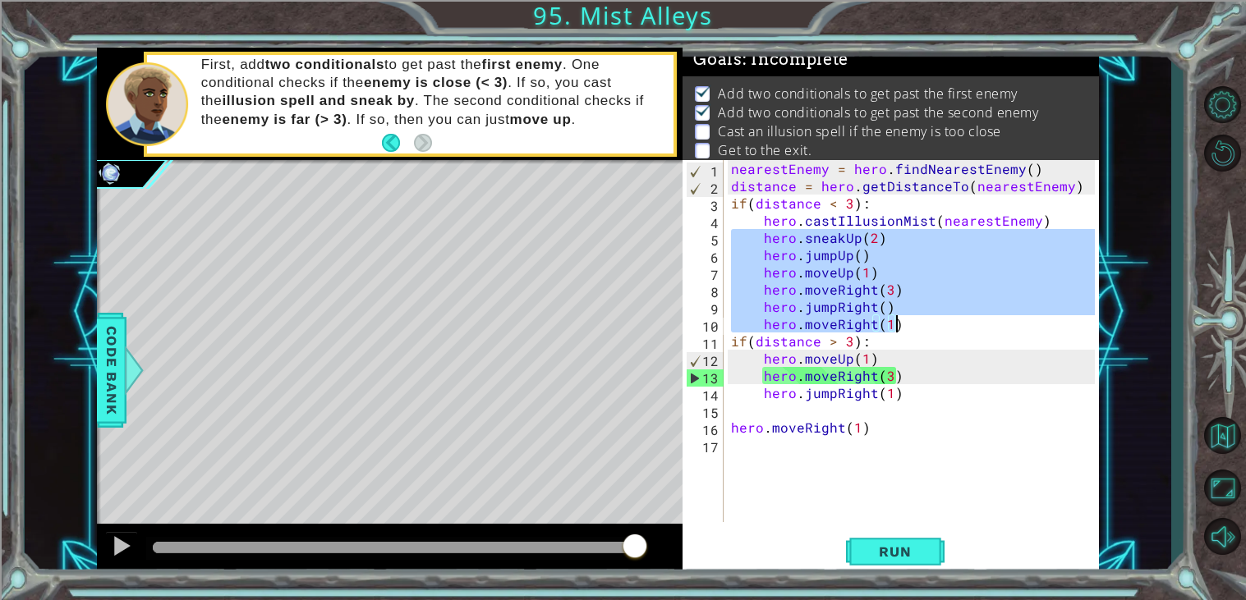
drag, startPoint x: 728, startPoint y: 238, endPoint x: 914, endPoint y: 316, distance: 202.1
click at [914, 316] on div "nearestEnemy = hero . findNearestEnemy ( ) distance = hero . getDistanceTo ( ne…" at bounding box center [915, 358] width 375 height 397
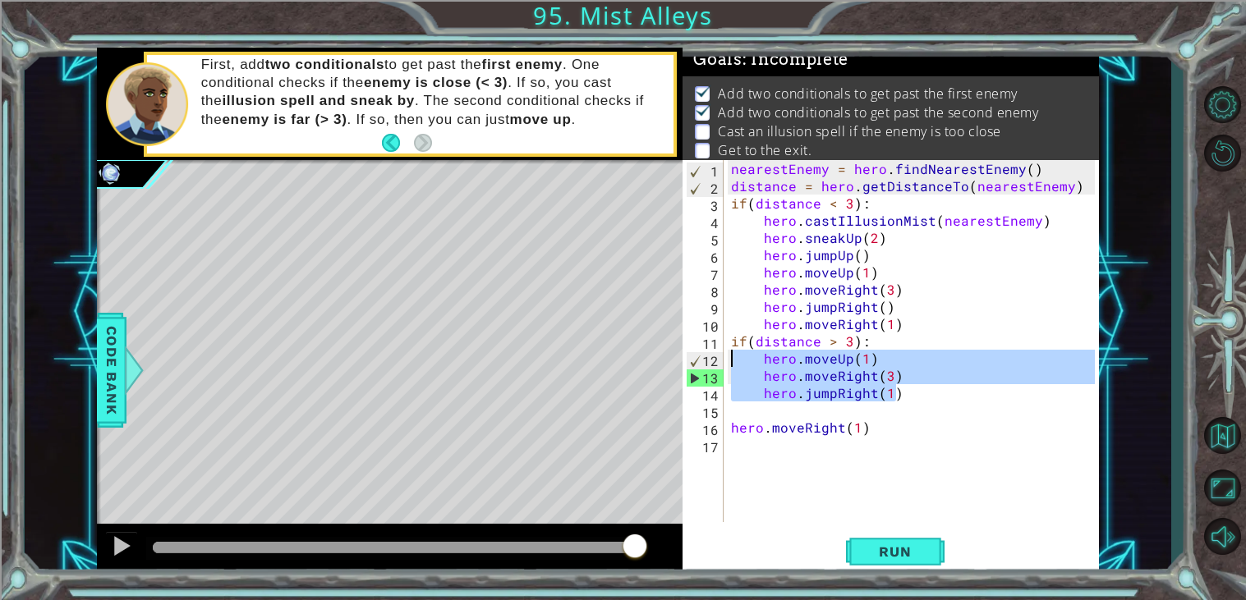
drag, startPoint x: 906, startPoint y: 393, endPoint x: 733, endPoint y: 360, distance: 175.6
click at [733, 360] on div "nearestEnemy = hero . findNearestEnemy ( ) distance = hero . getDistanceTo ( ne…" at bounding box center [915, 358] width 375 height 397
type textarea "hero.moveUp(1) hero.moveRight(3)"
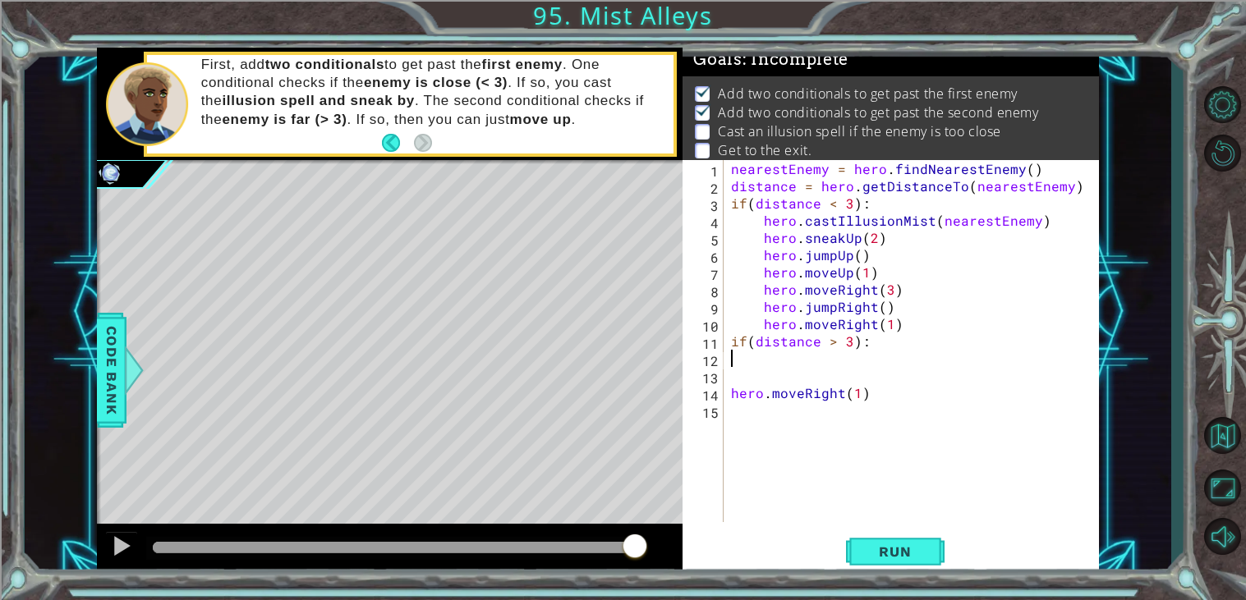
scroll to position [0, 0]
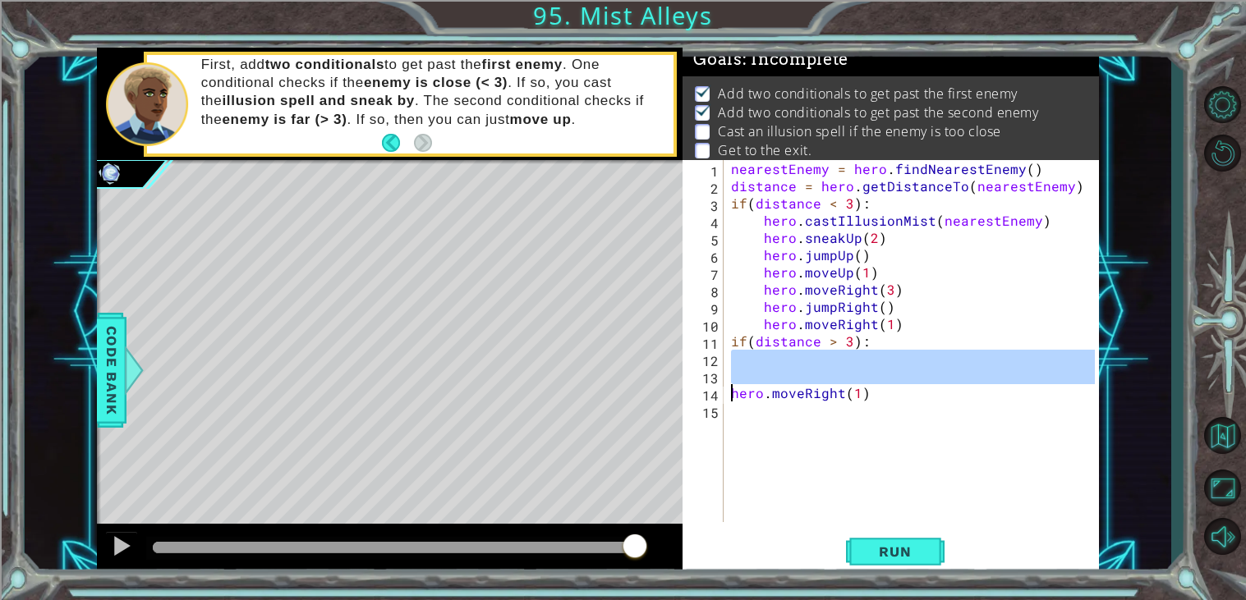
type textarea "hero.moveRight(1)"
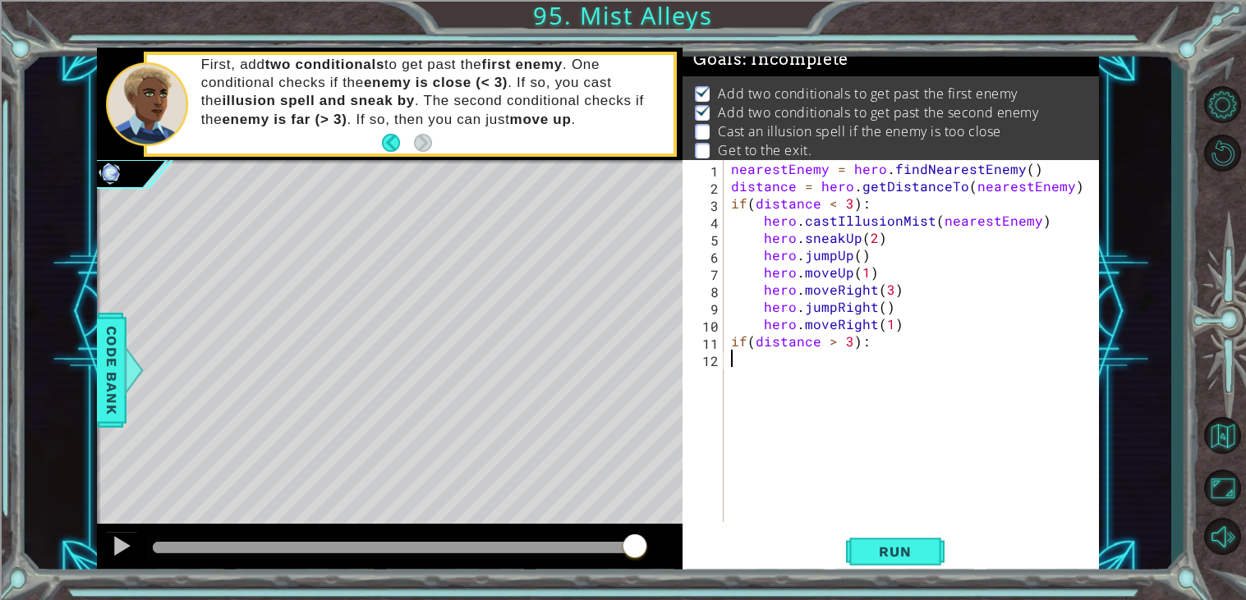
paste textarea "hero.moveRight(1)"
type textarea "hero.moveRight(1)"
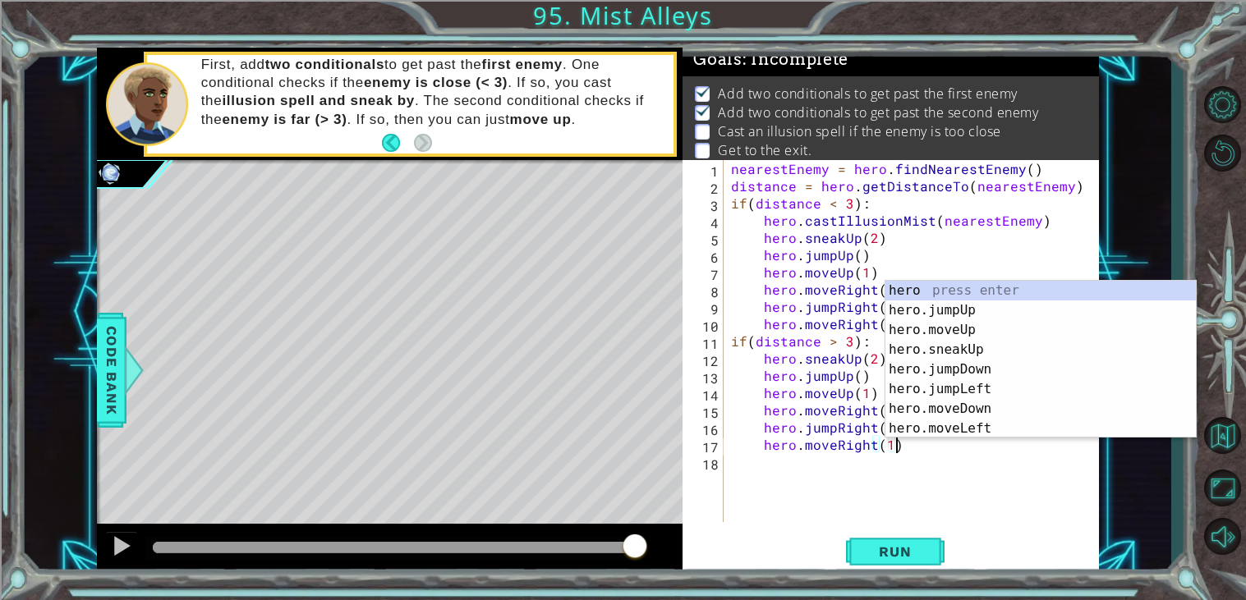
click at [875, 495] on div "nearestEnemy = hero . findNearestEnemy ( ) distance = hero . getDistanceTo ( ne…" at bounding box center [915, 358] width 375 height 397
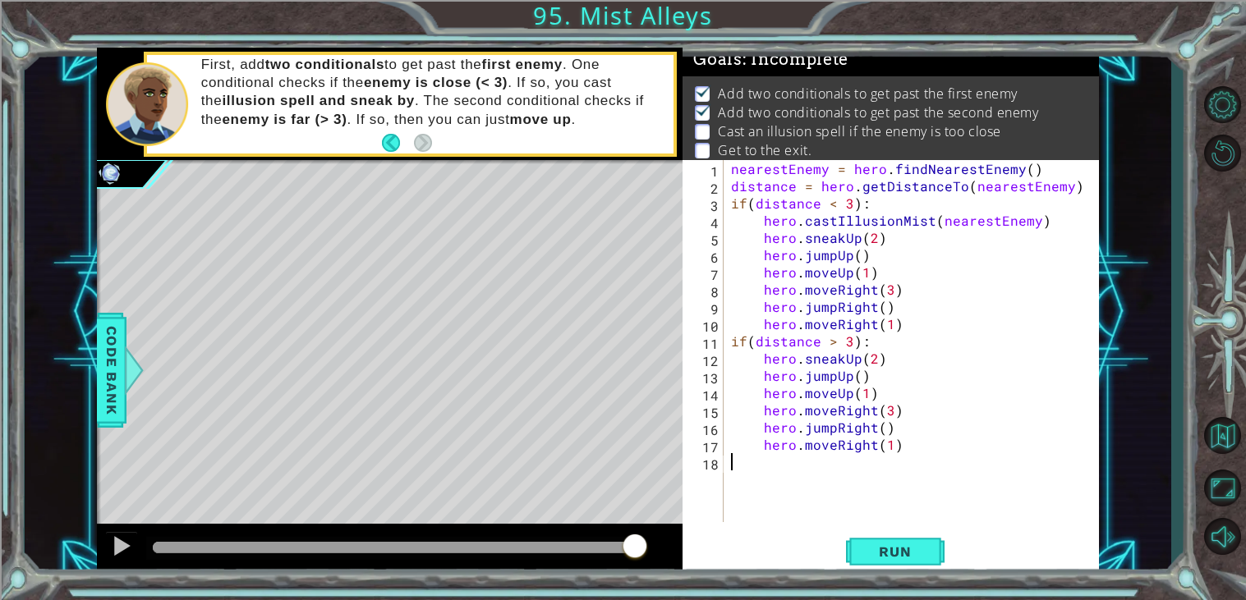
click at [850, 361] on div "nearestEnemy = hero . findNearestEnemy ( ) distance = hero . getDistanceTo ( ne…" at bounding box center [915, 358] width 375 height 397
type textarea "hero.moveUp(1)"
click at [904, 555] on span "Run" at bounding box center [894, 552] width 65 height 16
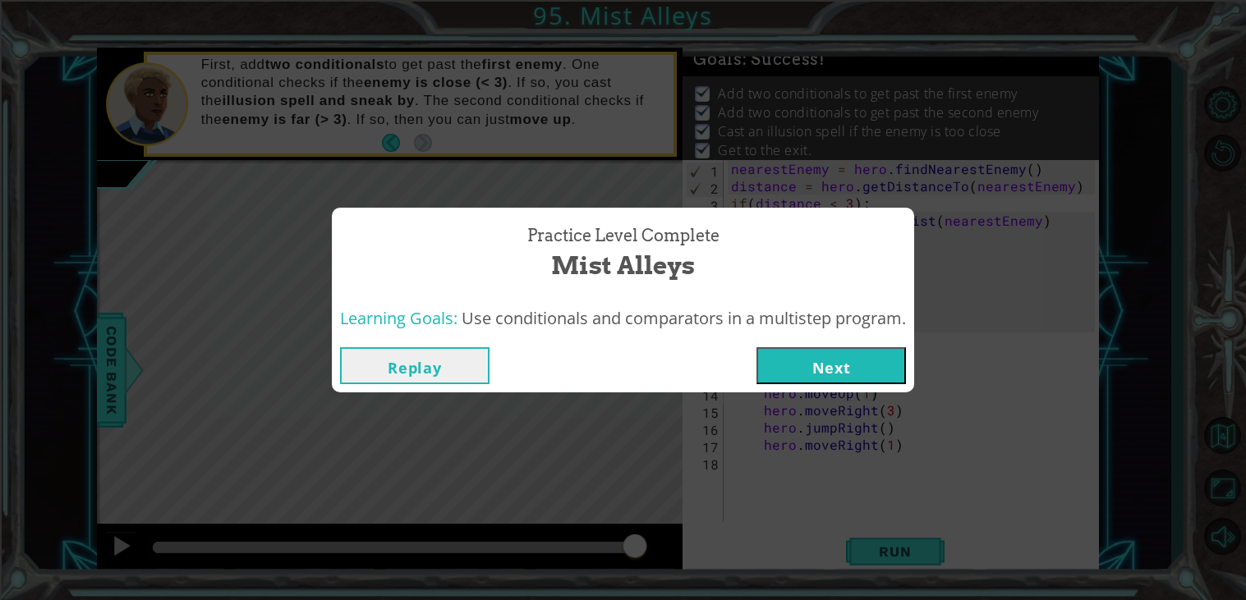
click at [851, 369] on button "Next" at bounding box center [830, 365] width 149 height 37
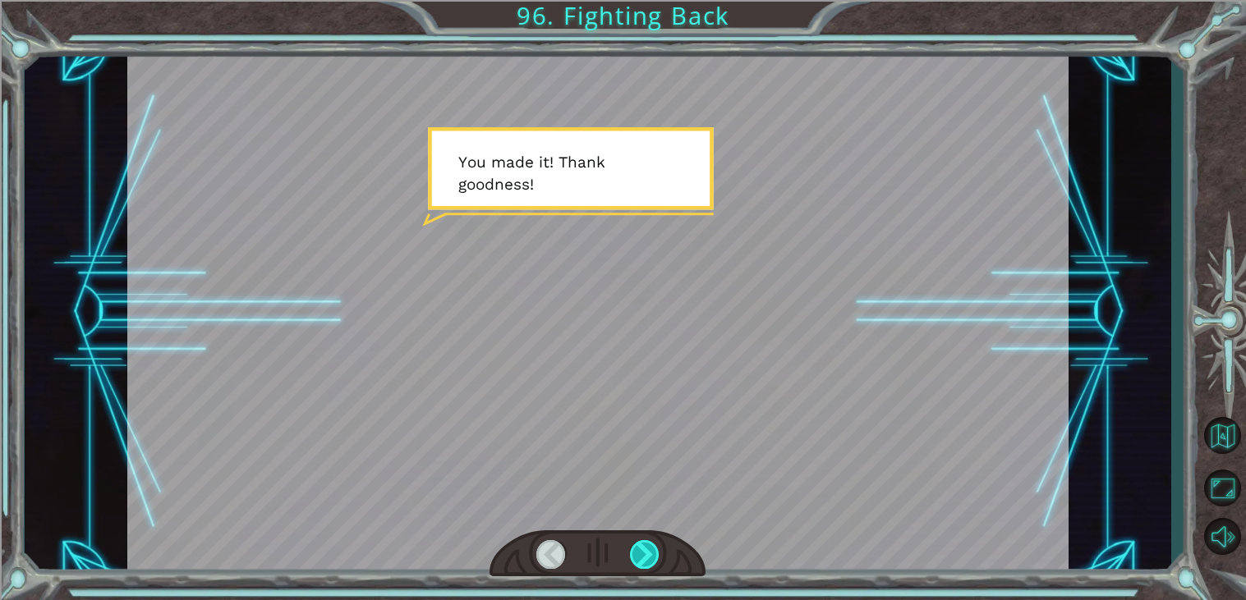
click at [636, 562] on div at bounding box center [645, 554] width 30 height 29
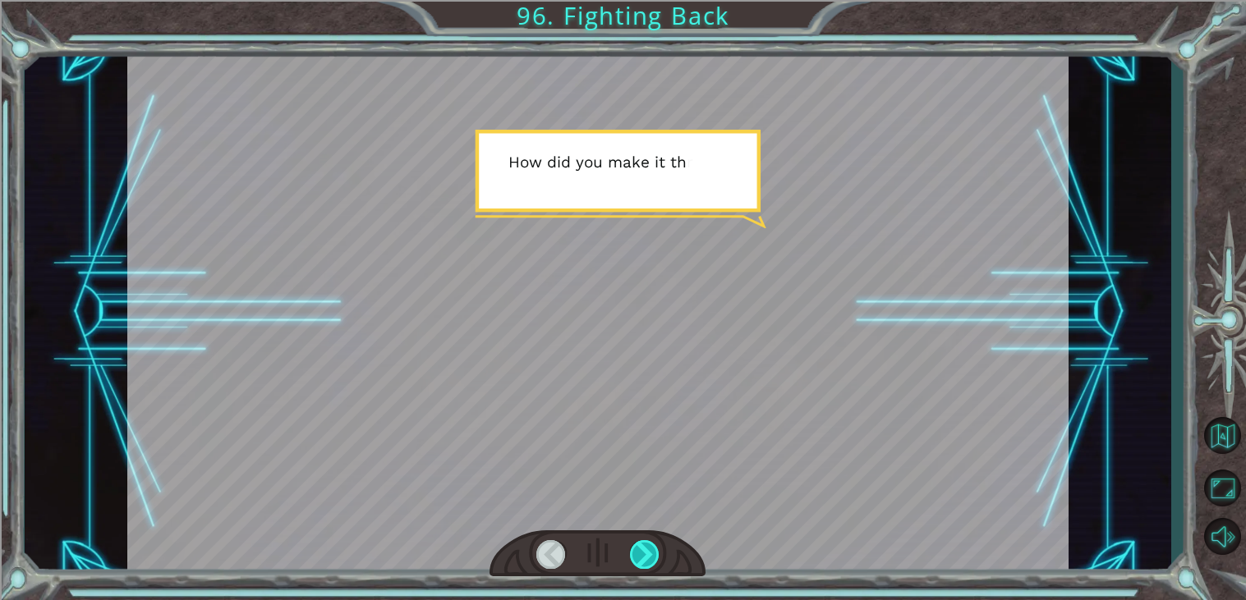
click at [636, 562] on div at bounding box center [645, 554] width 30 height 29
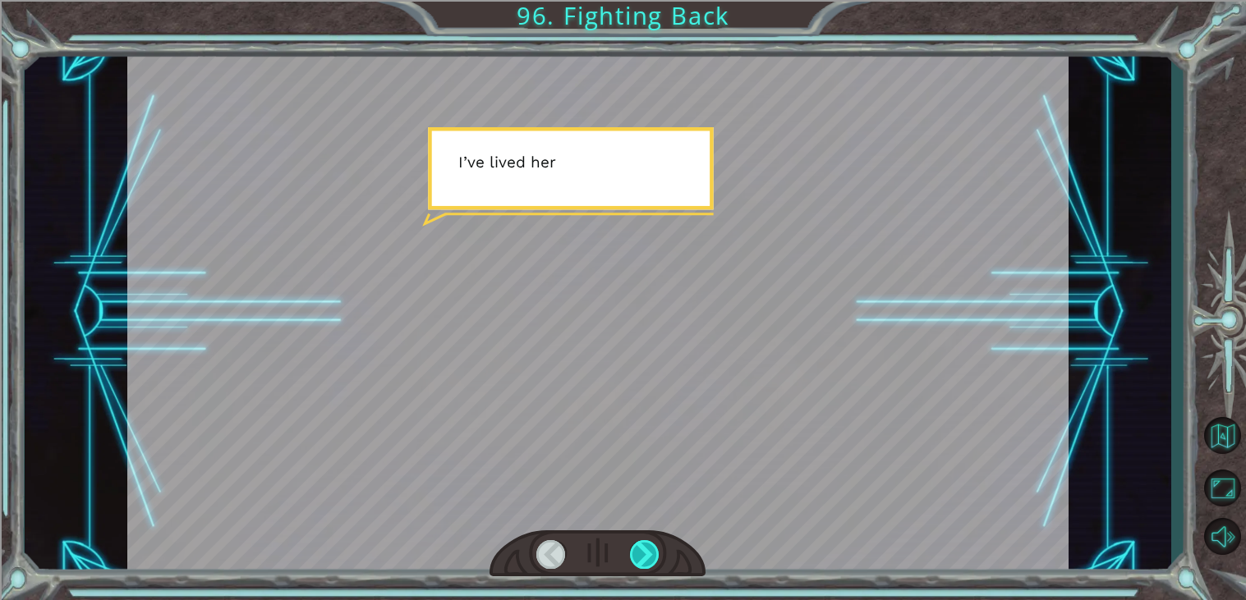
click at [636, 562] on div at bounding box center [645, 554] width 30 height 29
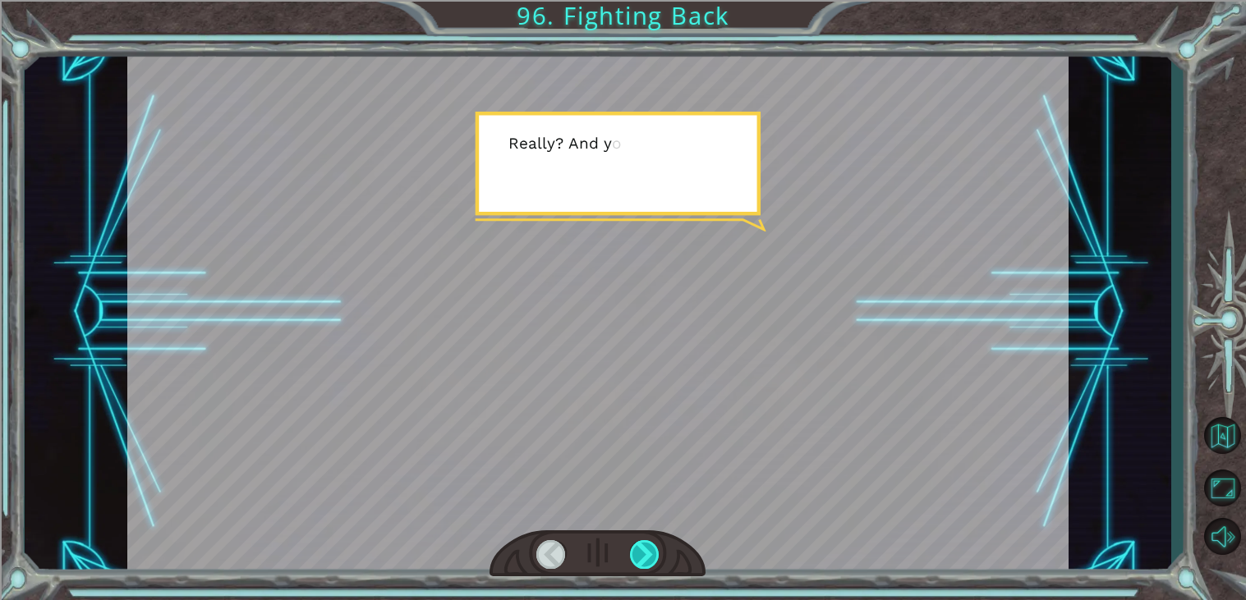
click at [636, 562] on div at bounding box center [645, 554] width 30 height 29
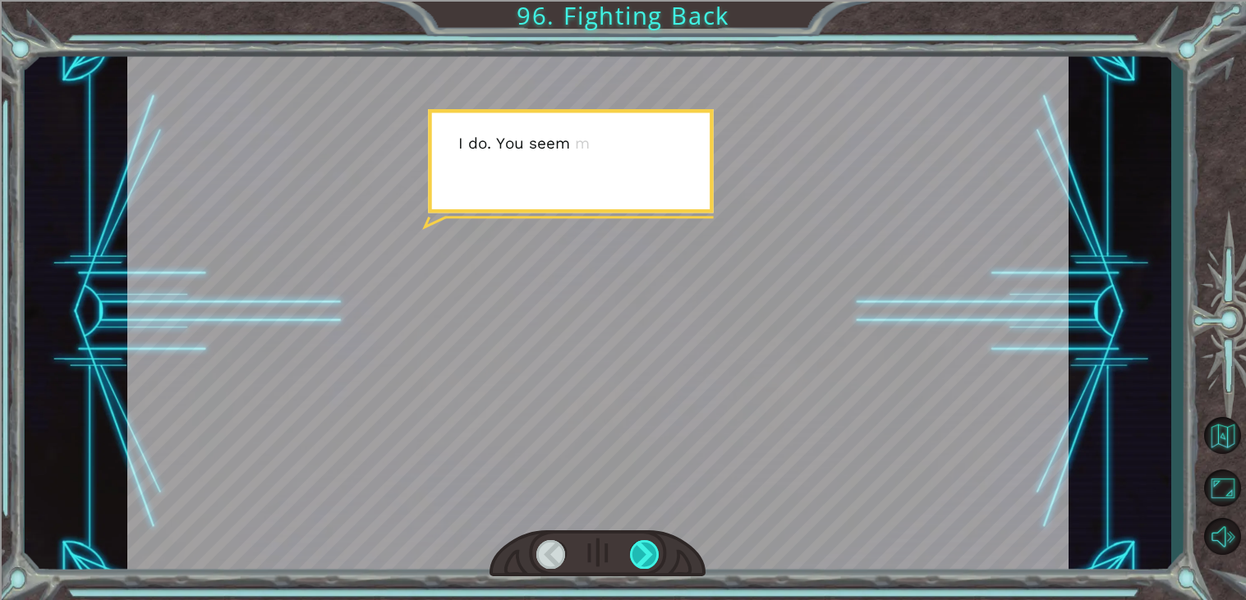
click at [636, 562] on div at bounding box center [645, 554] width 30 height 29
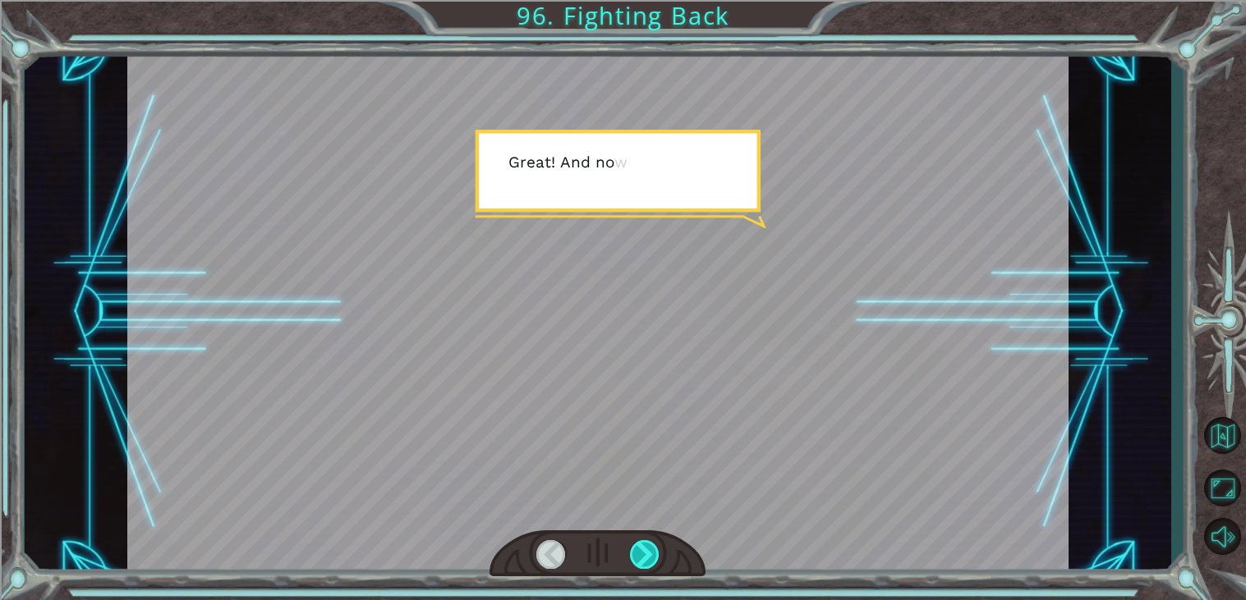
click at [636, 562] on div at bounding box center [645, 554] width 30 height 29
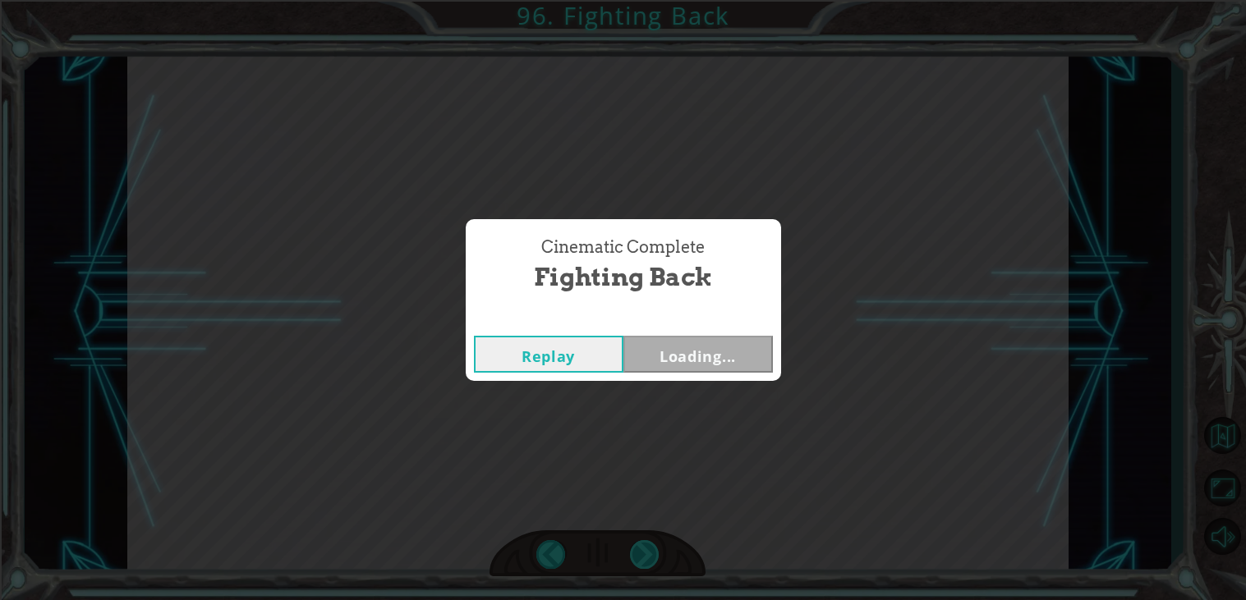
click at [636, 562] on div "Cinematic Complete Fighting Back Replay Loading..." at bounding box center [623, 300] width 1246 height 600
click at [673, 351] on button "Next" at bounding box center [697, 354] width 149 height 37
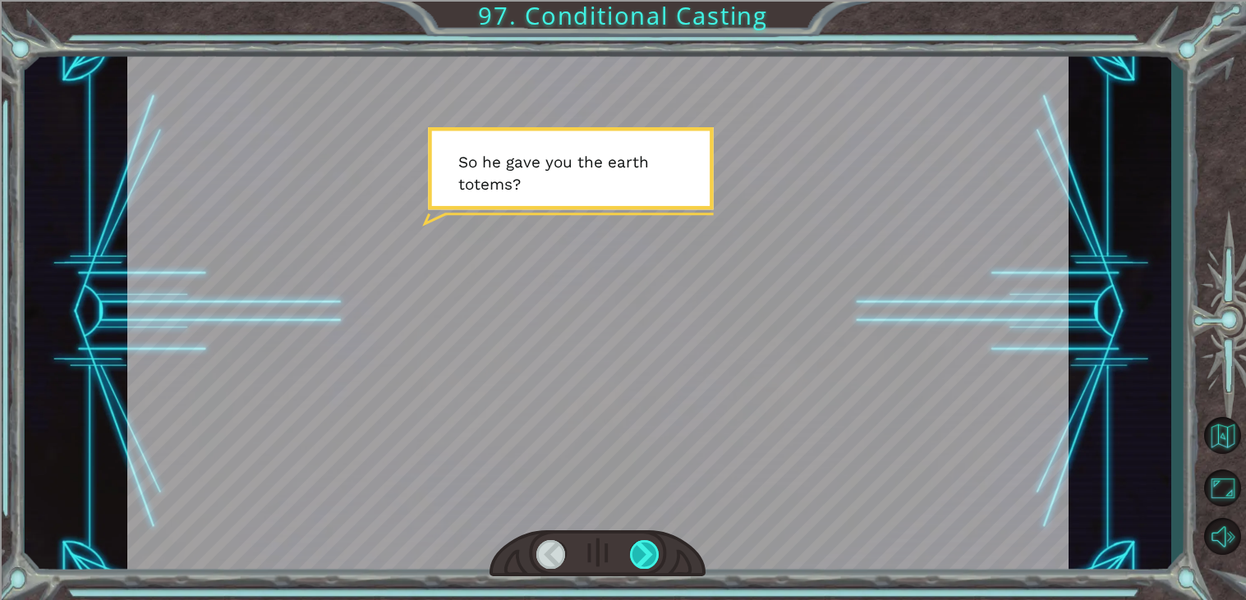
click at [653, 544] on div at bounding box center [645, 554] width 30 height 29
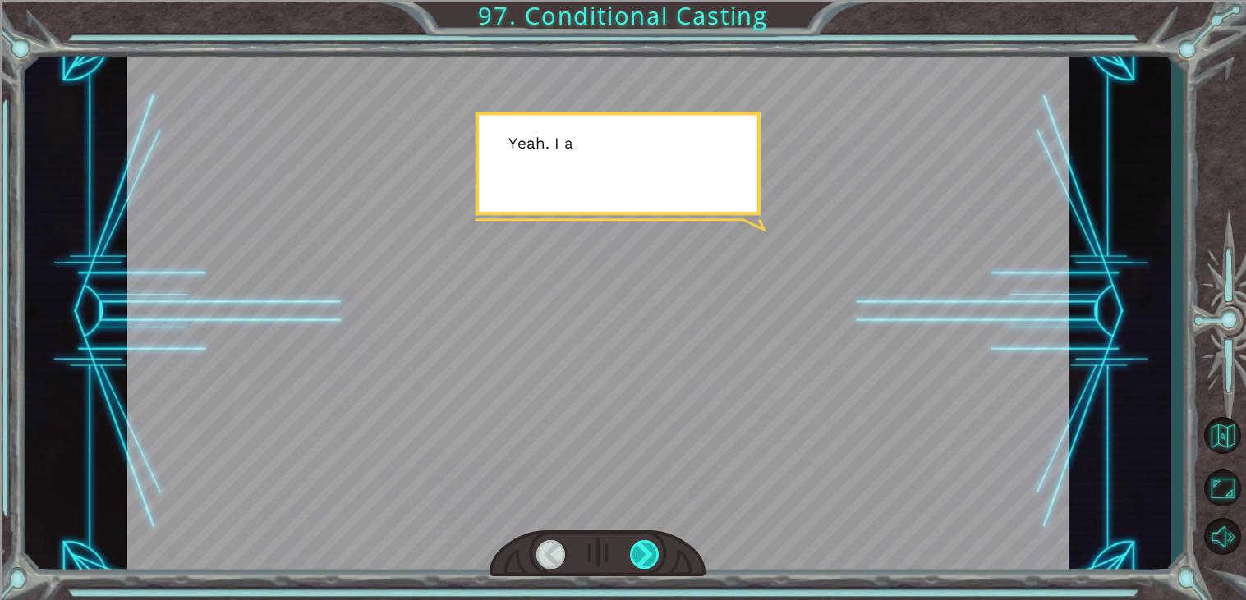
click at [653, 544] on div at bounding box center [645, 554] width 30 height 29
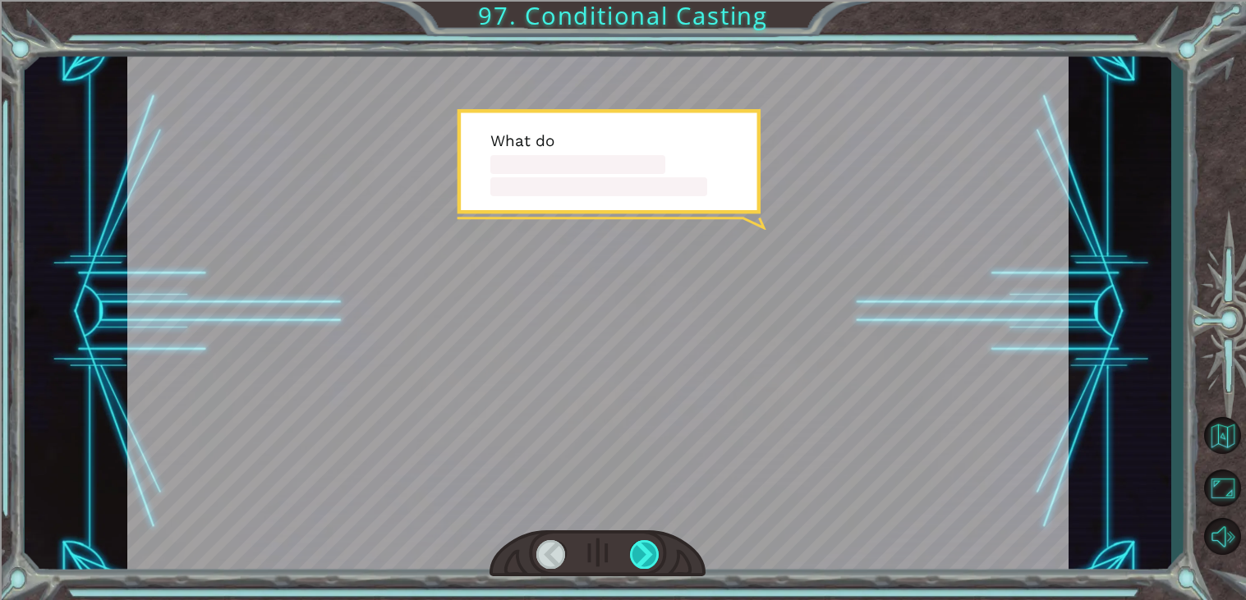
click at [653, 544] on div at bounding box center [645, 554] width 30 height 29
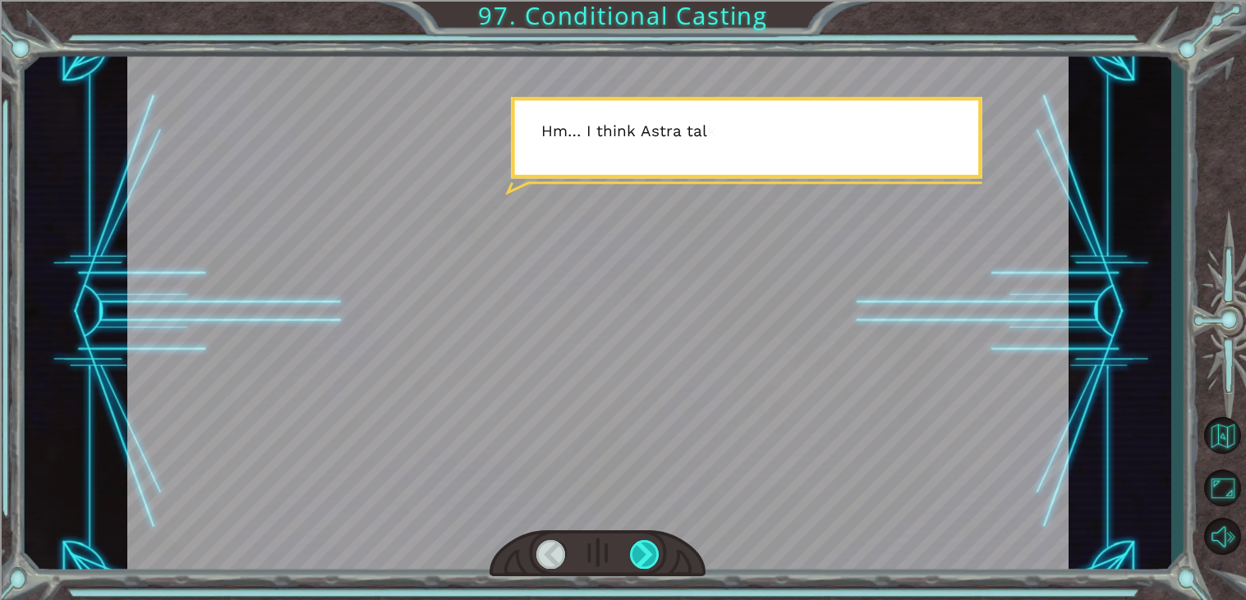
click at [653, 544] on div at bounding box center [645, 554] width 30 height 29
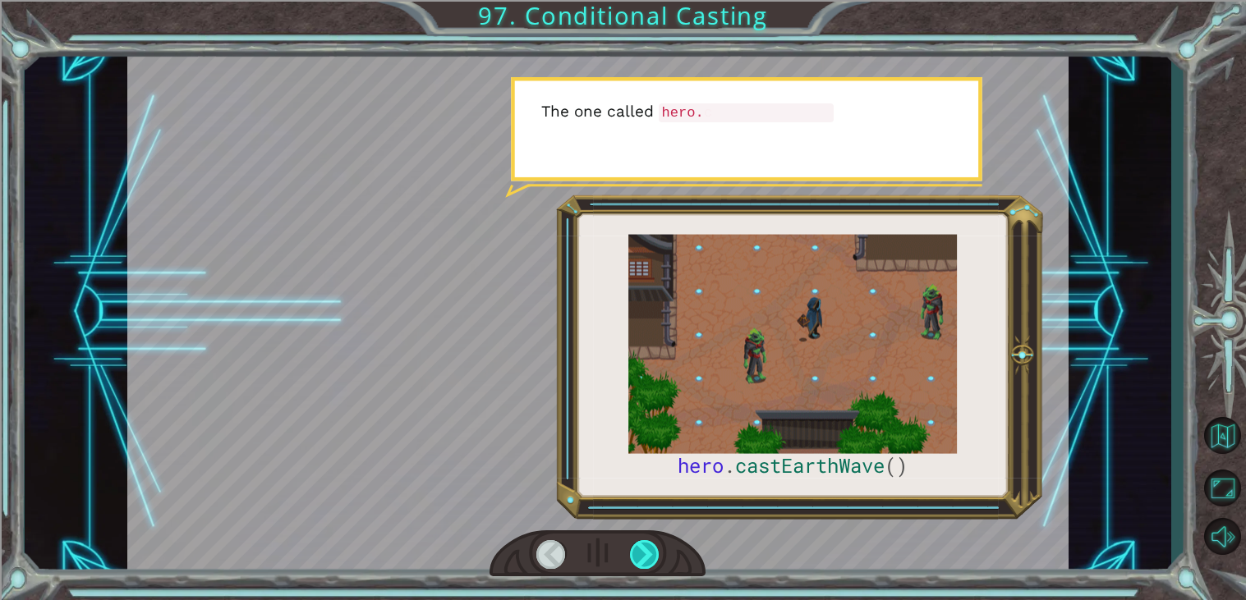
click at [653, 544] on div at bounding box center [645, 554] width 30 height 29
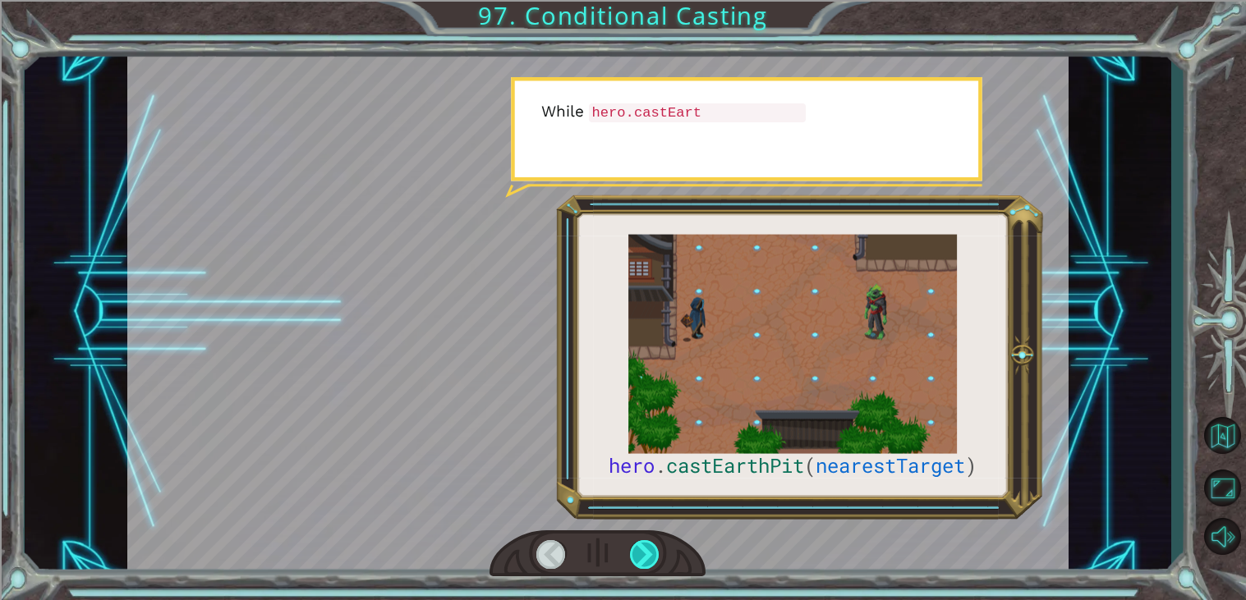
click at [653, 544] on div at bounding box center [645, 554] width 30 height 29
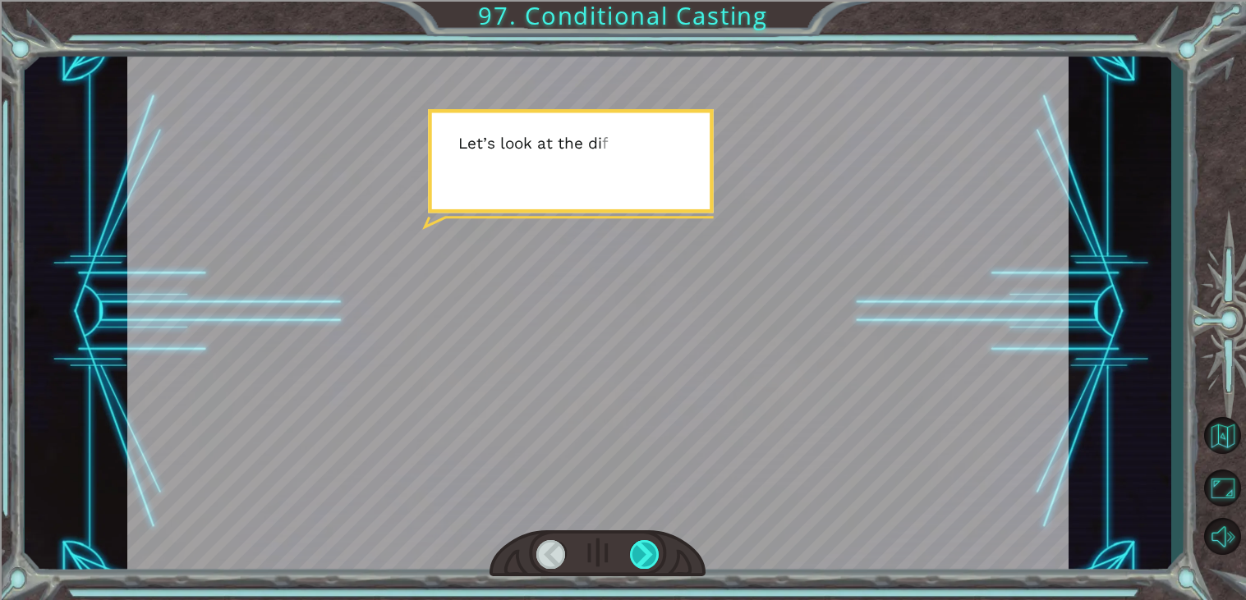
click at [653, 544] on div at bounding box center [645, 554] width 30 height 29
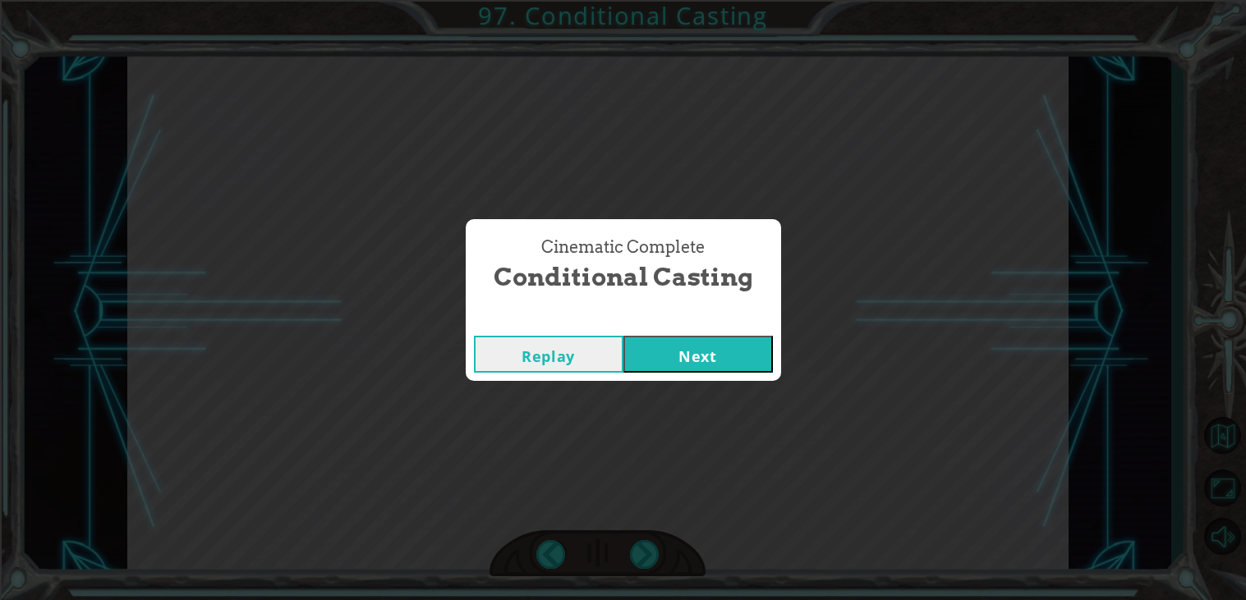
click at [664, 366] on button "Next" at bounding box center [697, 354] width 149 height 37
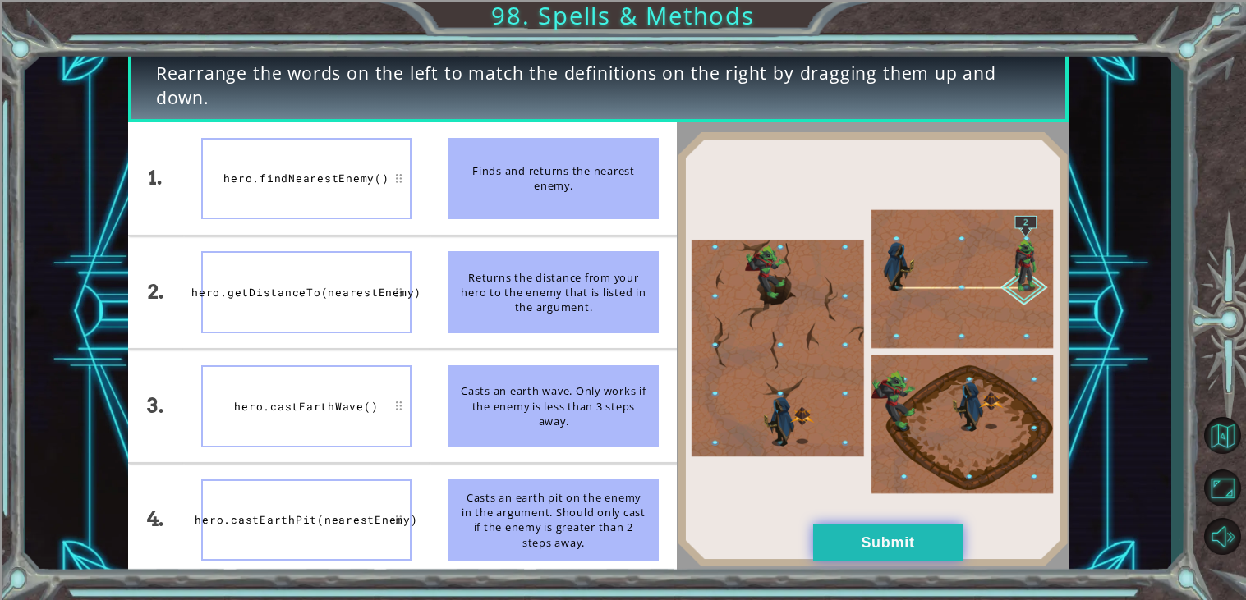
click at [897, 549] on button "Submit" at bounding box center [887, 542] width 149 height 37
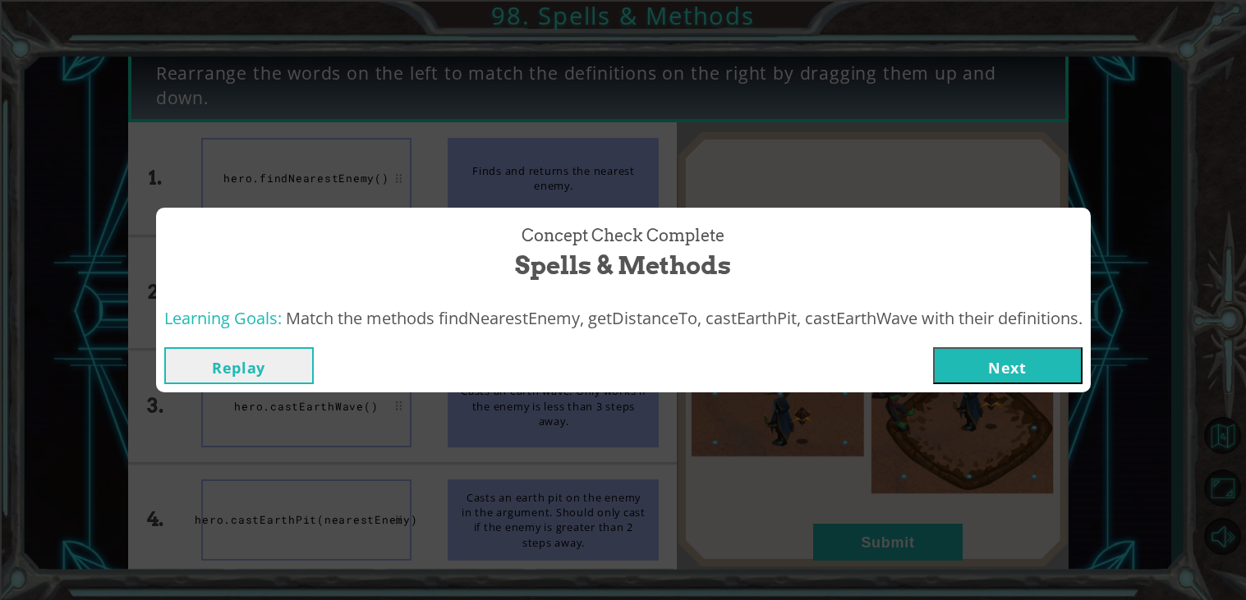
click at [979, 356] on button "Next" at bounding box center [1007, 365] width 149 height 37
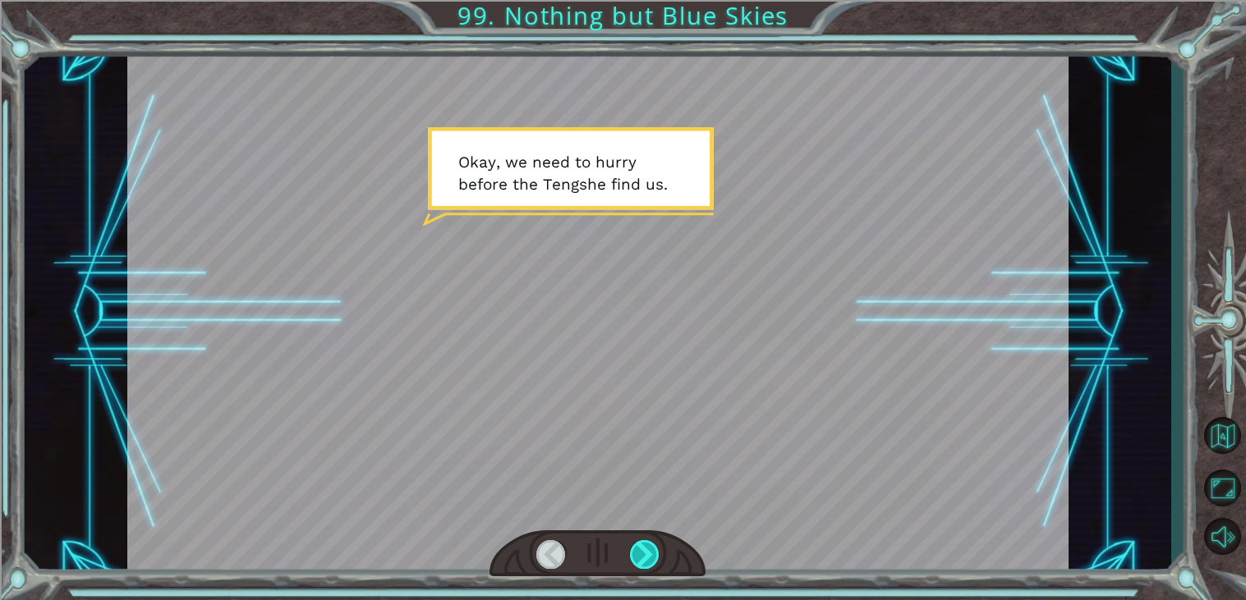
click at [648, 547] on div at bounding box center [645, 554] width 30 height 29
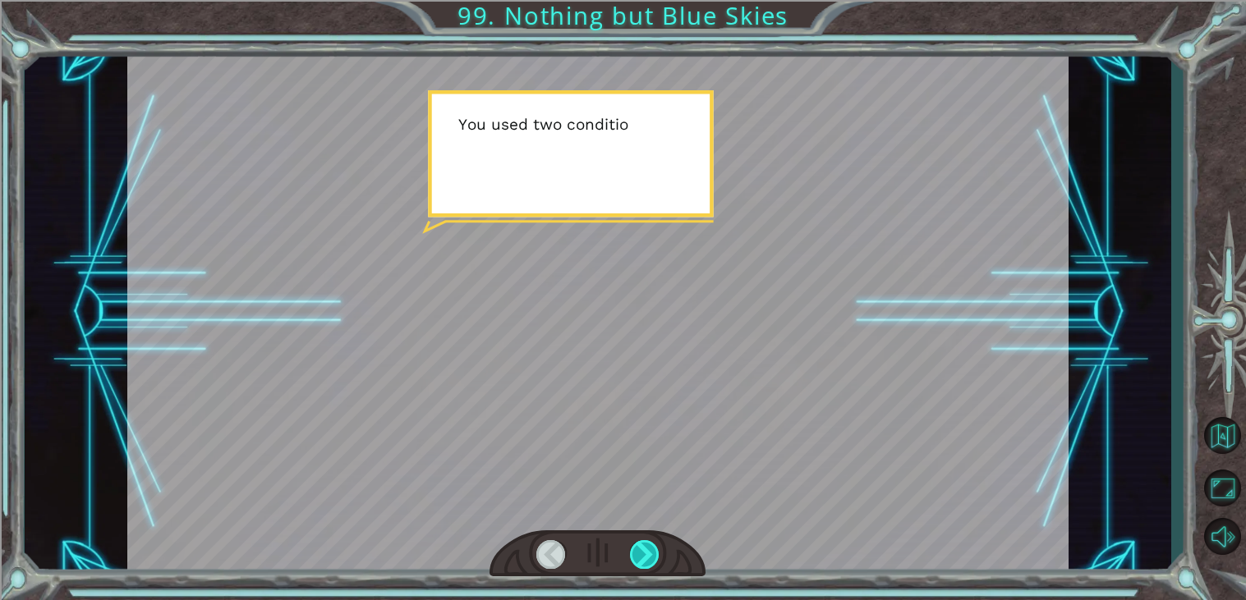
click at [648, 547] on div at bounding box center [645, 554] width 30 height 29
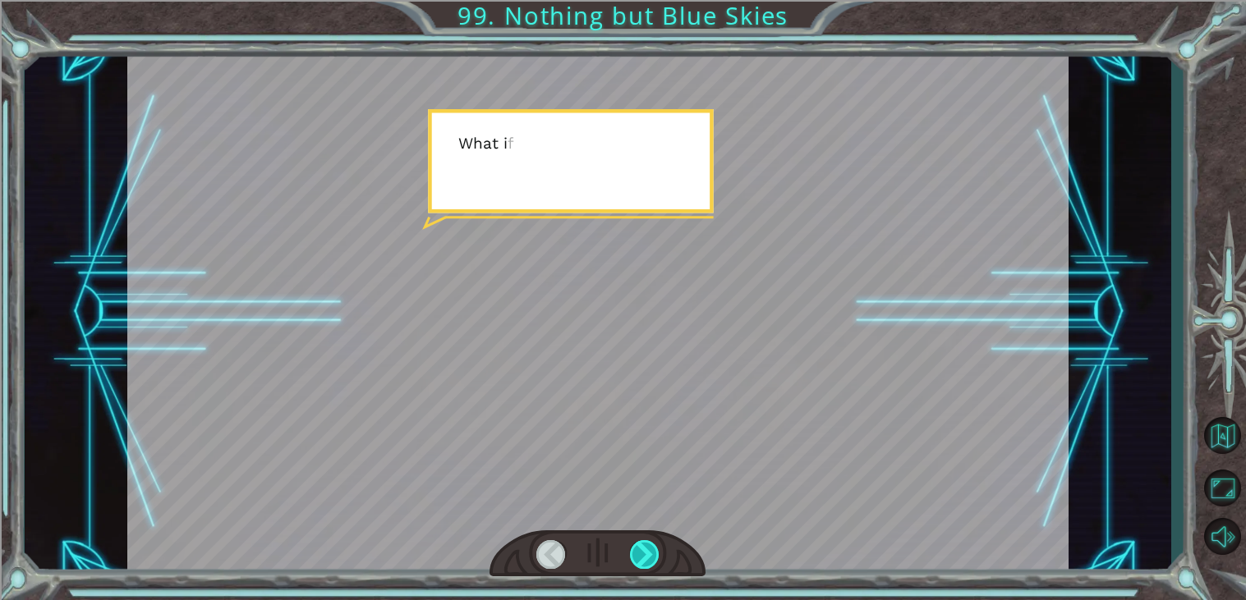
click at [648, 547] on div at bounding box center [645, 554] width 30 height 29
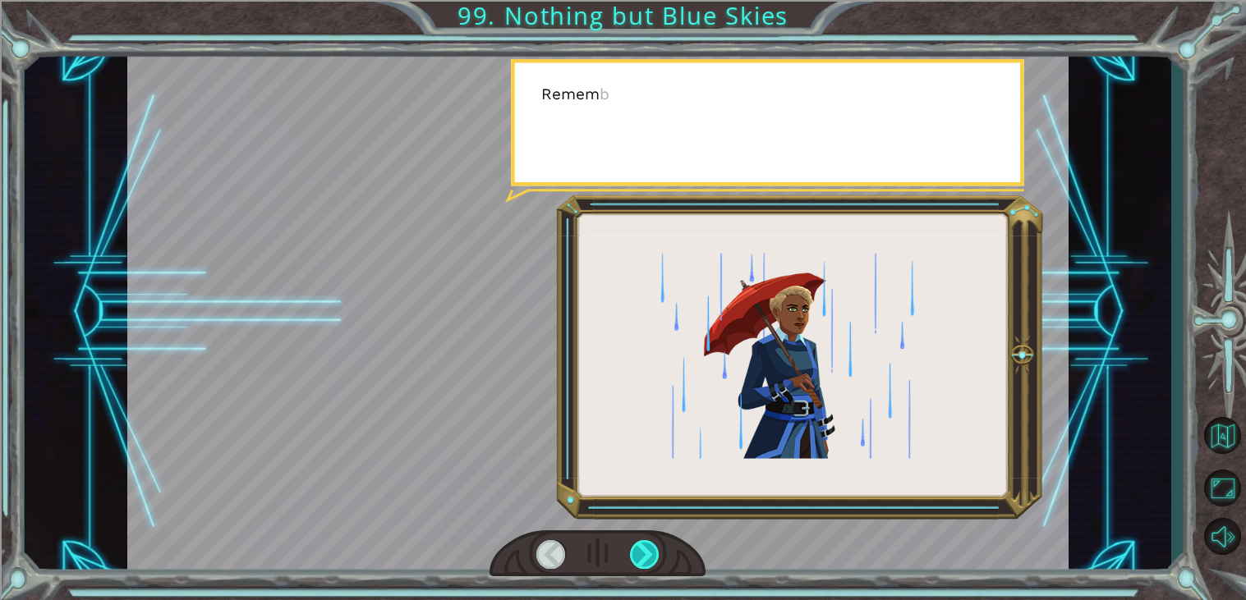
click at [648, 547] on div at bounding box center [645, 554] width 30 height 29
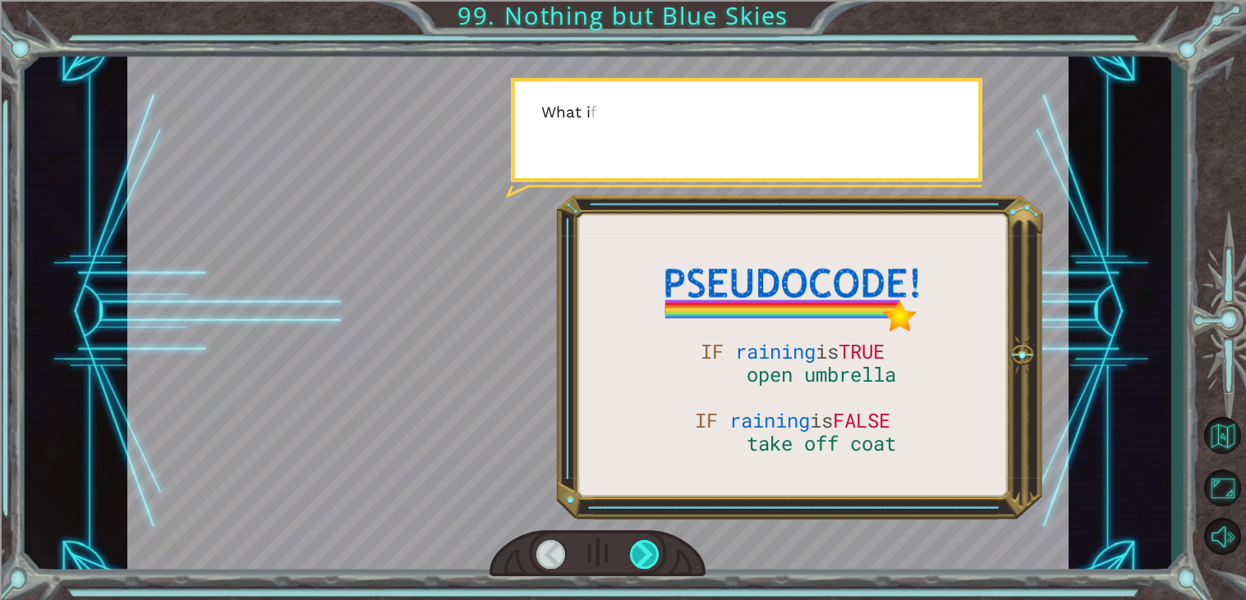
click at [648, 547] on div at bounding box center [645, 554] width 30 height 29
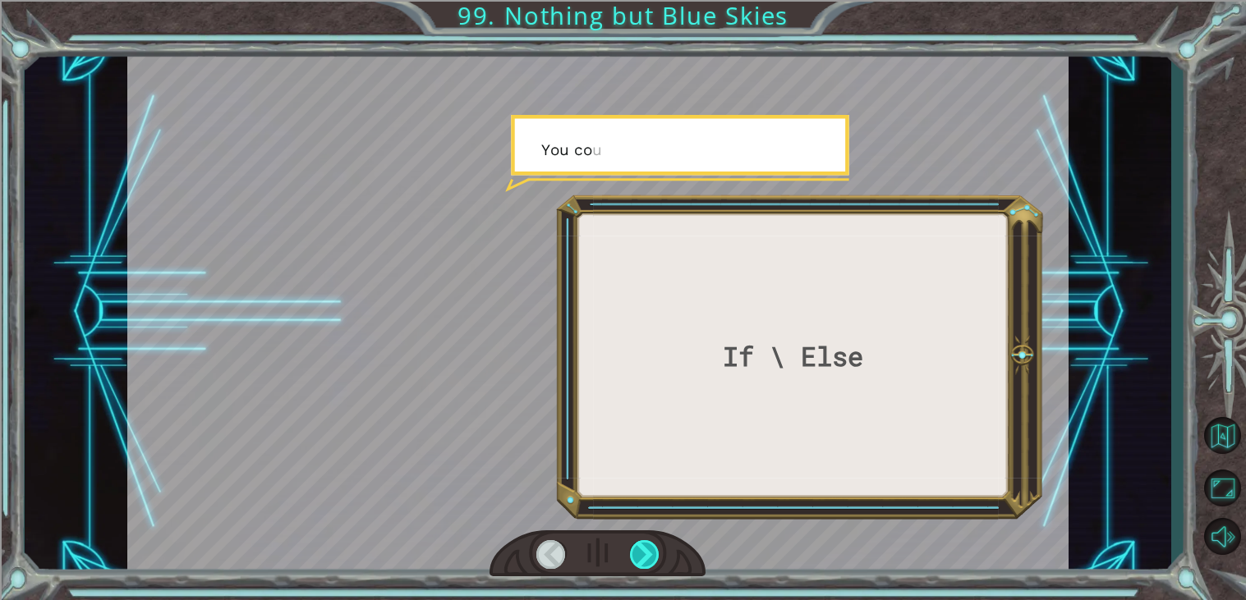
click at [648, 547] on div at bounding box center [645, 554] width 30 height 29
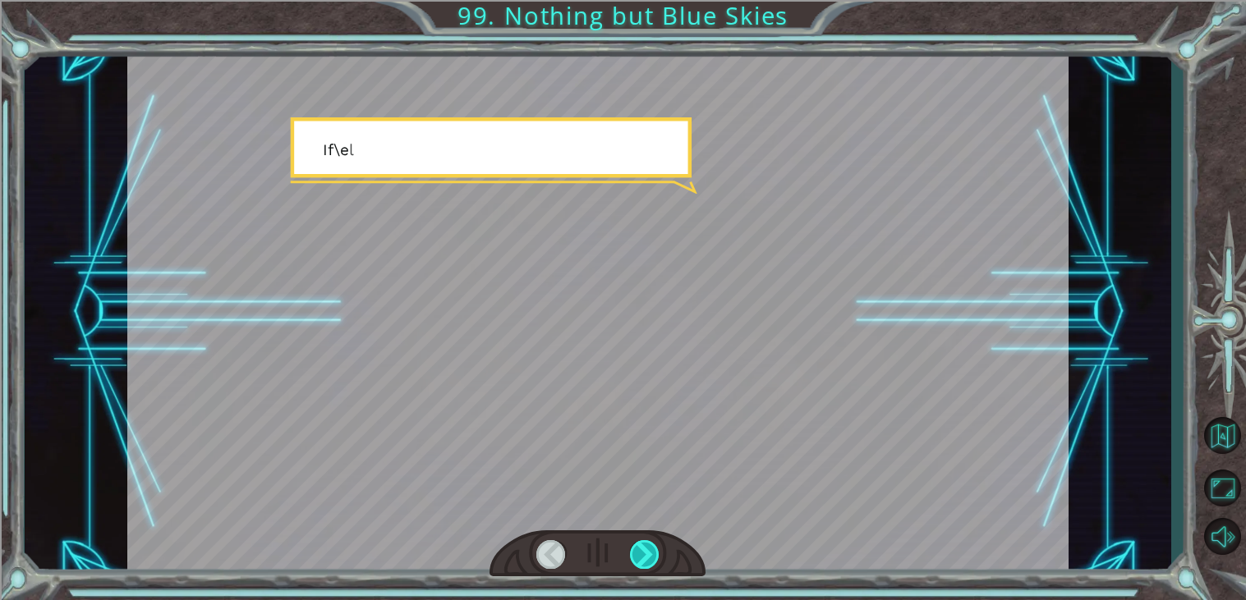
click at [648, 547] on div at bounding box center [645, 554] width 30 height 29
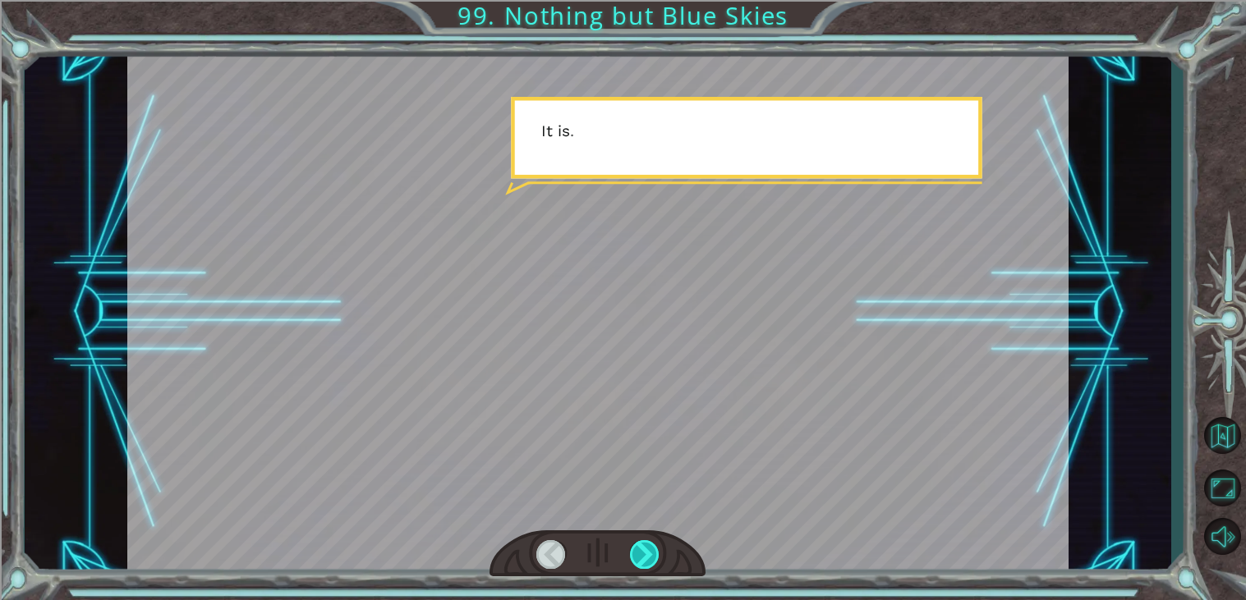
click at [648, 547] on div at bounding box center [645, 554] width 30 height 29
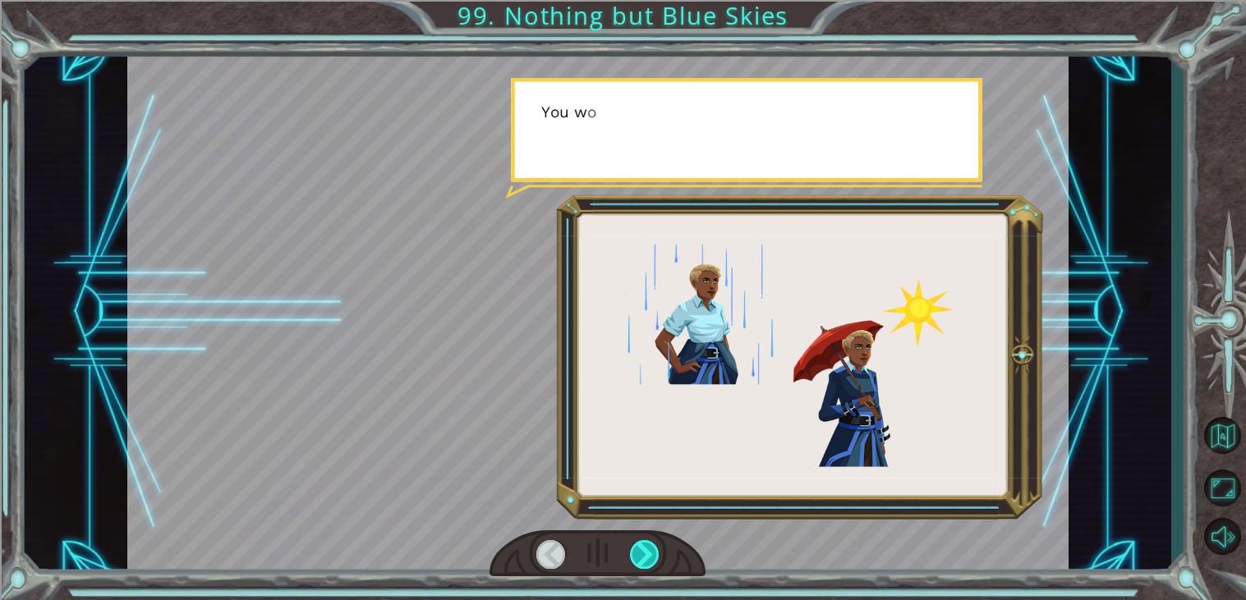
click at [648, 547] on div at bounding box center [645, 554] width 30 height 29
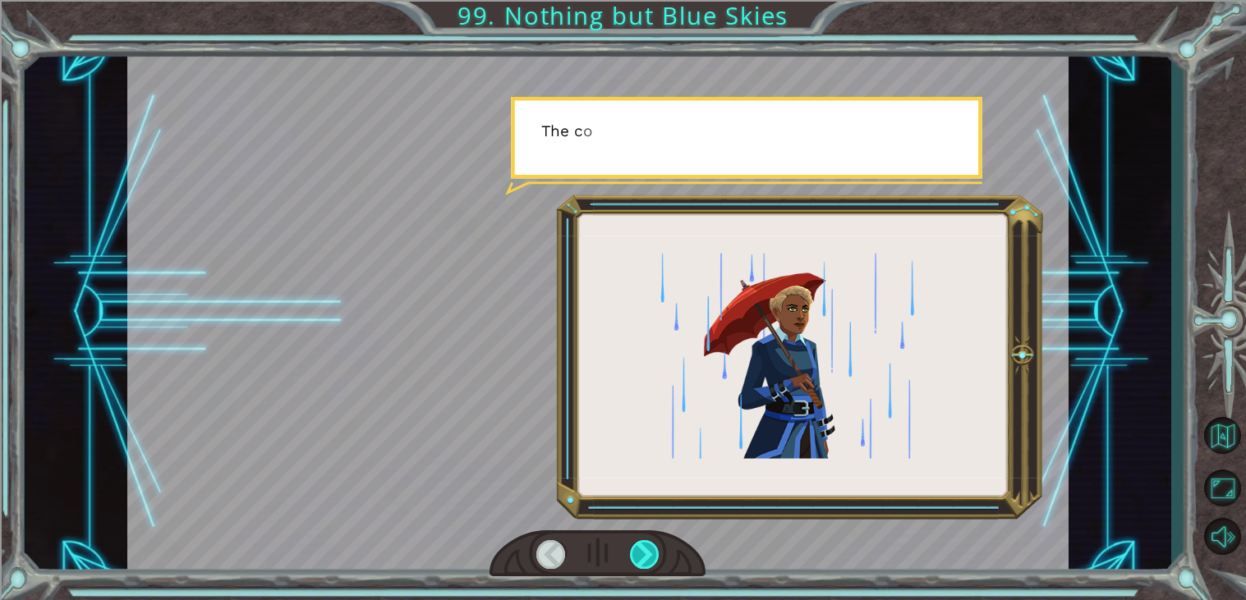
click at [648, 547] on div at bounding box center [645, 554] width 30 height 29
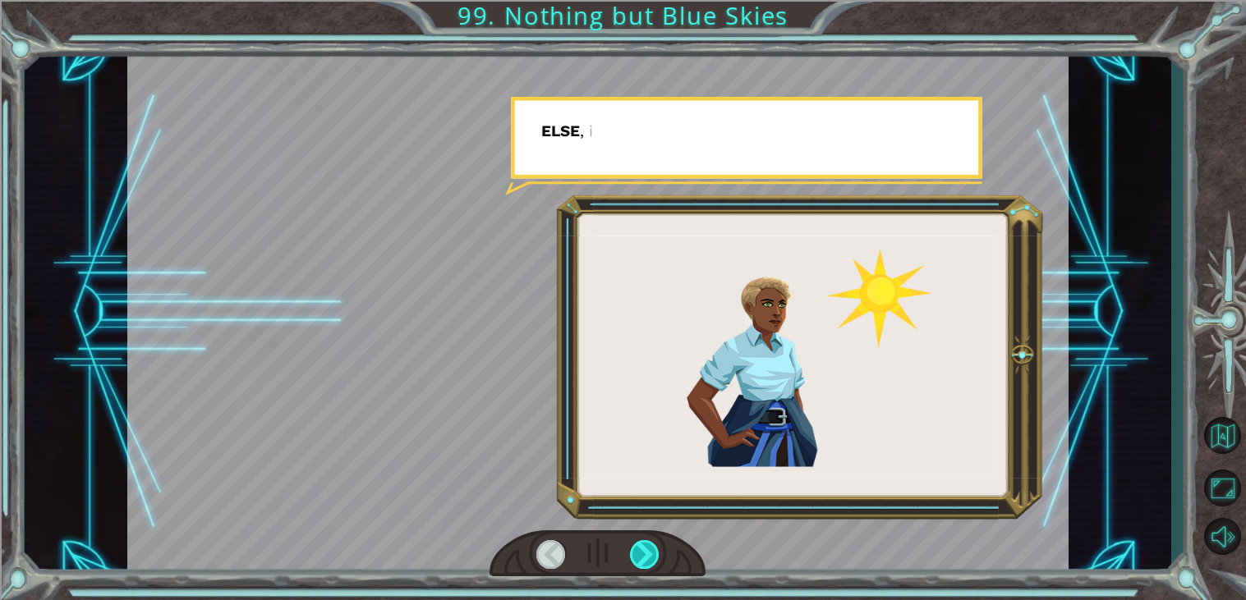
click at [648, 547] on div at bounding box center [645, 554] width 30 height 29
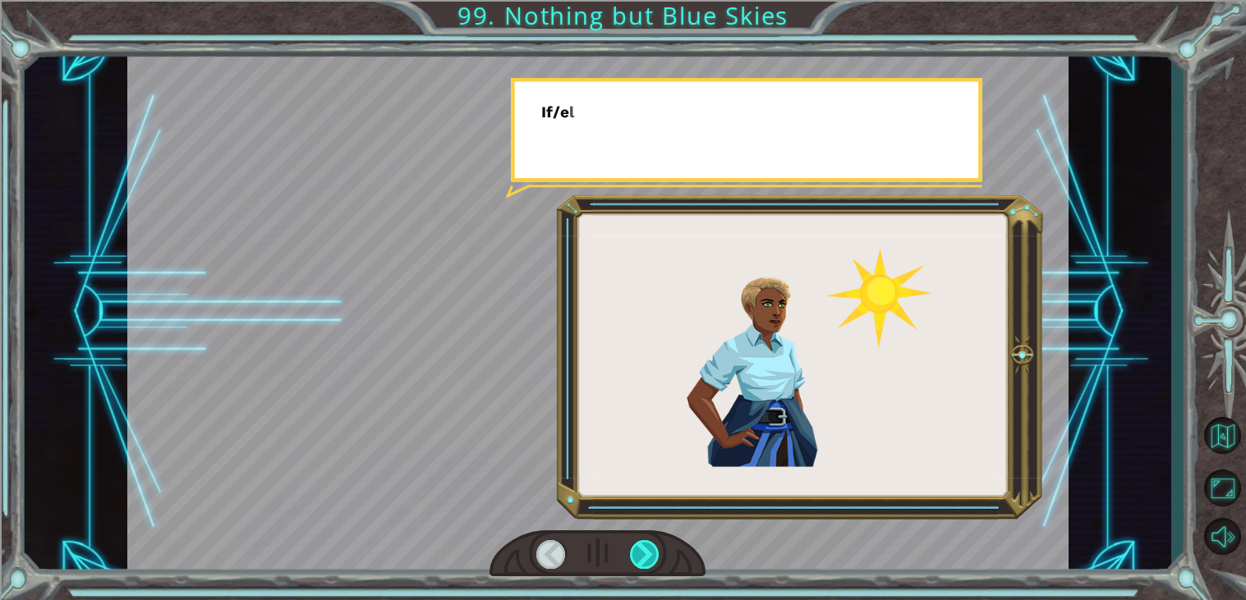
click at [648, 547] on div at bounding box center [645, 554] width 30 height 29
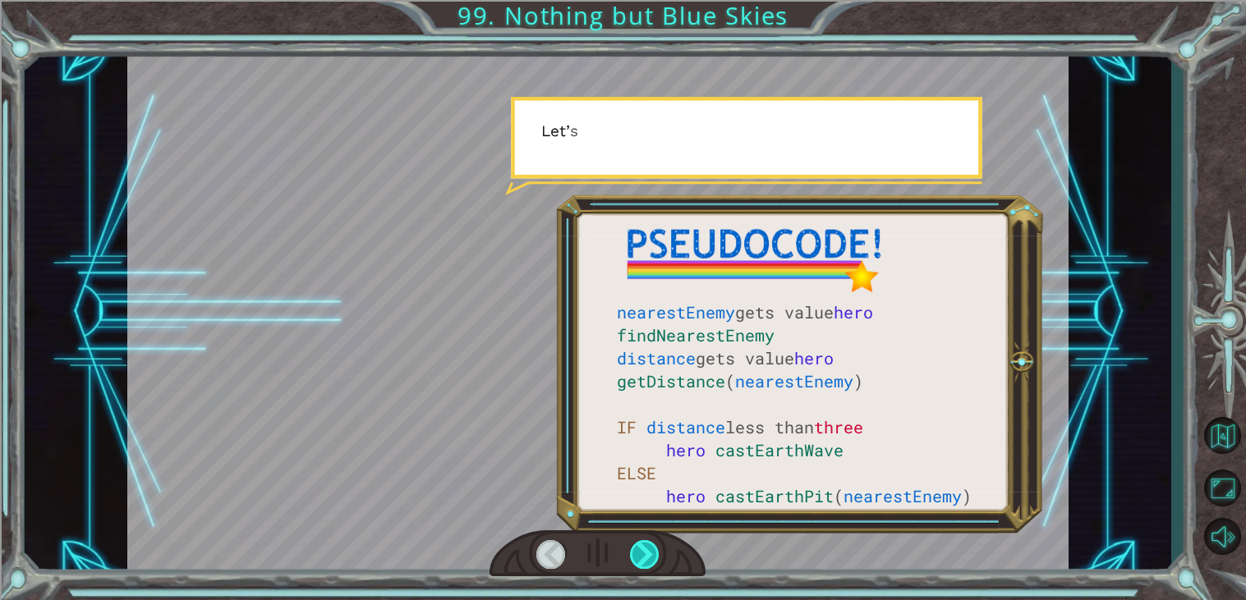
click at [648, 547] on div at bounding box center [645, 554] width 30 height 29
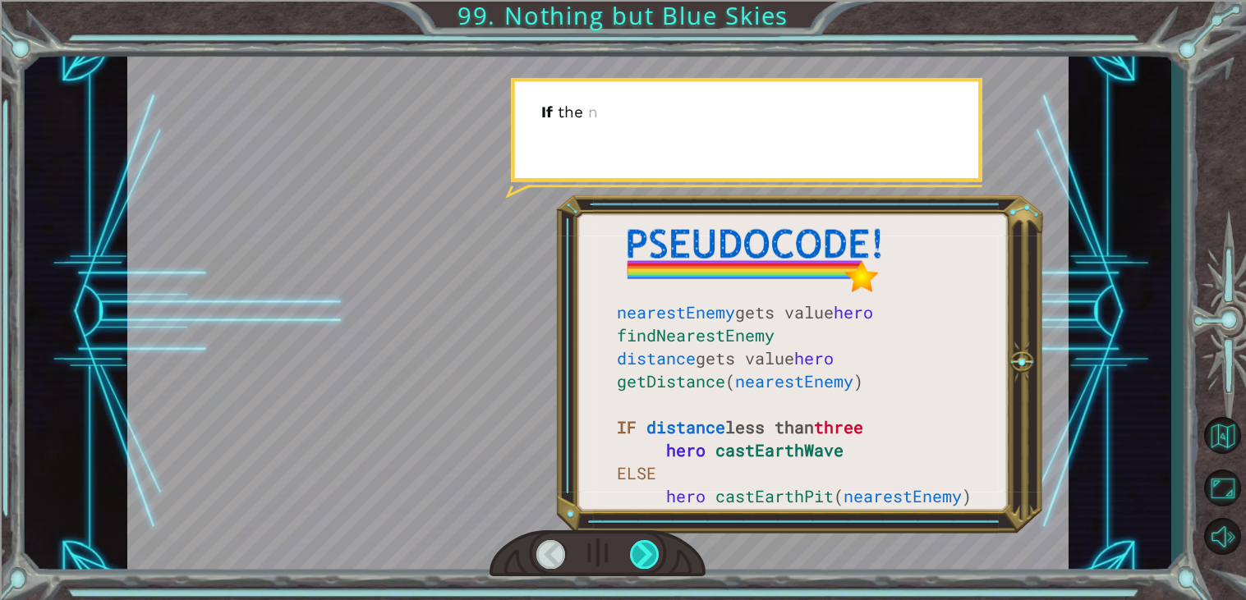
click at [648, 547] on div at bounding box center [645, 554] width 30 height 29
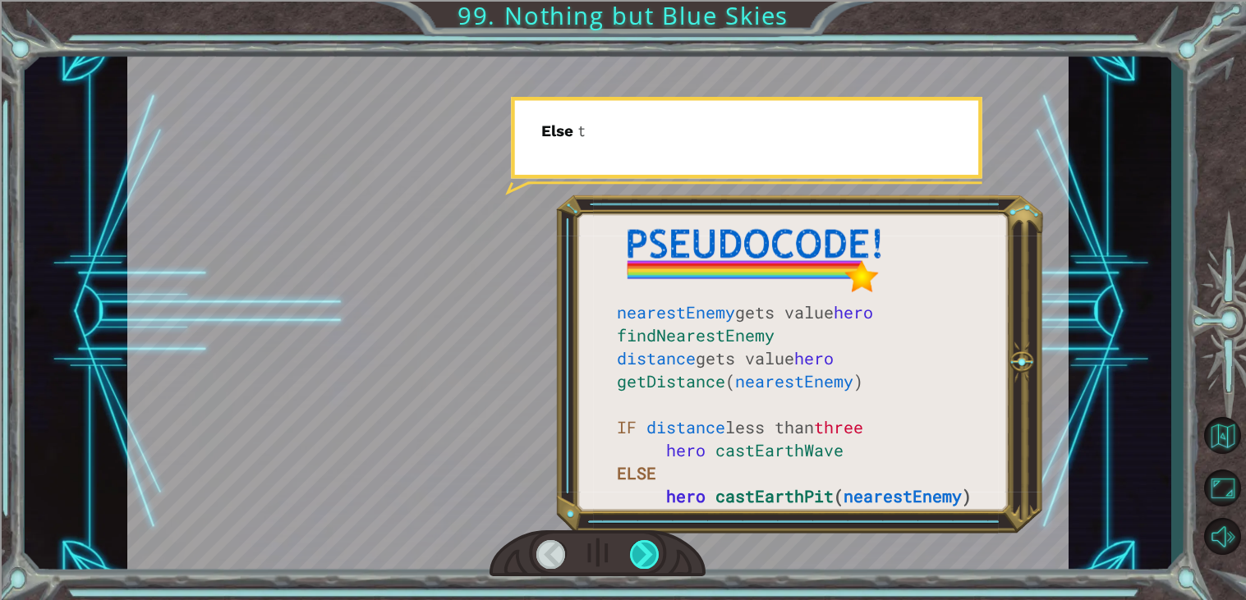
click at [648, 547] on div at bounding box center [645, 554] width 30 height 29
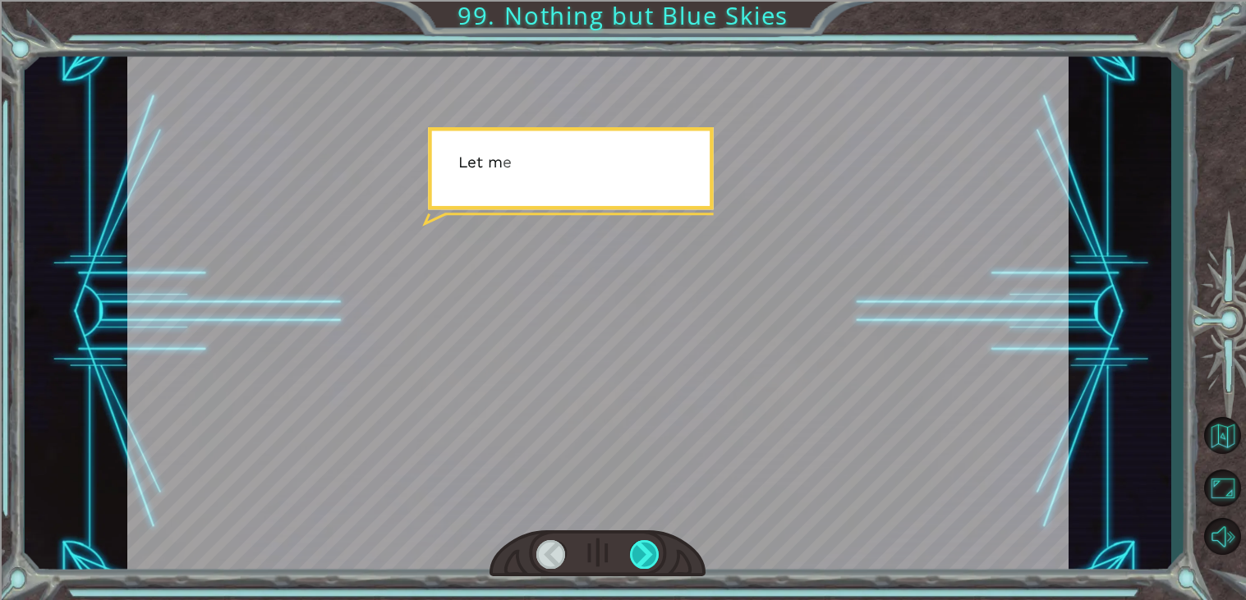
click at [648, 547] on div at bounding box center [645, 554] width 30 height 29
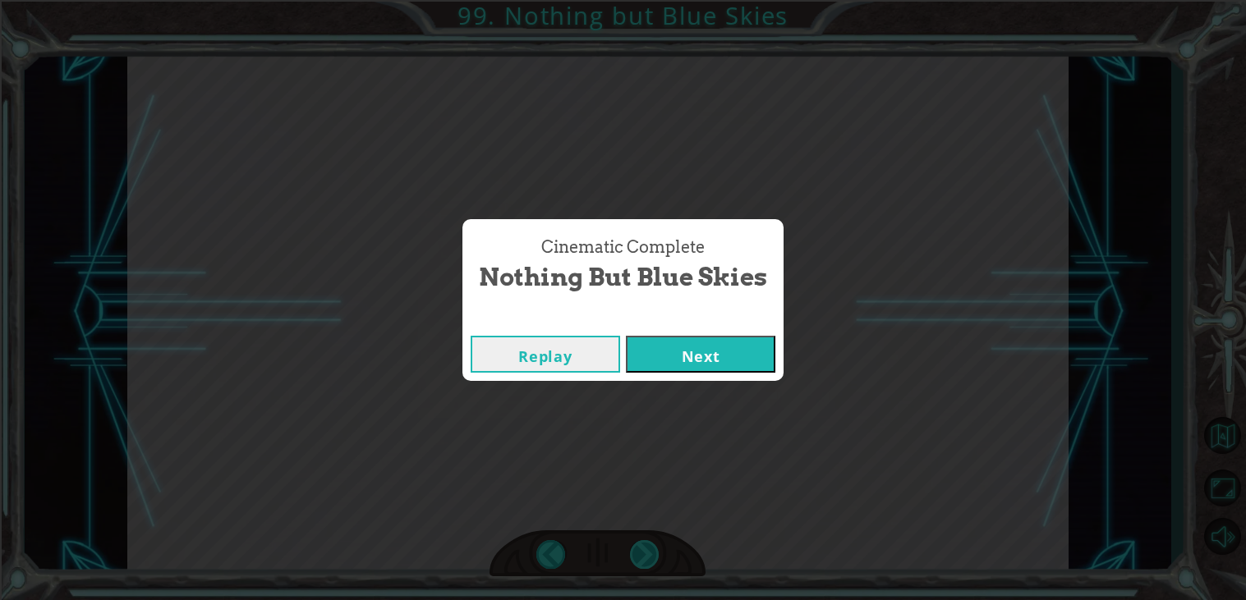
click at [648, 547] on div "Cinematic Complete Nothing but Blue Skies Replay Next" at bounding box center [623, 300] width 1246 height 600
click at [694, 341] on button "Next" at bounding box center [700, 354] width 149 height 37
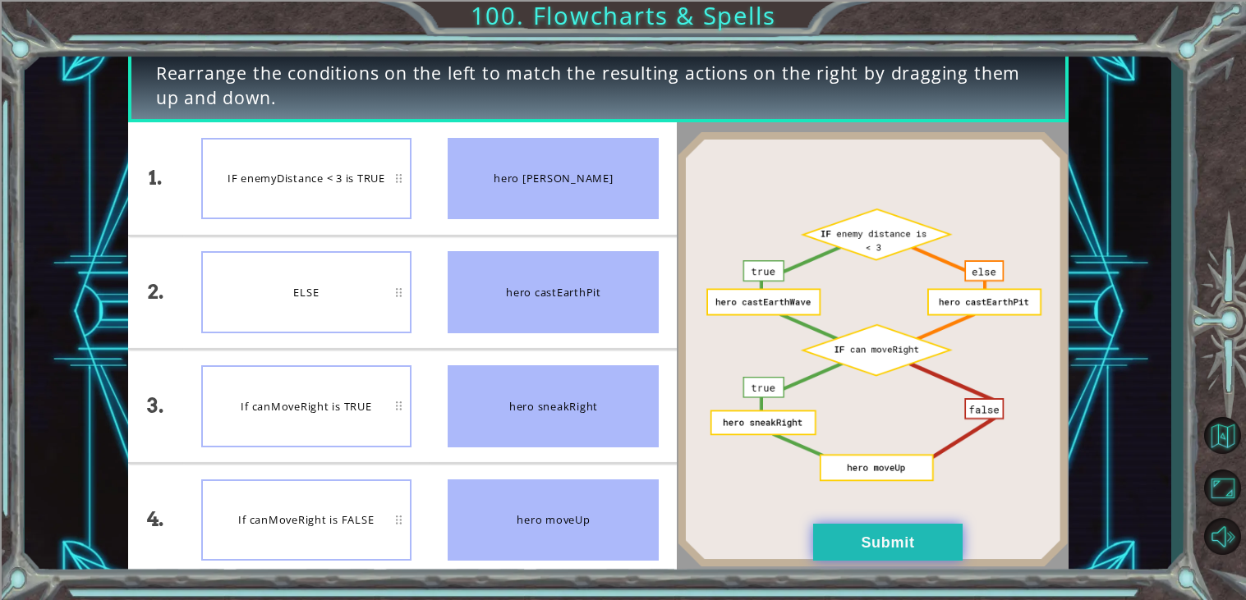
click at [889, 549] on button "Submit" at bounding box center [887, 542] width 149 height 37
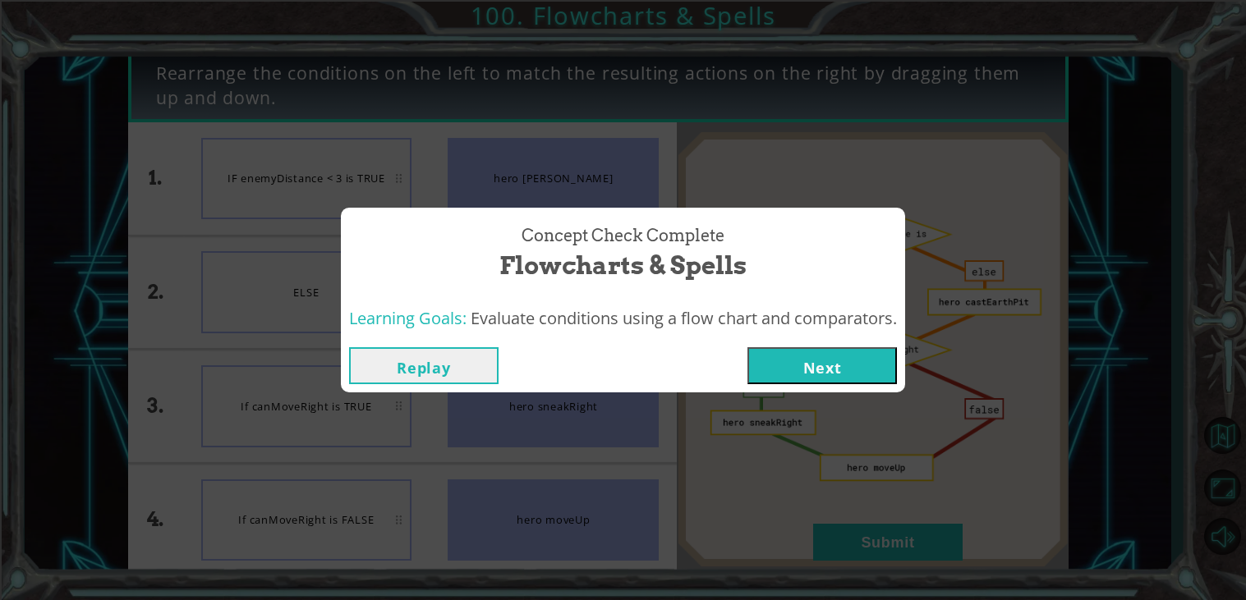
click at [830, 375] on button "Next" at bounding box center [821, 365] width 149 height 37
